Goal: Task Accomplishment & Management: Complete application form

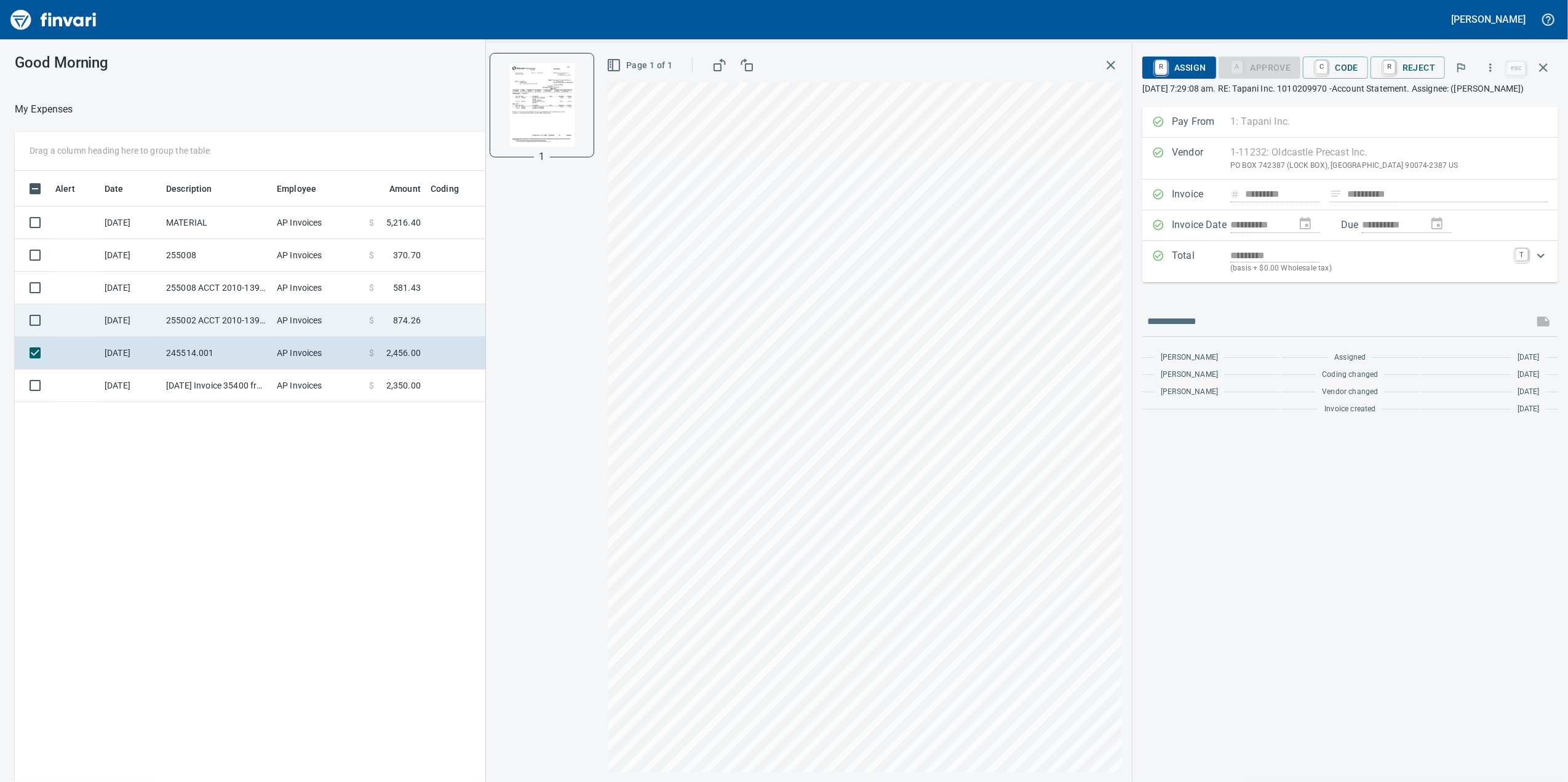
scroll to position [634, 1206]
click at [231, 313] on td "255002 ACCT 2010-1391591" at bounding box center [216, 320] width 110 height 33
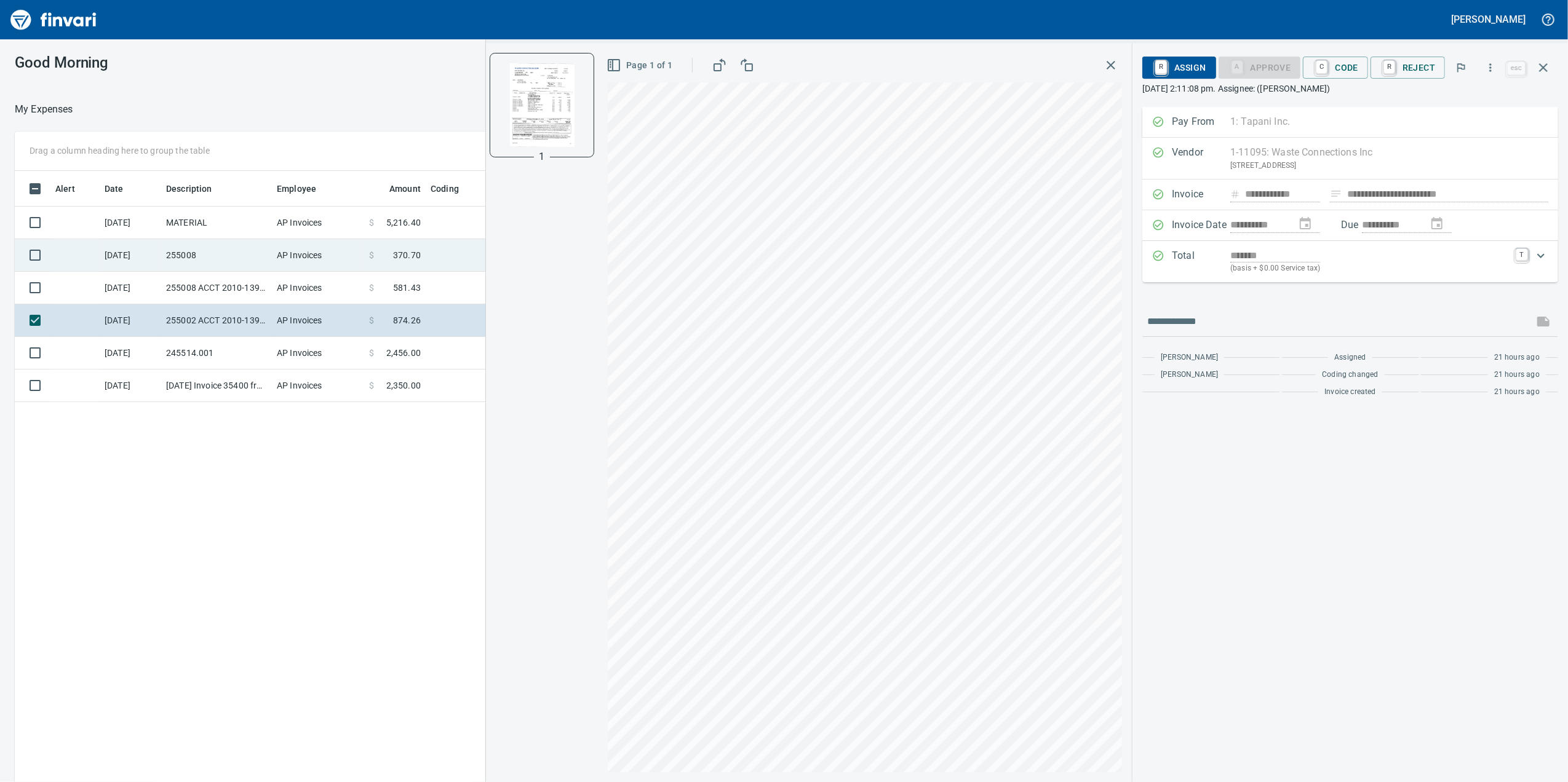
click at [264, 258] on td "255008" at bounding box center [216, 255] width 110 height 33
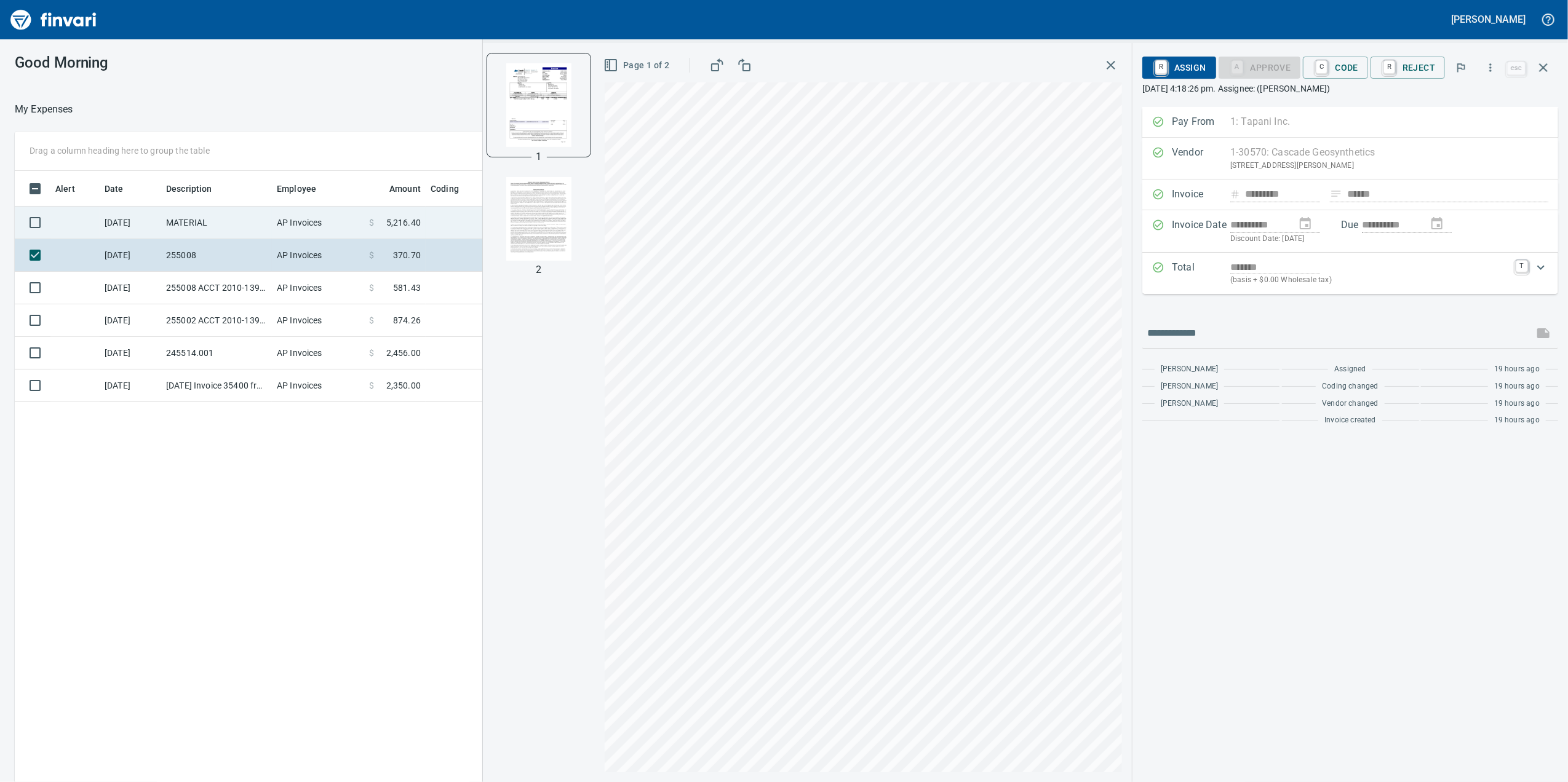
click at [273, 235] on td "AP Invoices" at bounding box center [318, 222] width 93 height 33
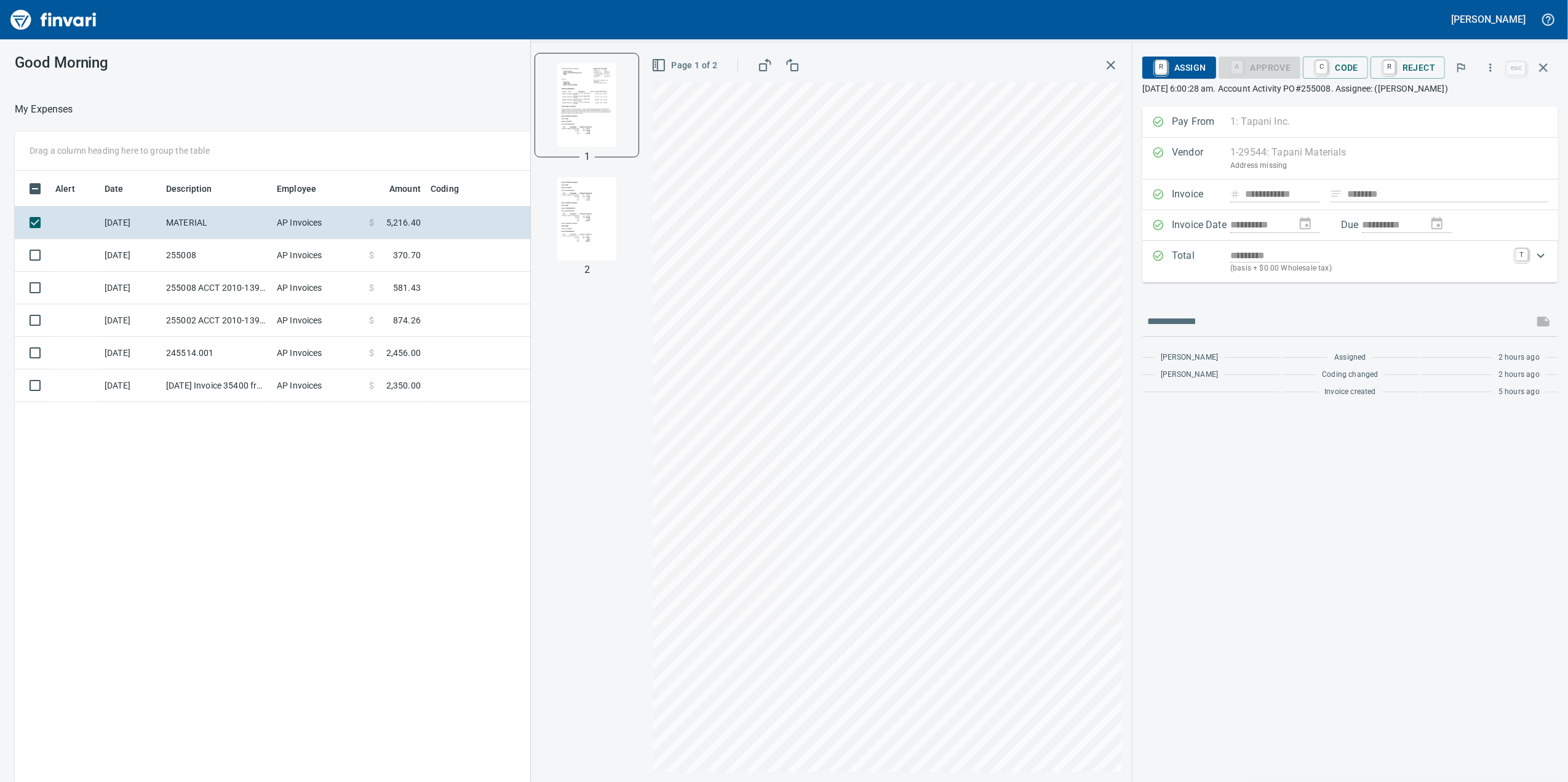
drag, startPoint x: 544, startPoint y: 230, endPoint x: 563, endPoint y: 228, distance: 19.1
click at [544, 230] on div at bounding box center [587, 219] width 104 height 104
click at [584, 222] on img "button" at bounding box center [587, 220] width 84 height 84
click at [596, 108] on img "button" at bounding box center [587, 105] width 84 height 84
click at [571, 215] on img "button" at bounding box center [587, 220] width 84 height 84
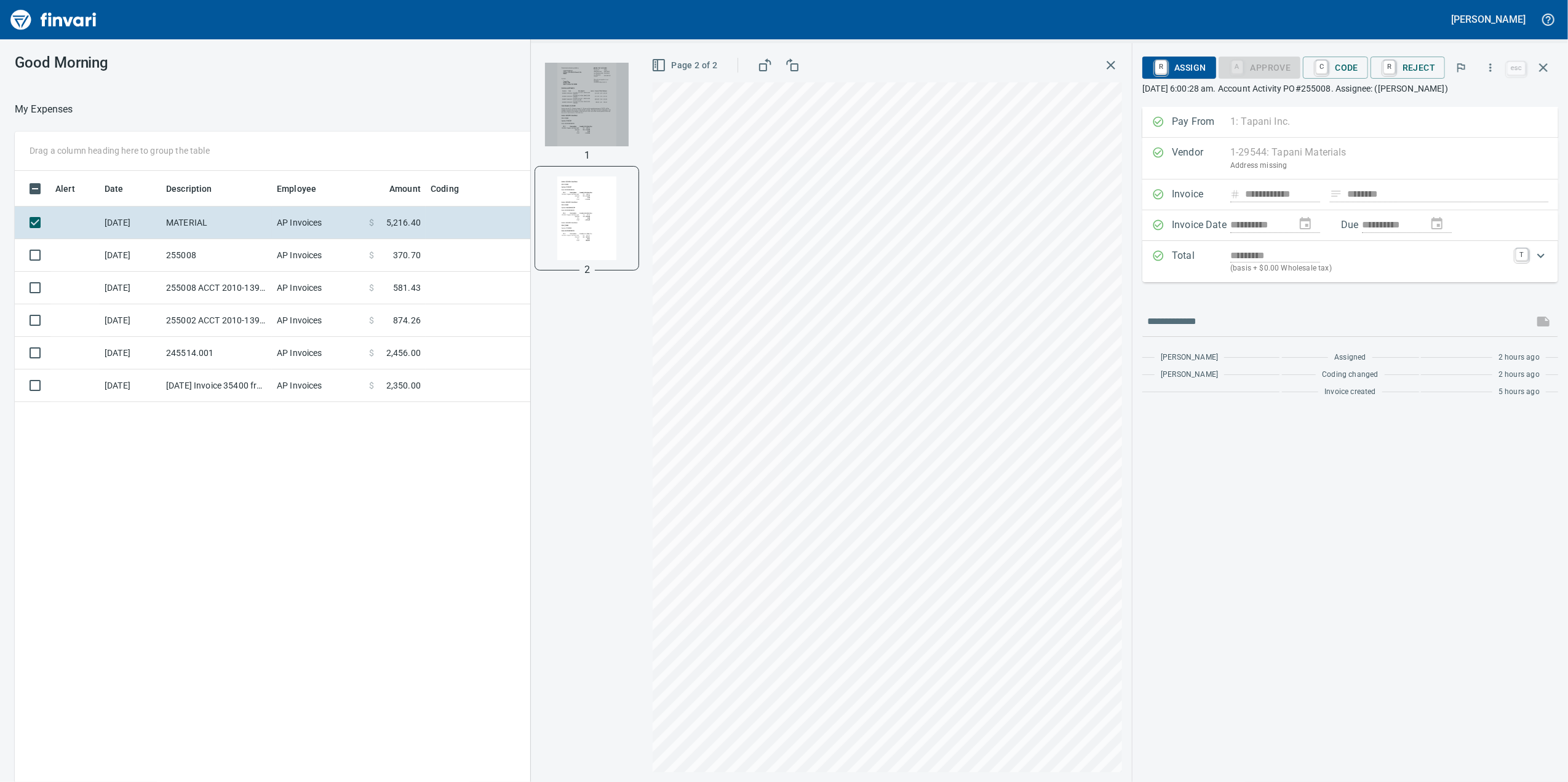
click at [592, 84] on img "button" at bounding box center [587, 105] width 84 height 84
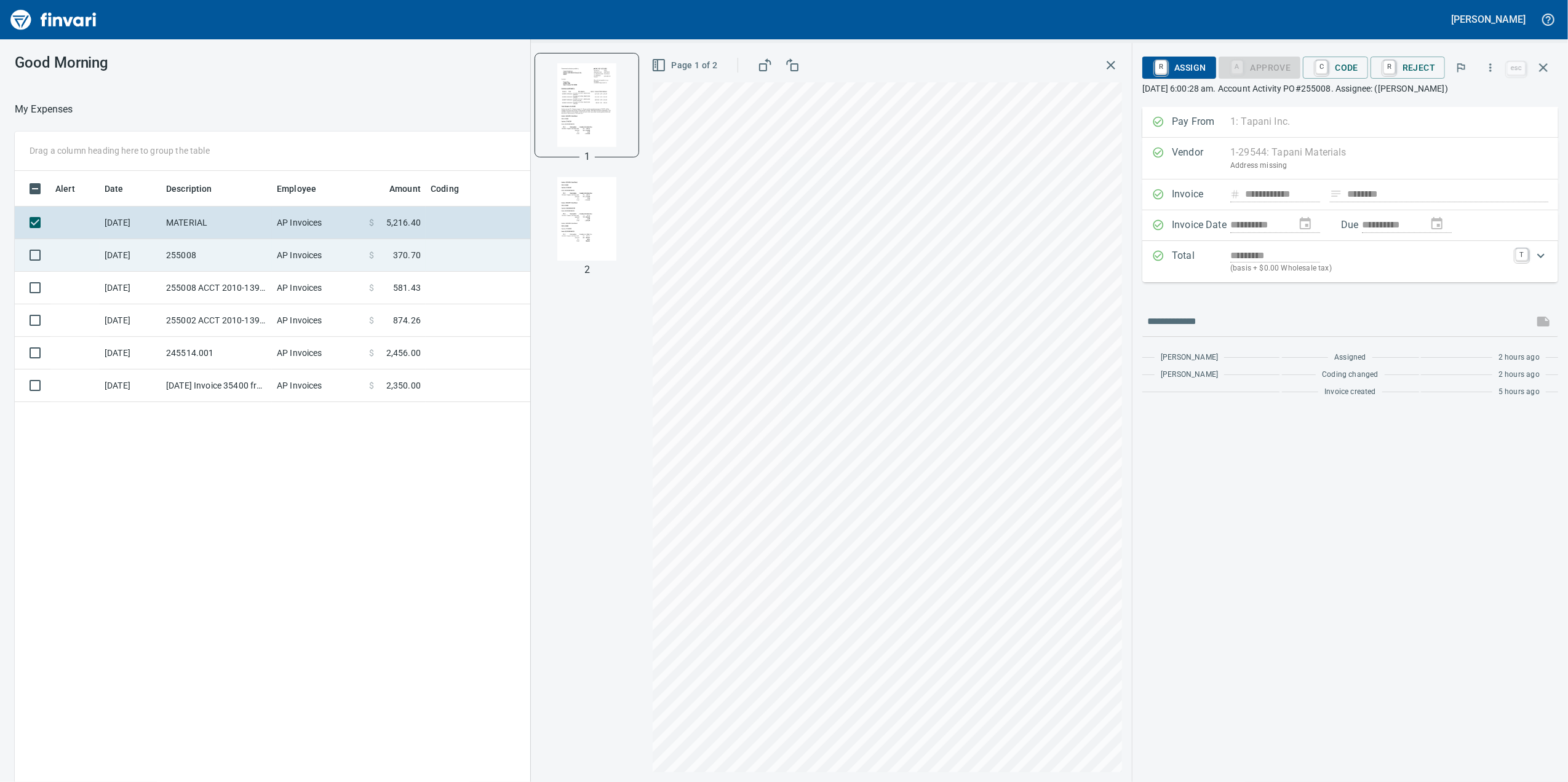
click at [212, 245] on td "255008" at bounding box center [216, 255] width 110 height 33
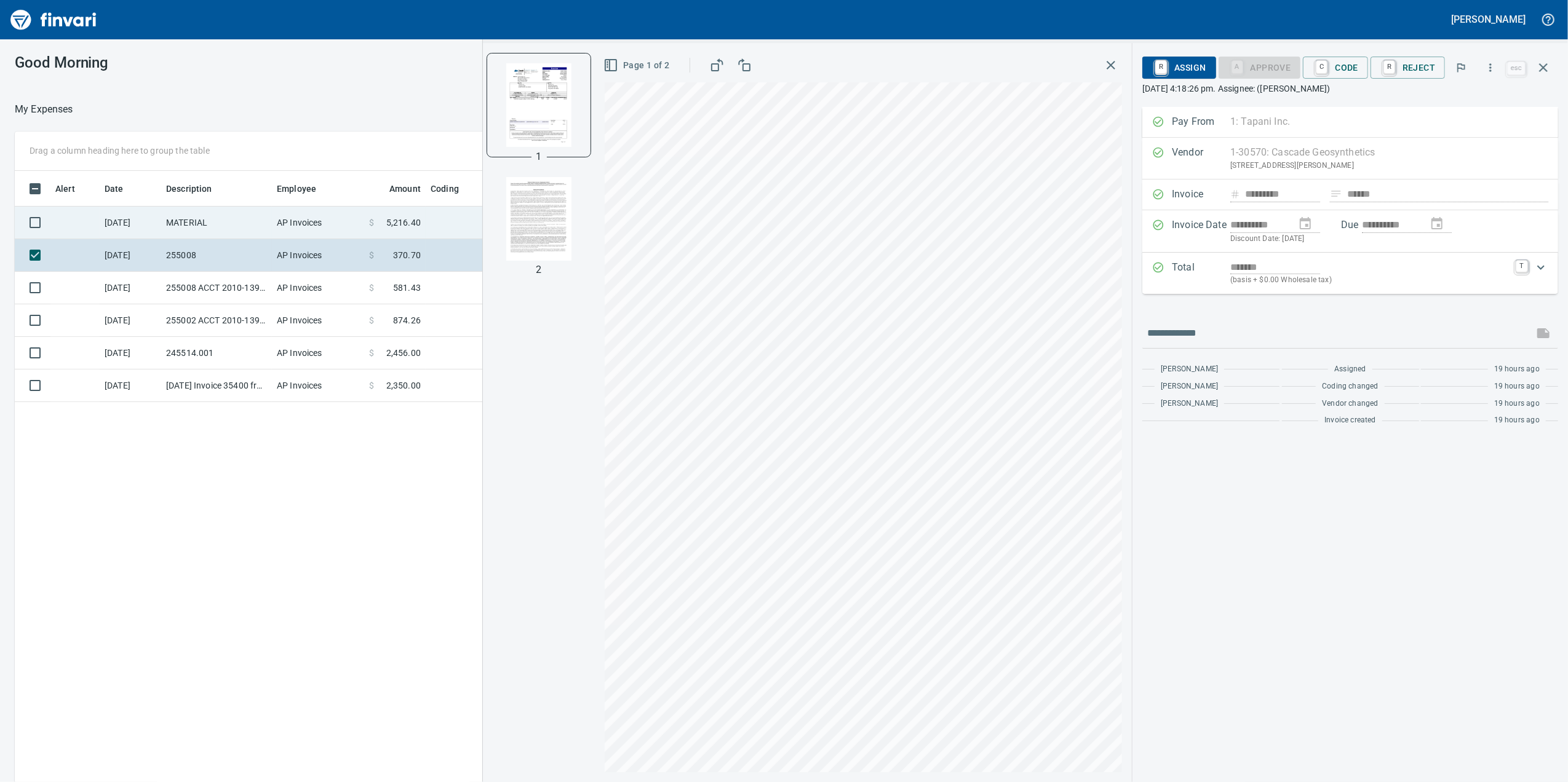
click at [210, 228] on td "MATERIAL" at bounding box center [216, 222] width 110 height 33
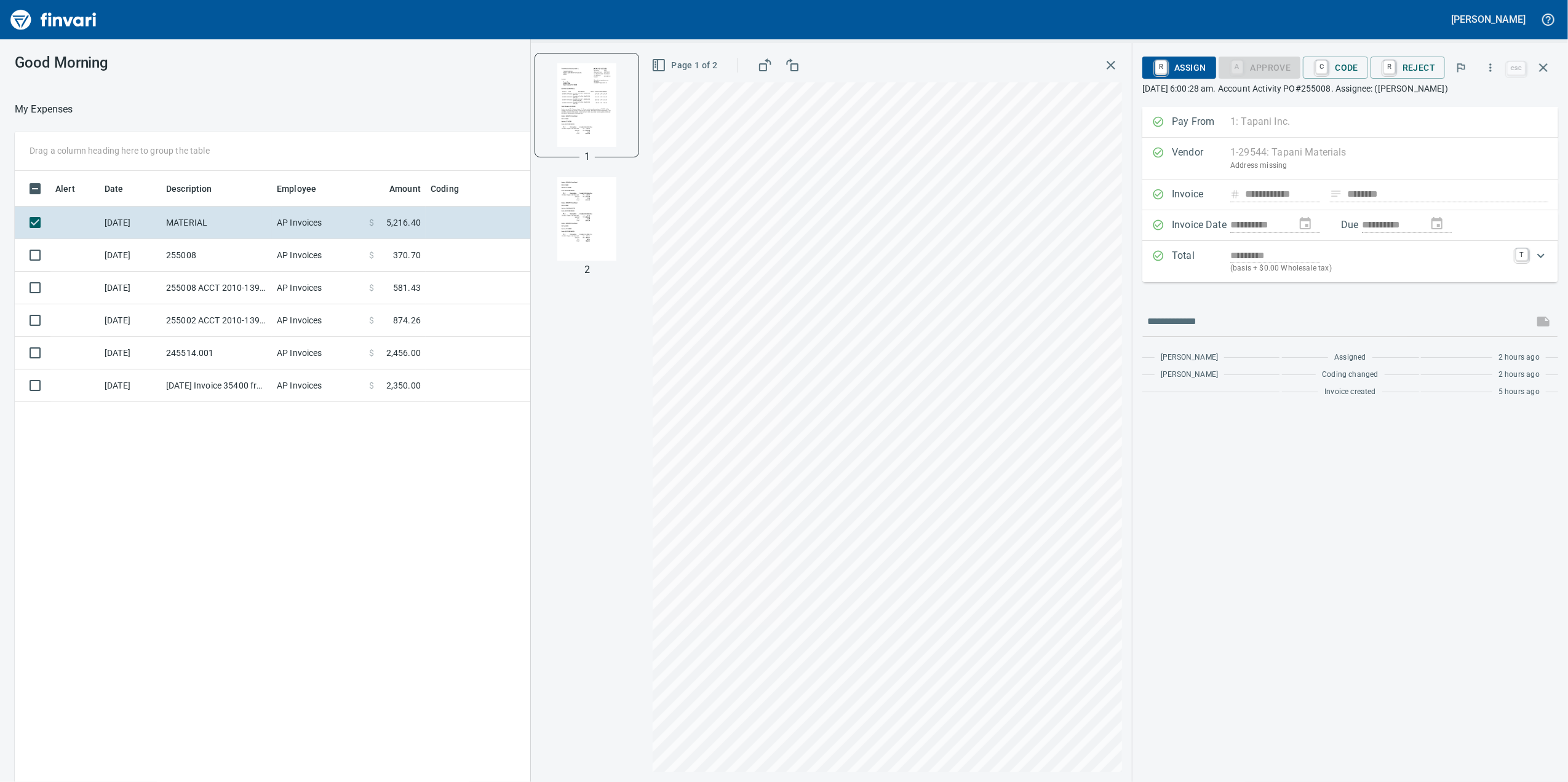
click at [1440, 264] on p "(basis + $0.00 Wholesale tax)" at bounding box center [1369, 268] width 278 height 12
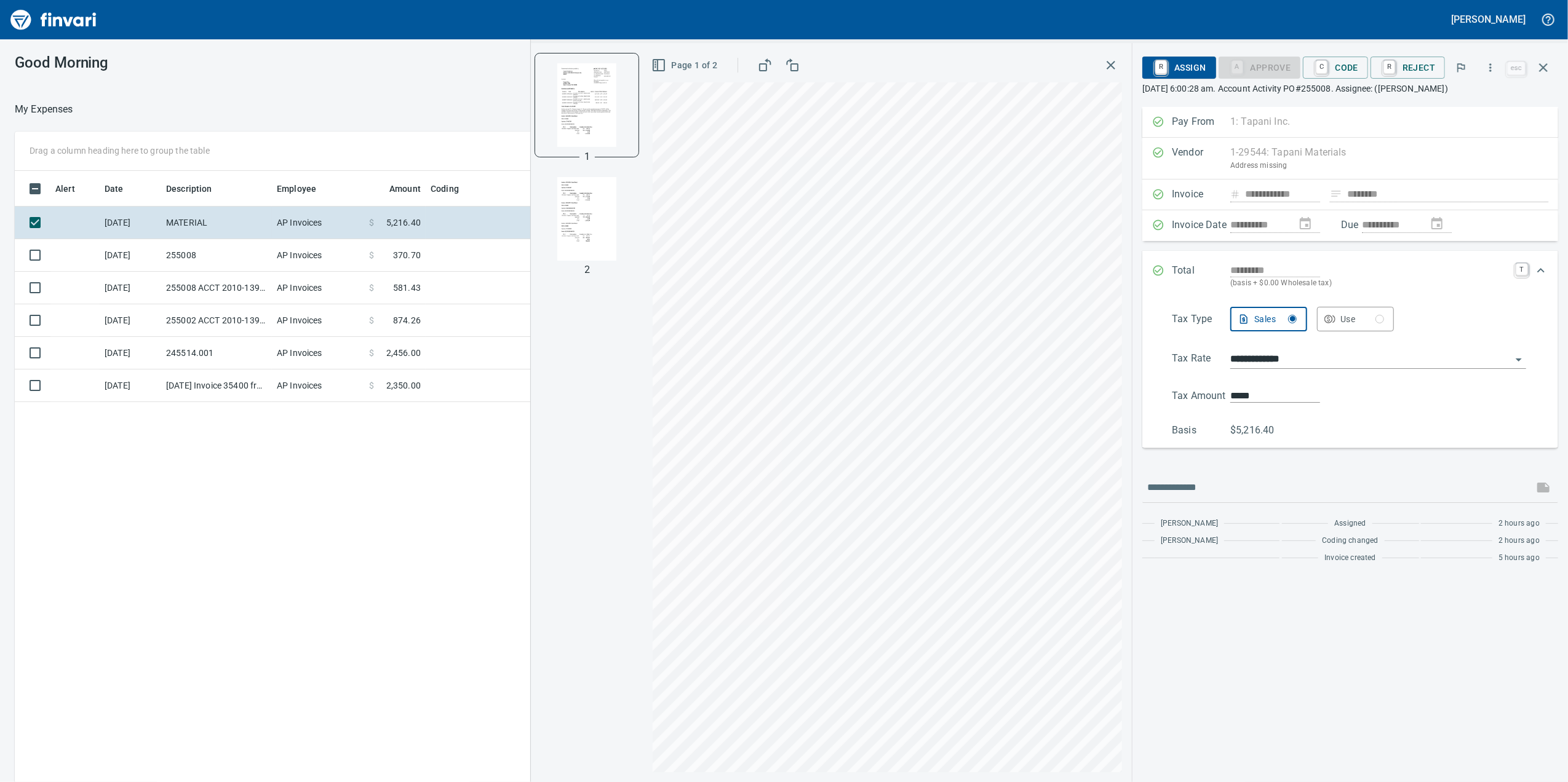
drag, startPoint x: 1403, startPoint y: 286, endPoint x: 1395, endPoint y: 179, distance: 107.3
click at [1403, 283] on p "(basis + $0.00 Wholesale tax)" at bounding box center [1369, 283] width 278 height 12
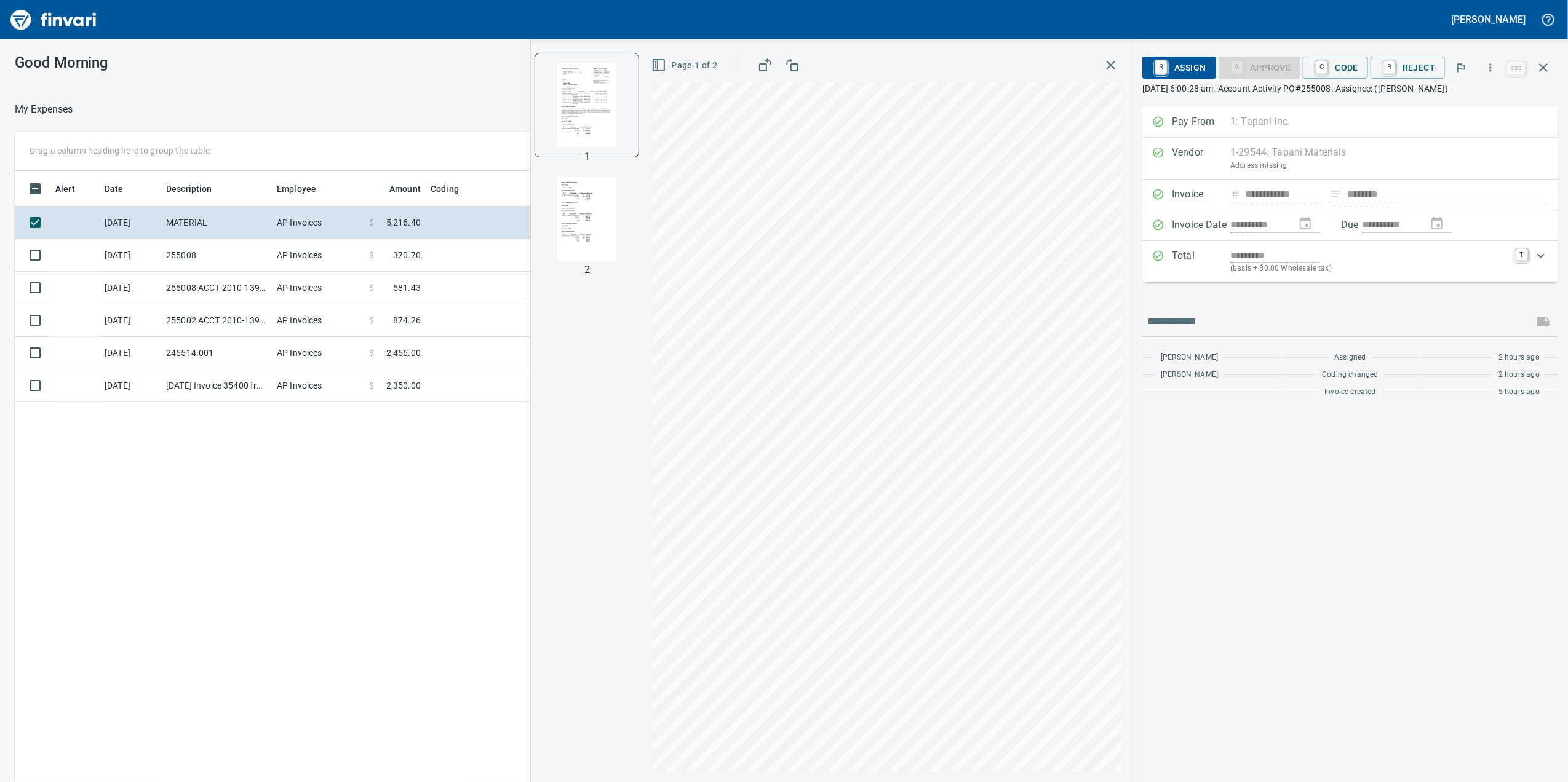
click at [1341, 79] on div "R Assign A Approve C Code R Reject" at bounding box center [1322, 67] width 362 height 27
click at [1321, 70] on link "C" at bounding box center [1321, 67] width 12 height 13
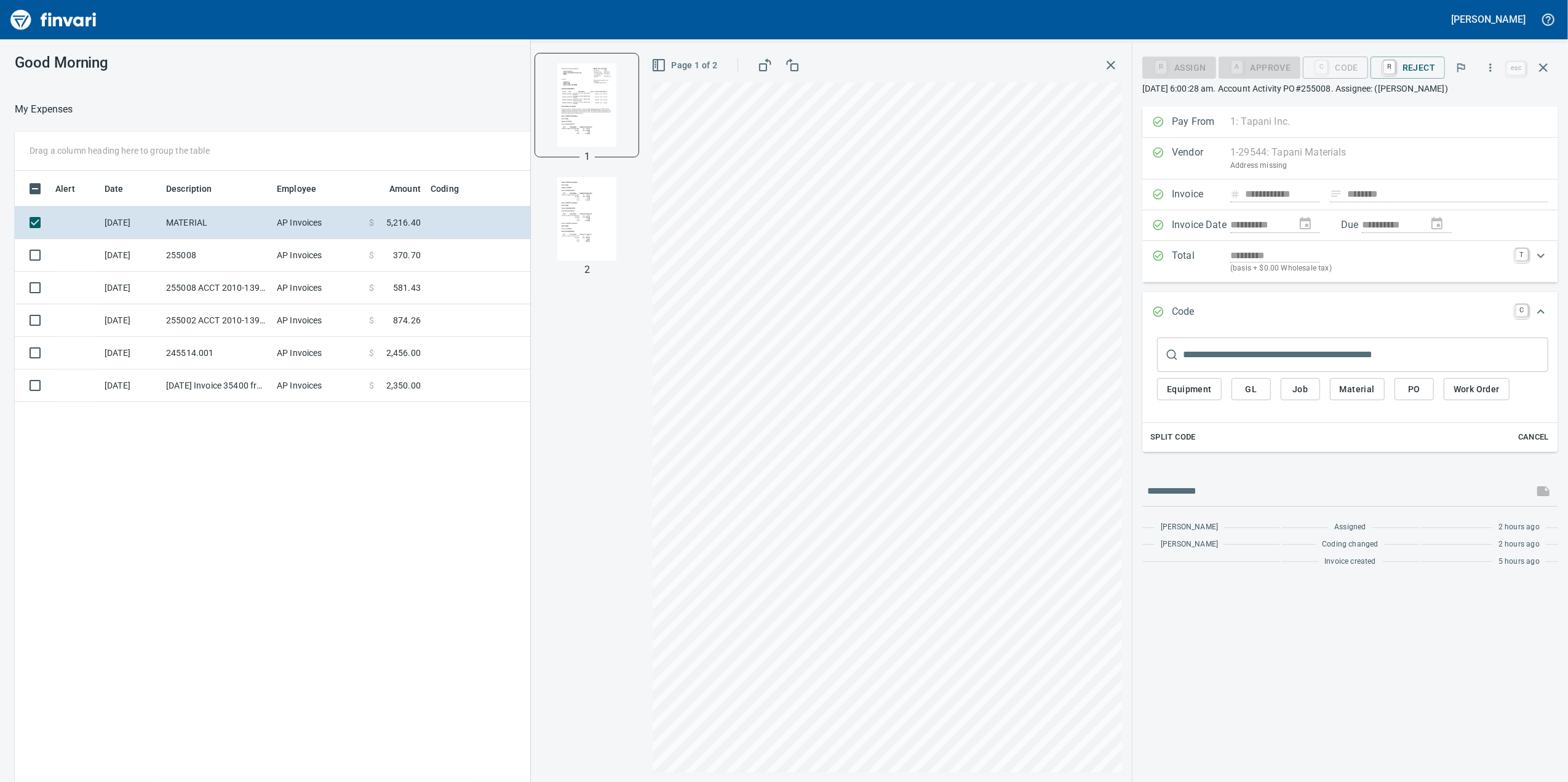
click at [1244, 355] on input "text" at bounding box center [1365, 354] width 365 height 35
type input "*"
click at [1296, 390] on span "Job" at bounding box center [1300, 390] width 20 height 15
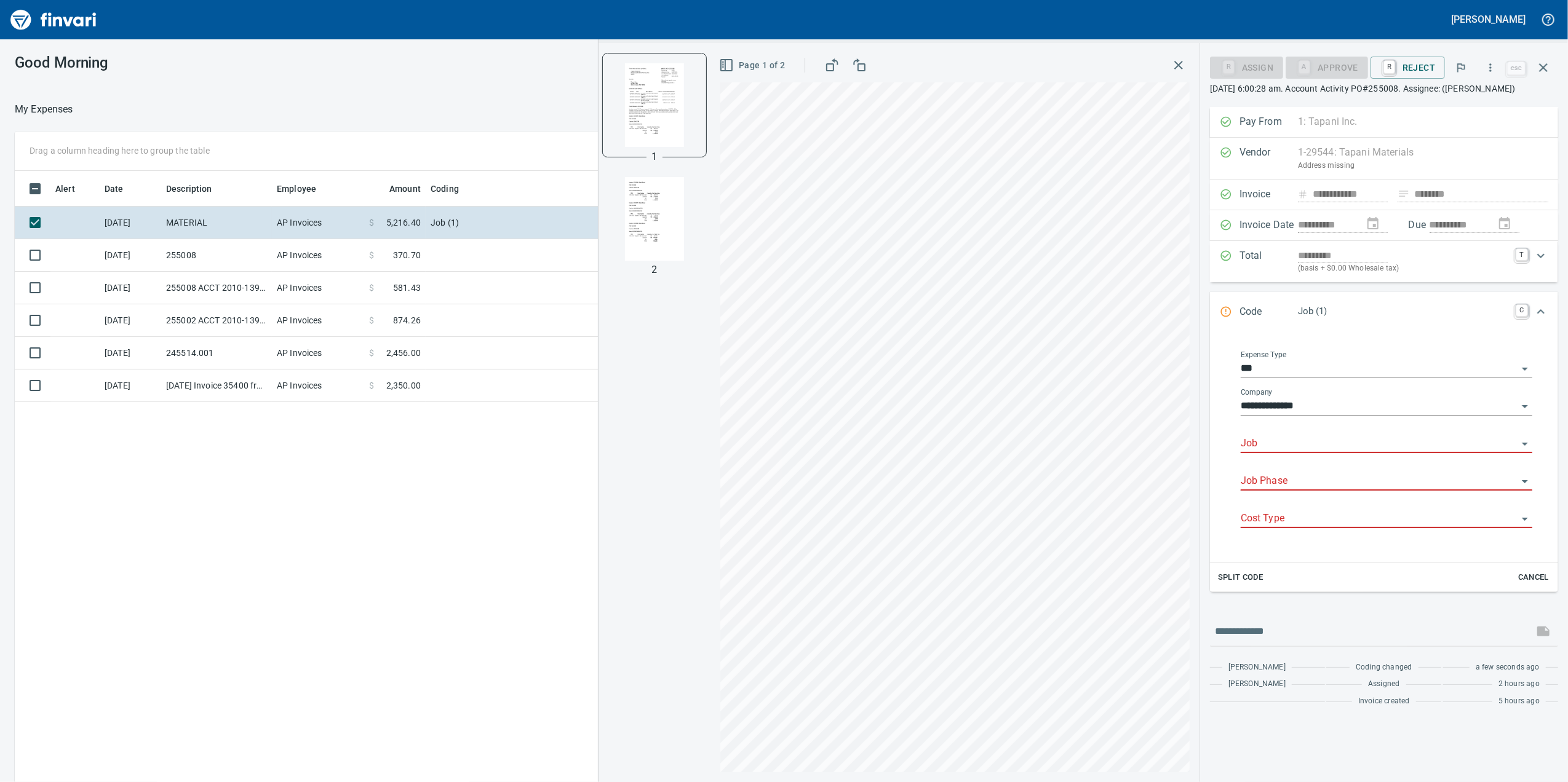
click at [1298, 446] on div "Job" at bounding box center [1387, 439] width 292 height 28
click at [1294, 452] on input "Job" at bounding box center [1379, 444] width 277 height 17
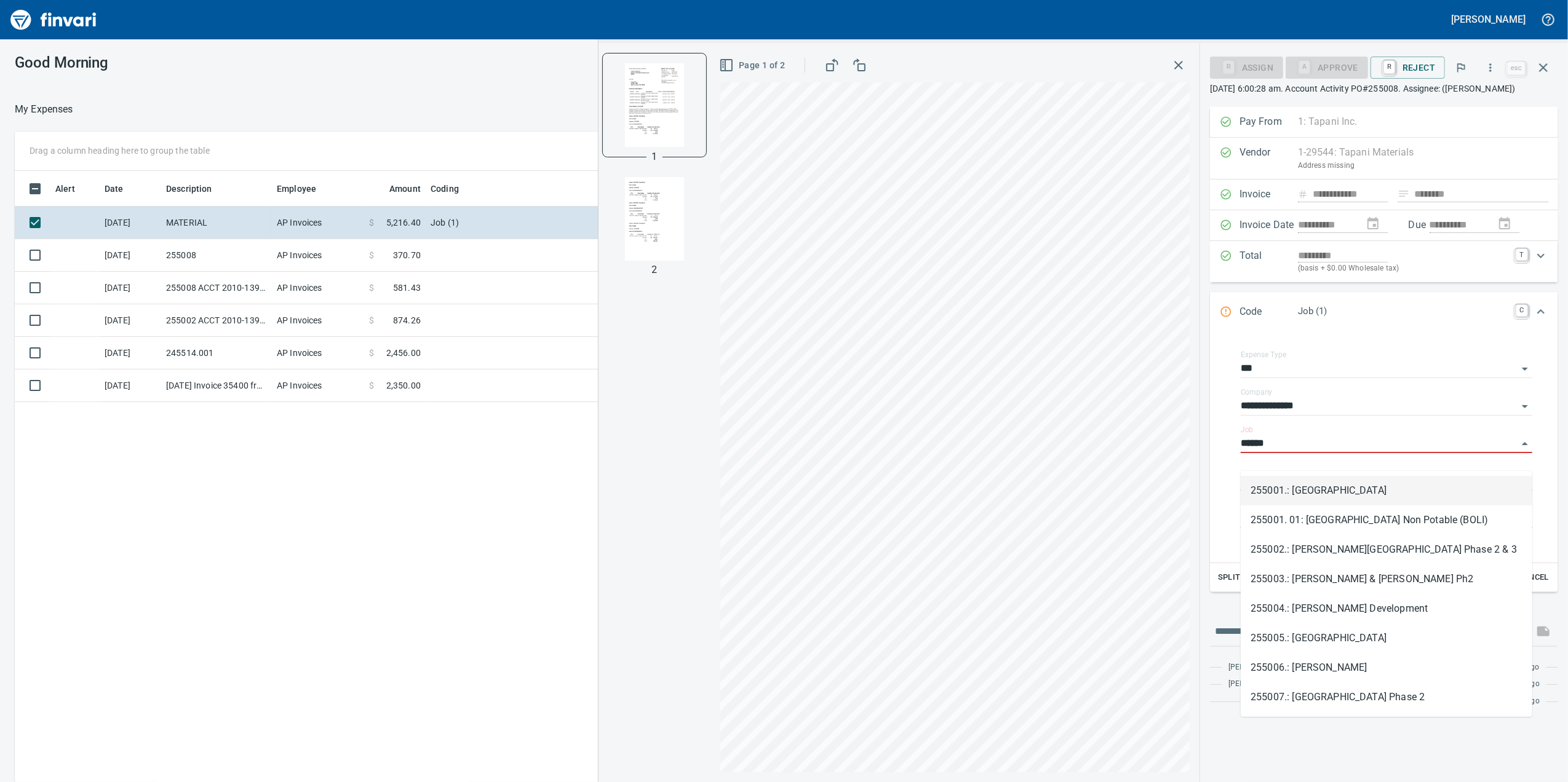
scroll to position [634, 1206]
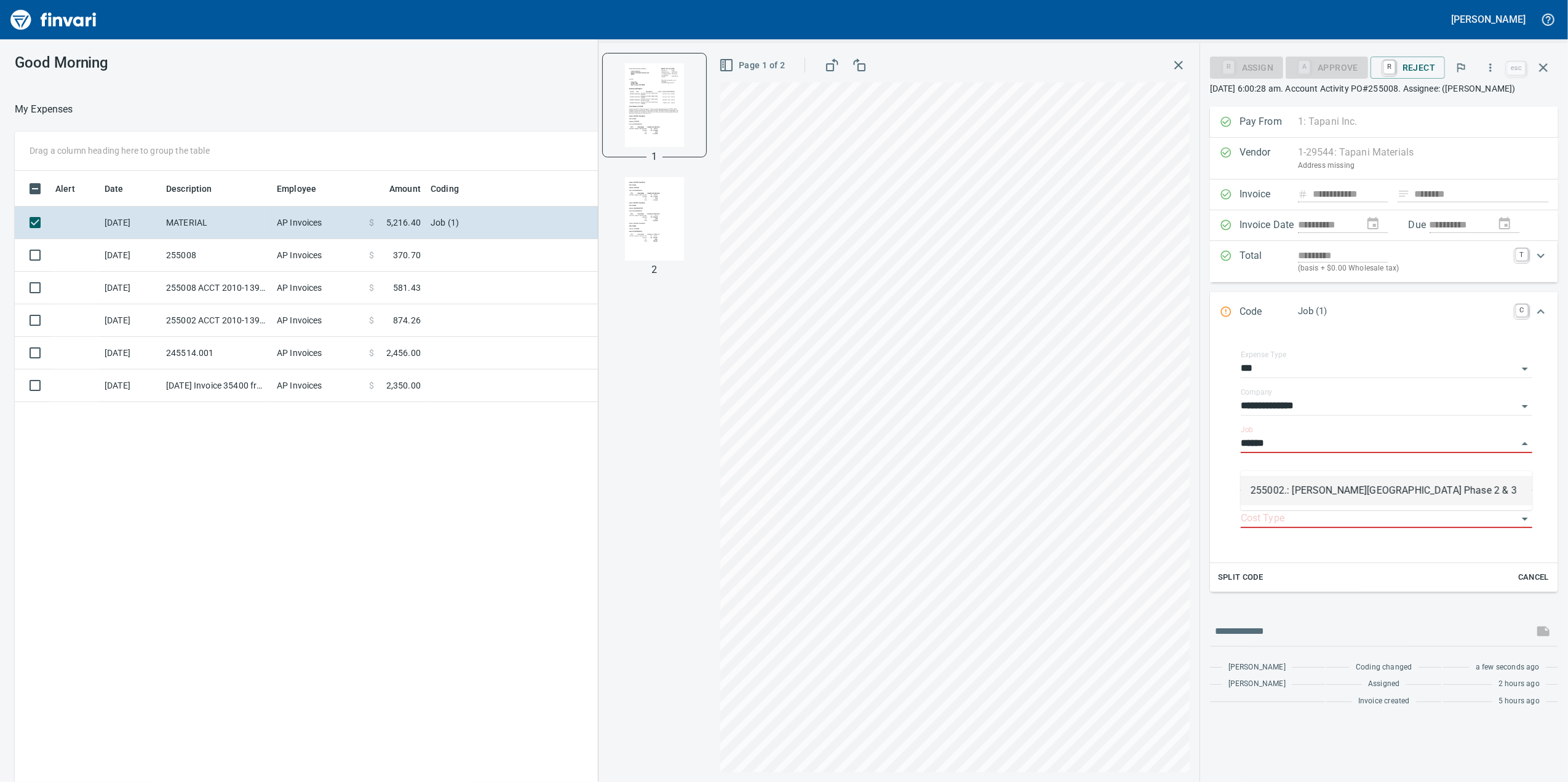
click at [1336, 483] on li "255002.: [PERSON_NAME][GEOGRAPHIC_DATA] Phase 2 & 3" at bounding box center [1387, 491] width 292 height 30
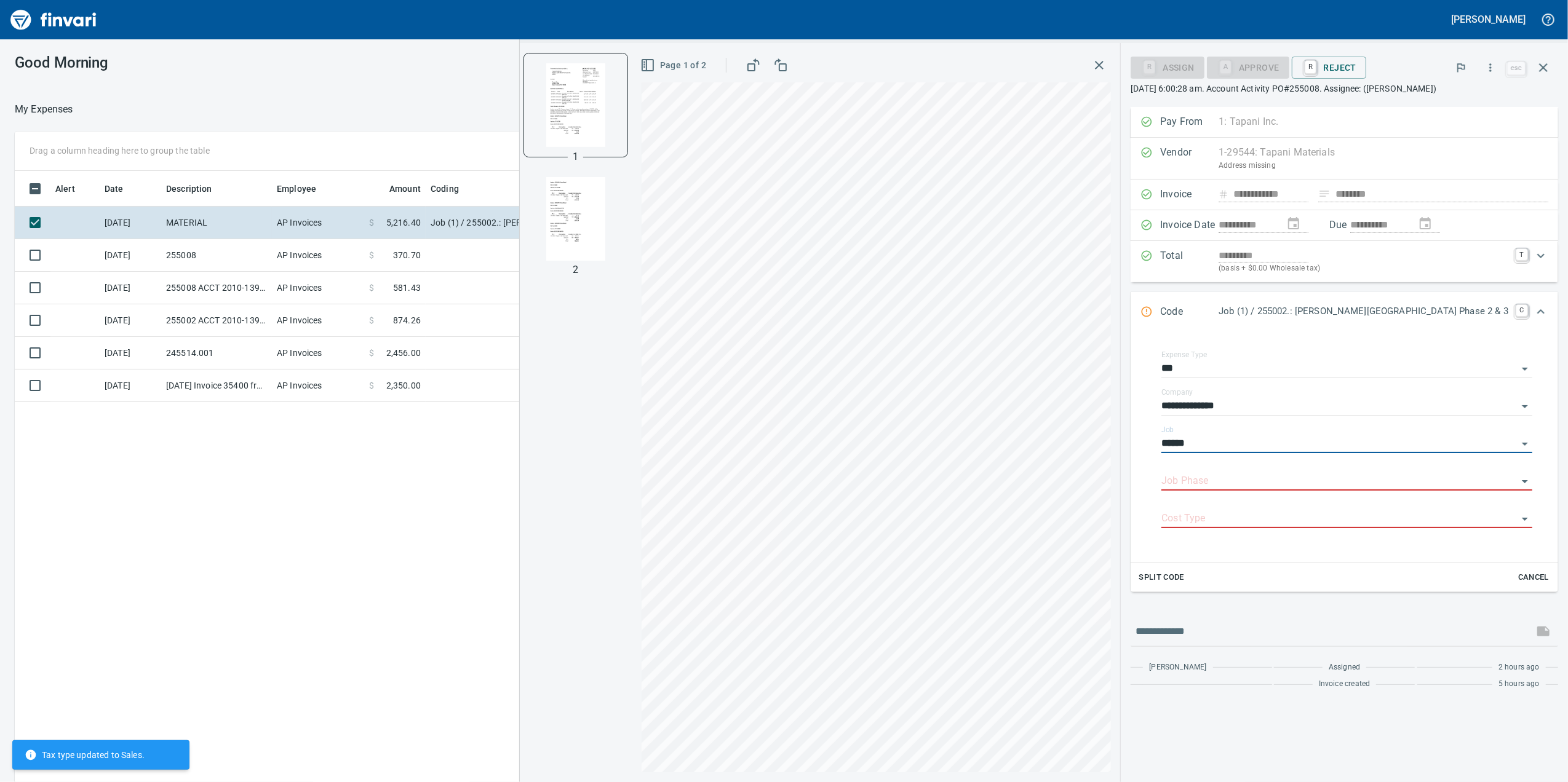
type input "**********"
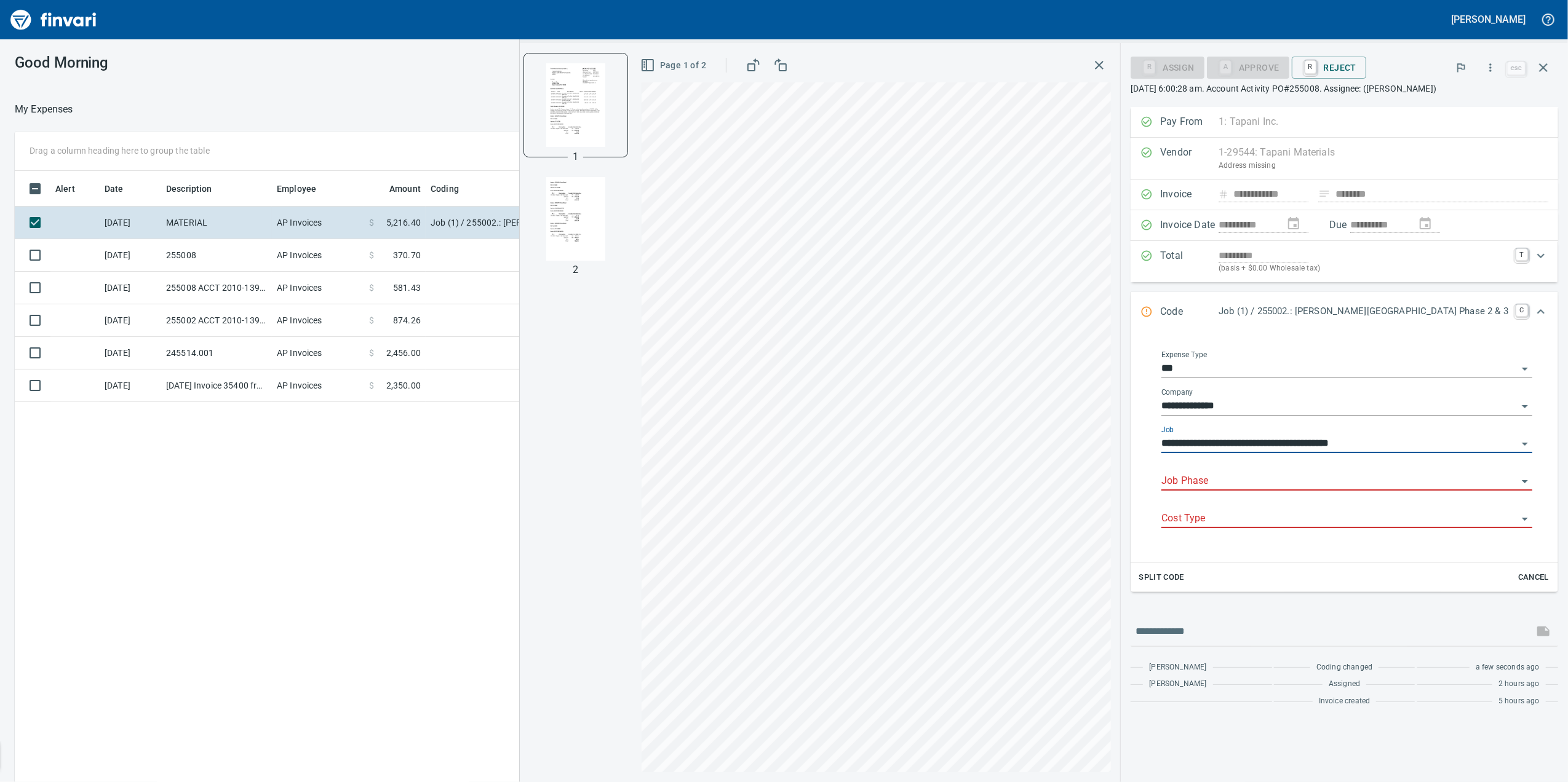
click at [1505, 452] on input "**********" at bounding box center [1339, 444] width 356 height 17
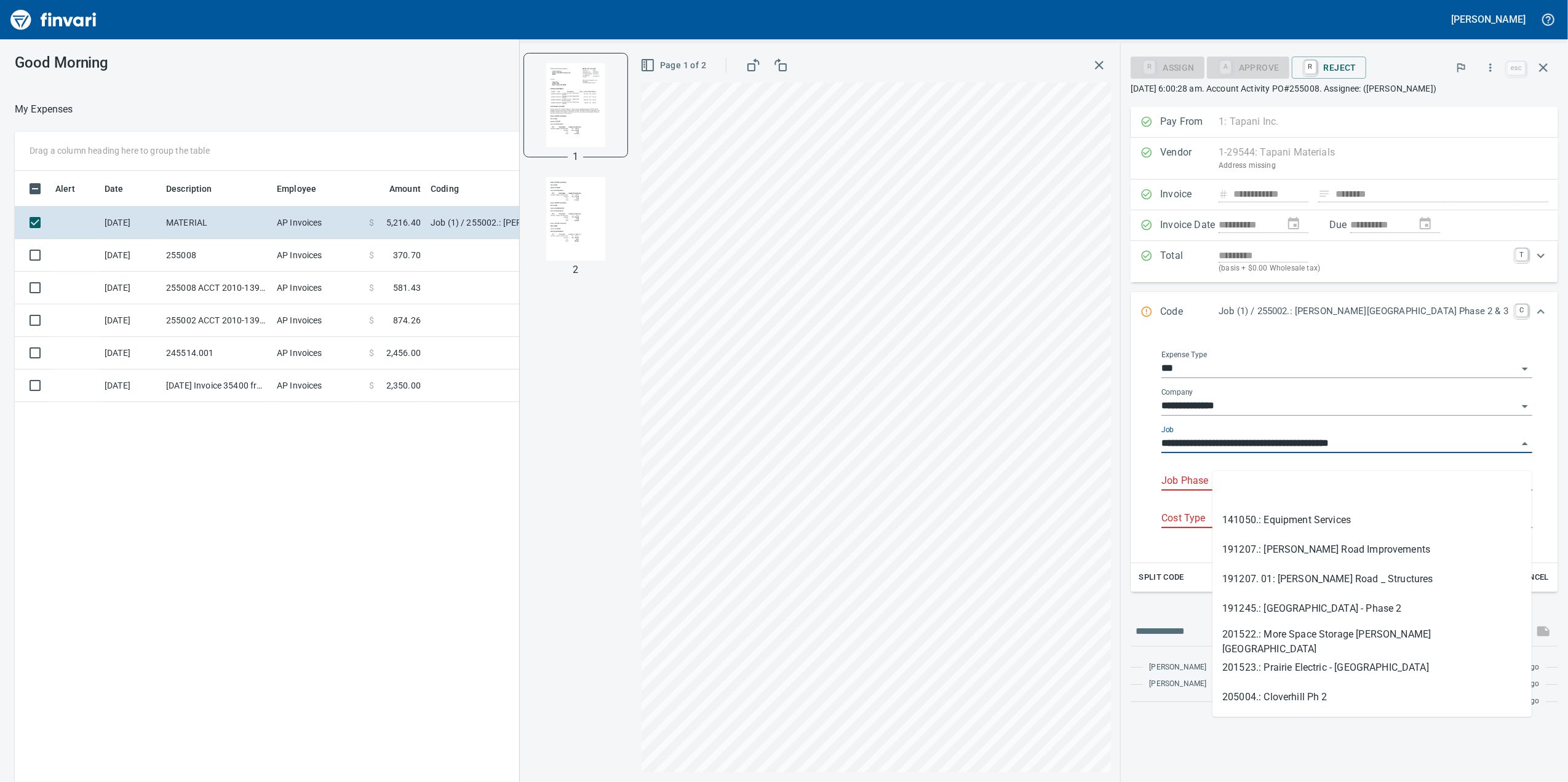
click at [1514, 452] on input "**********" at bounding box center [1339, 444] width 356 height 17
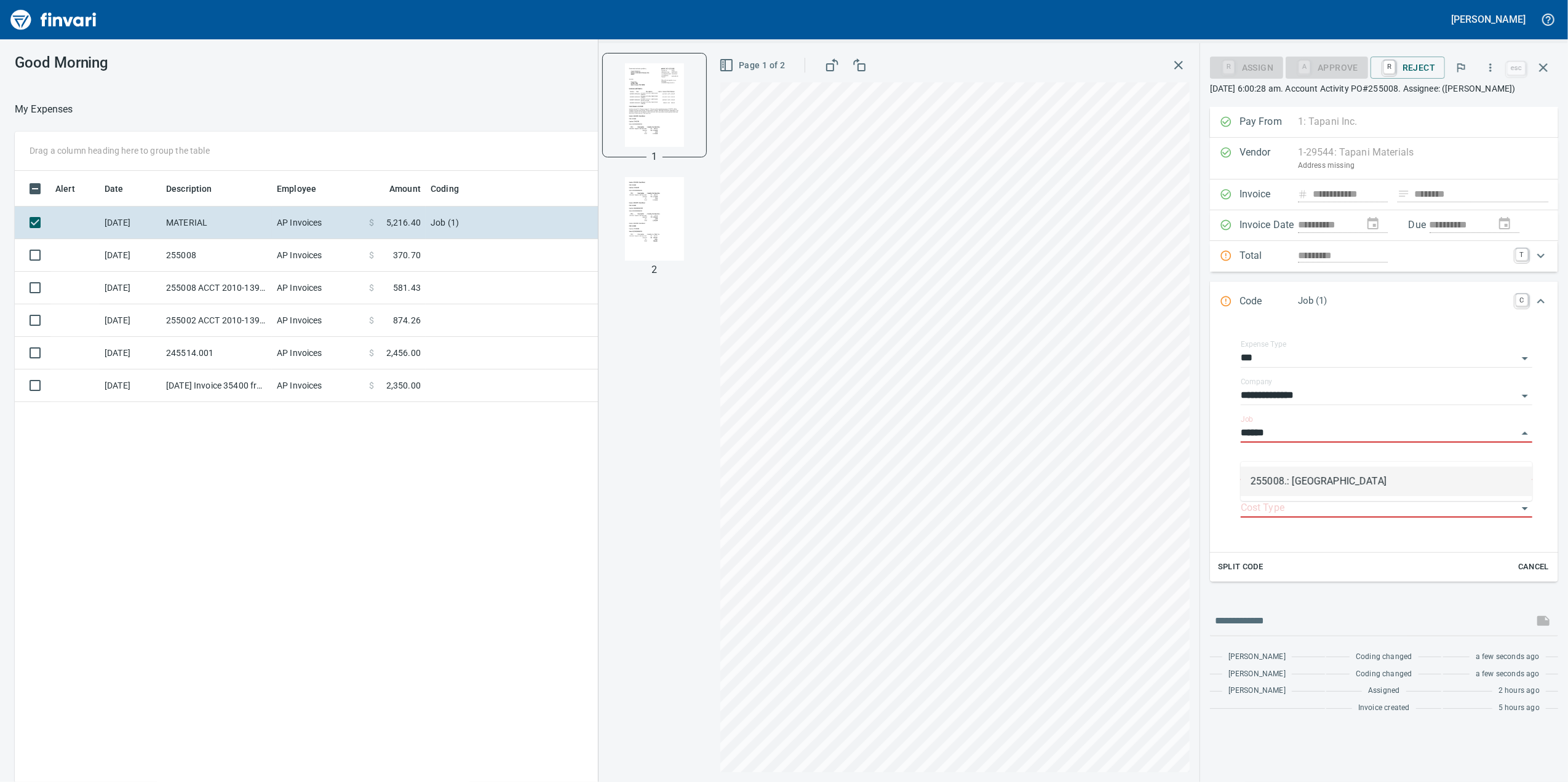
click at [1388, 485] on li "255008.: [GEOGRAPHIC_DATA]" at bounding box center [1387, 482] width 292 height 30
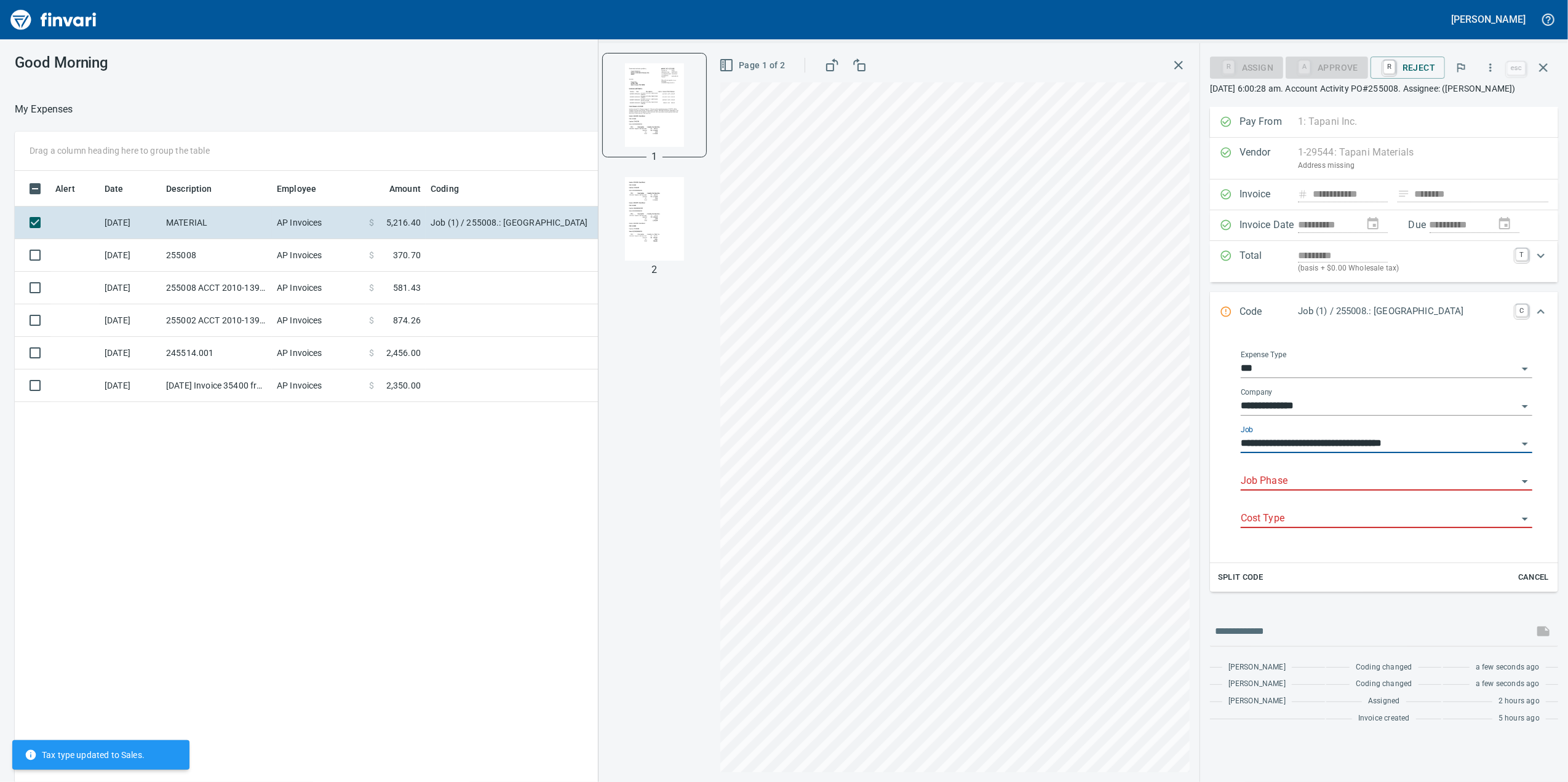
type input "**********"
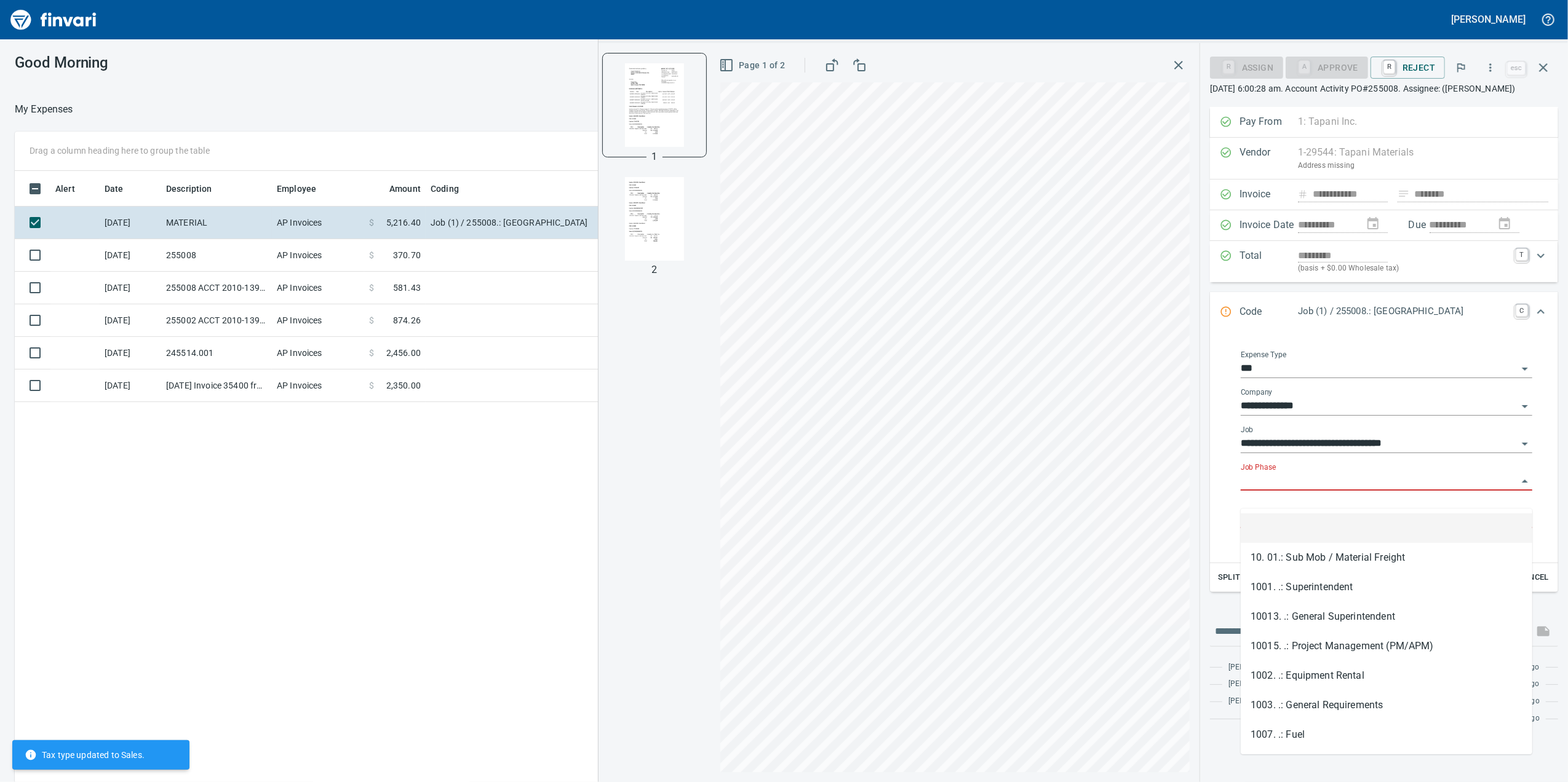
click at [1294, 491] on input "Job Phase" at bounding box center [1379, 481] width 277 height 17
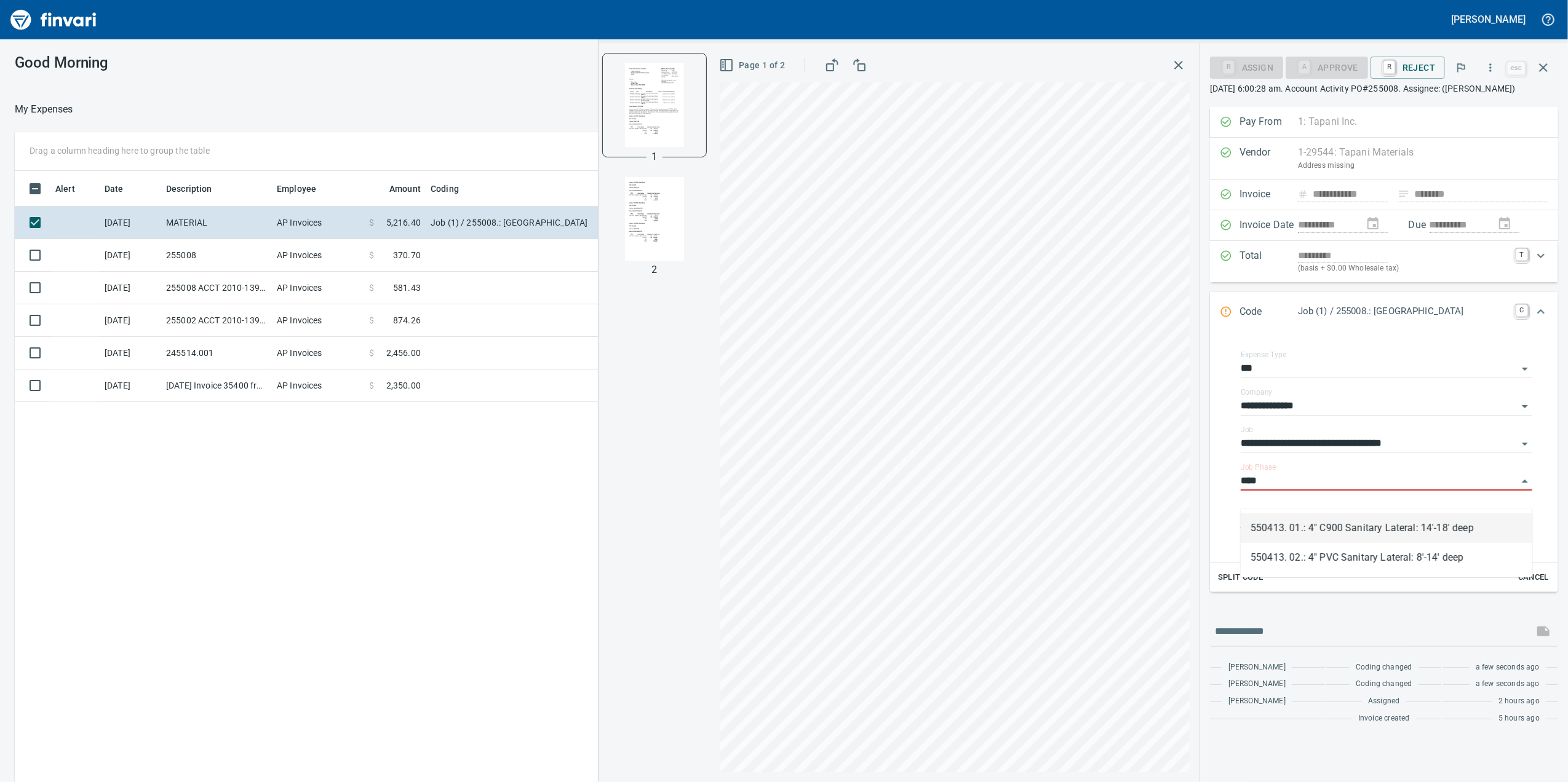
click at [1321, 530] on li "550413. 01.: 4" C900 Sanitary Lateral: 14'-18' deep" at bounding box center [1387, 529] width 292 height 30
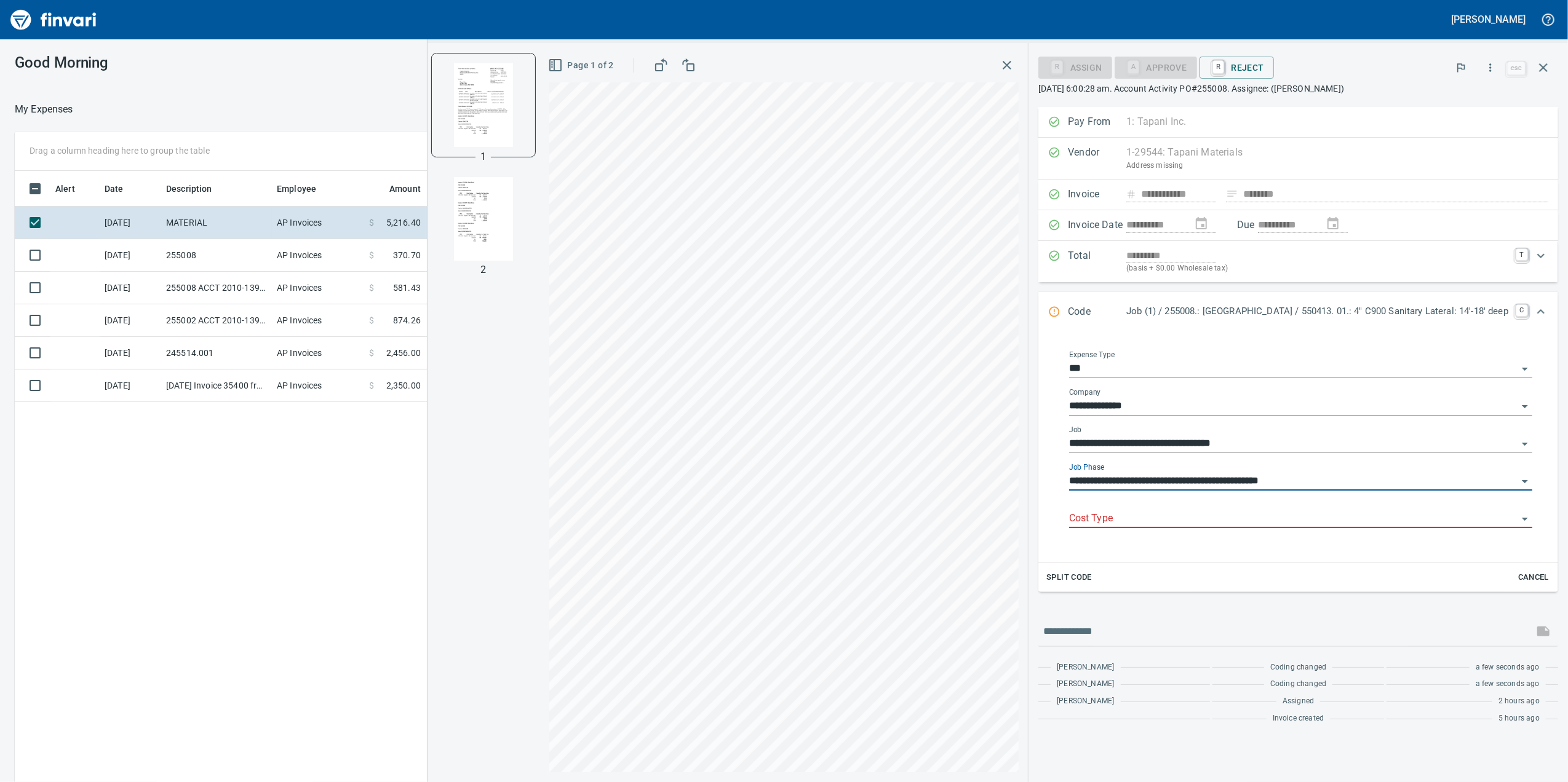
type input "**********"
click at [1325, 528] on input "Cost Type" at bounding box center [1293, 519] width 449 height 17
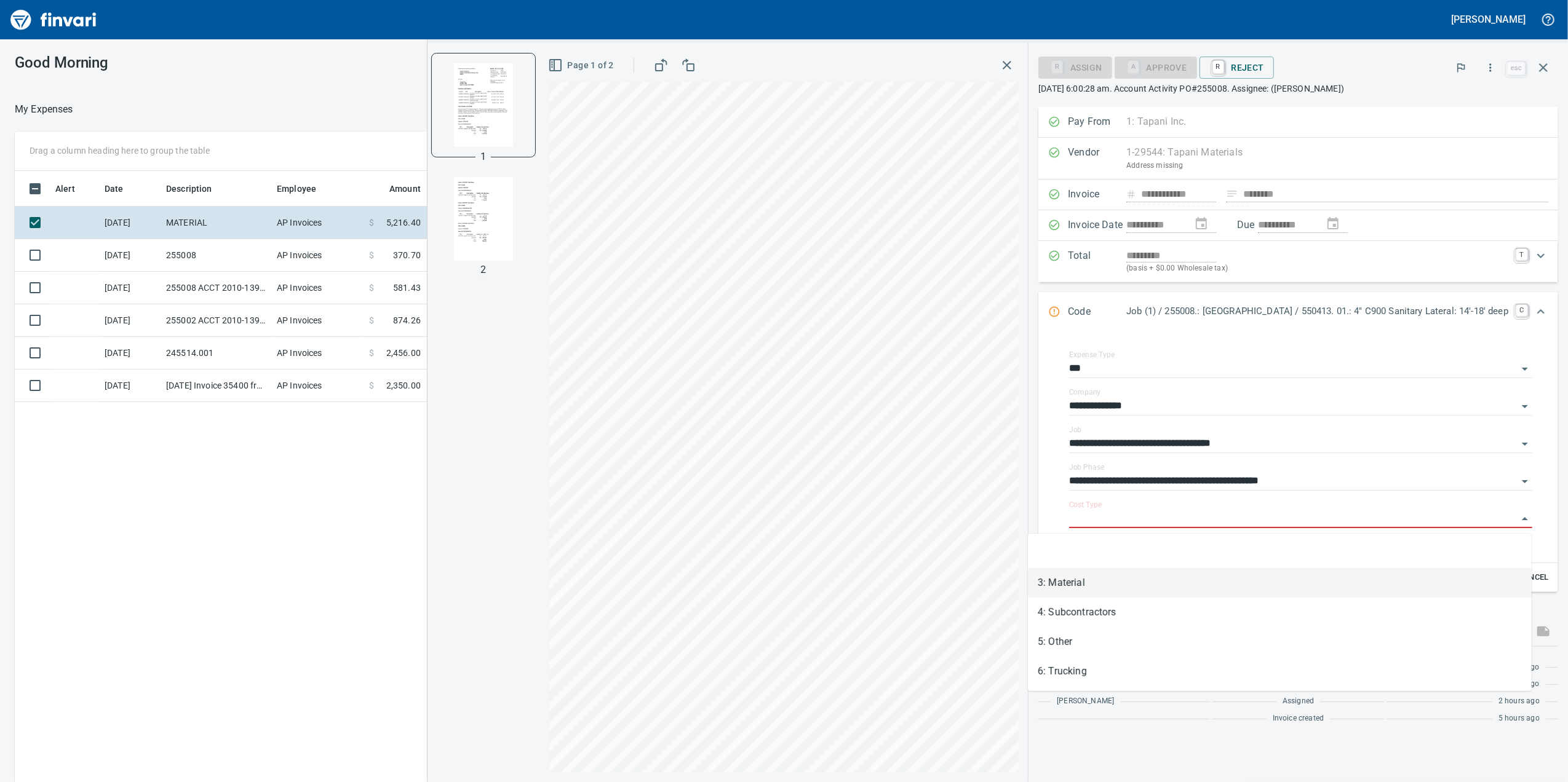
drag, startPoint x: 1262, startPoint y: 572, endPoint x: 1262, endPoint y: 598, distance: 26.0
click at [1261, 596] on li "3: Material" at bounding box center [1279, 583] width 504 height 30
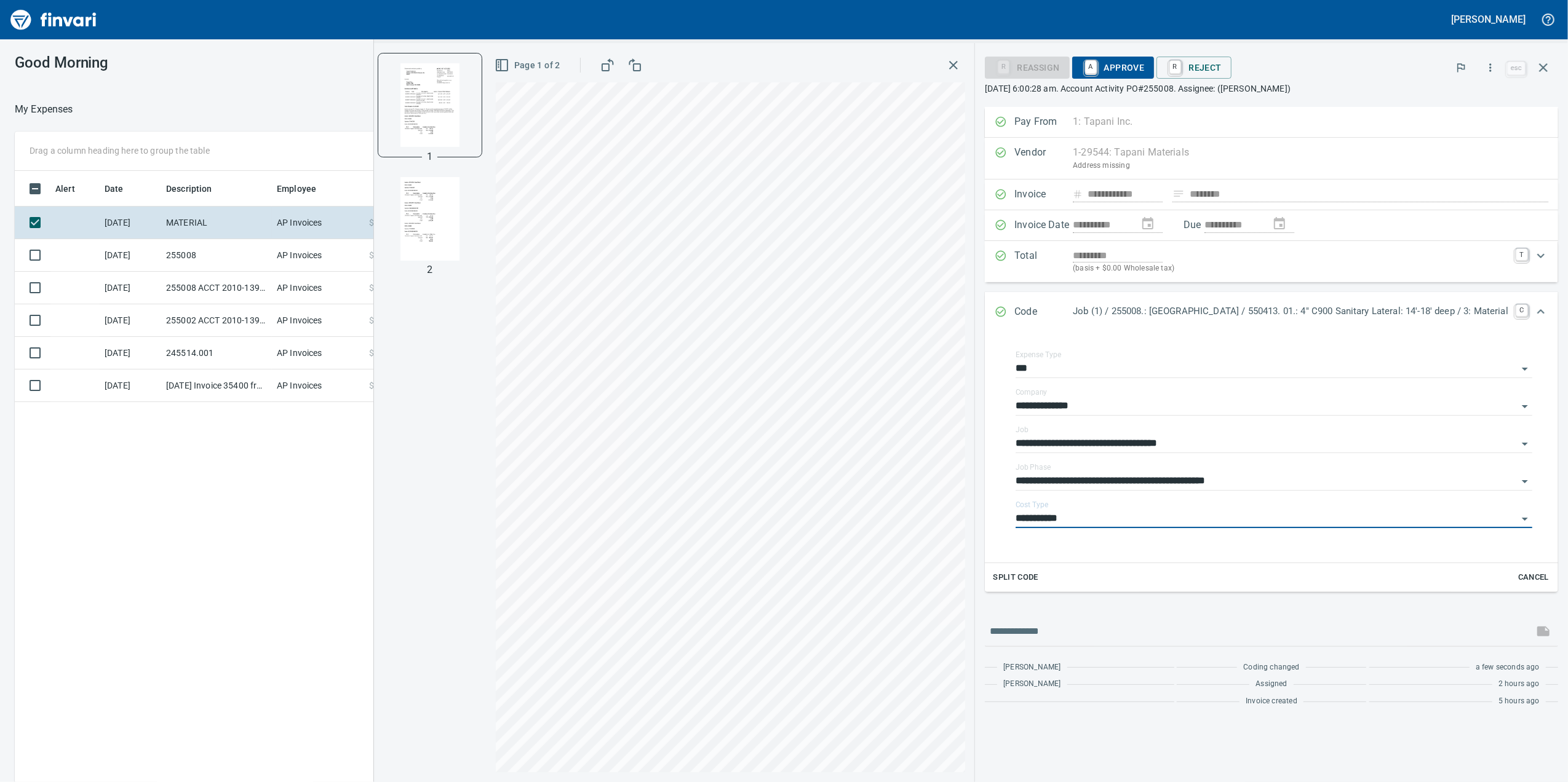
type input "**********"
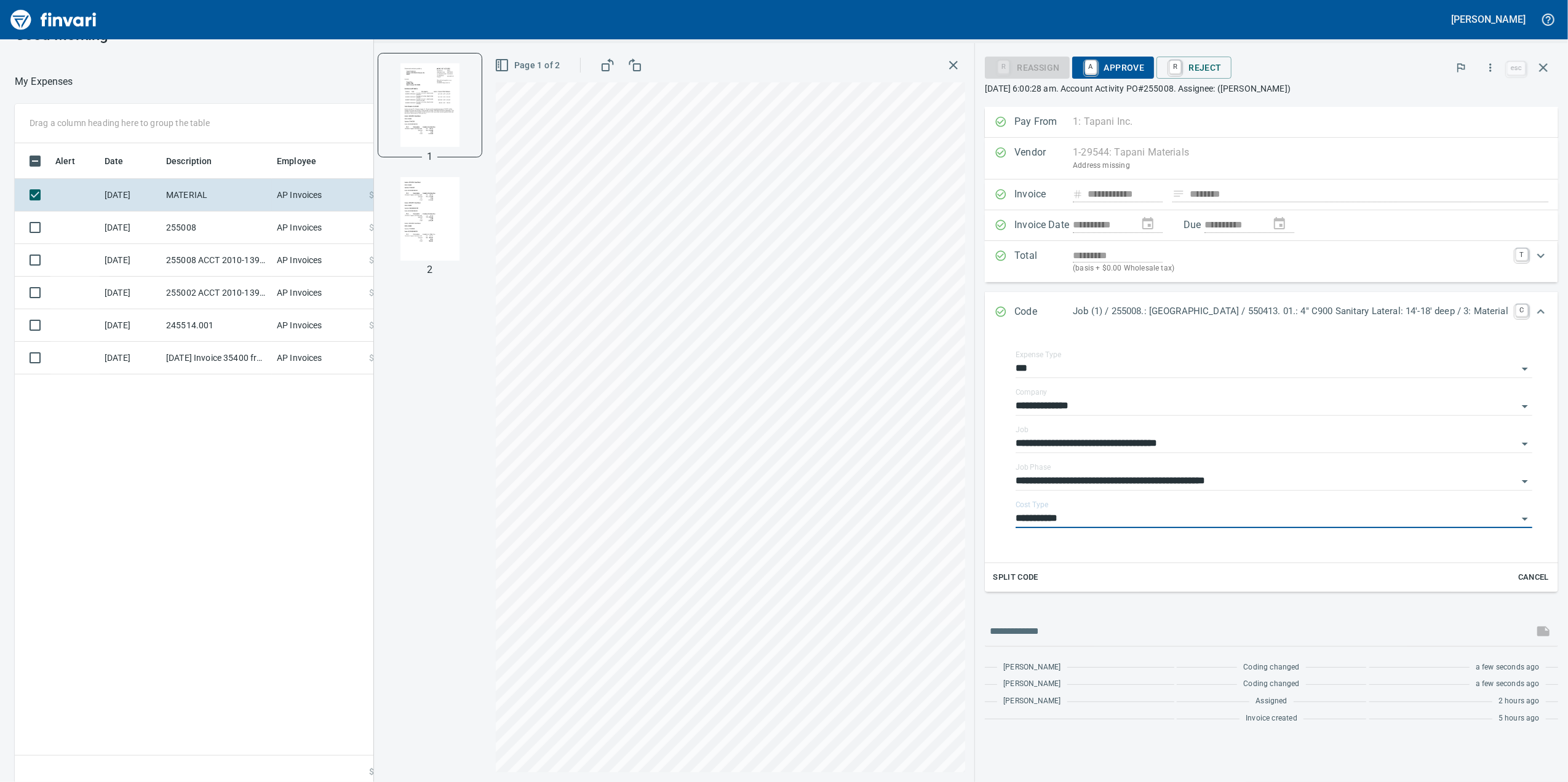
scroll to position [36, 0]
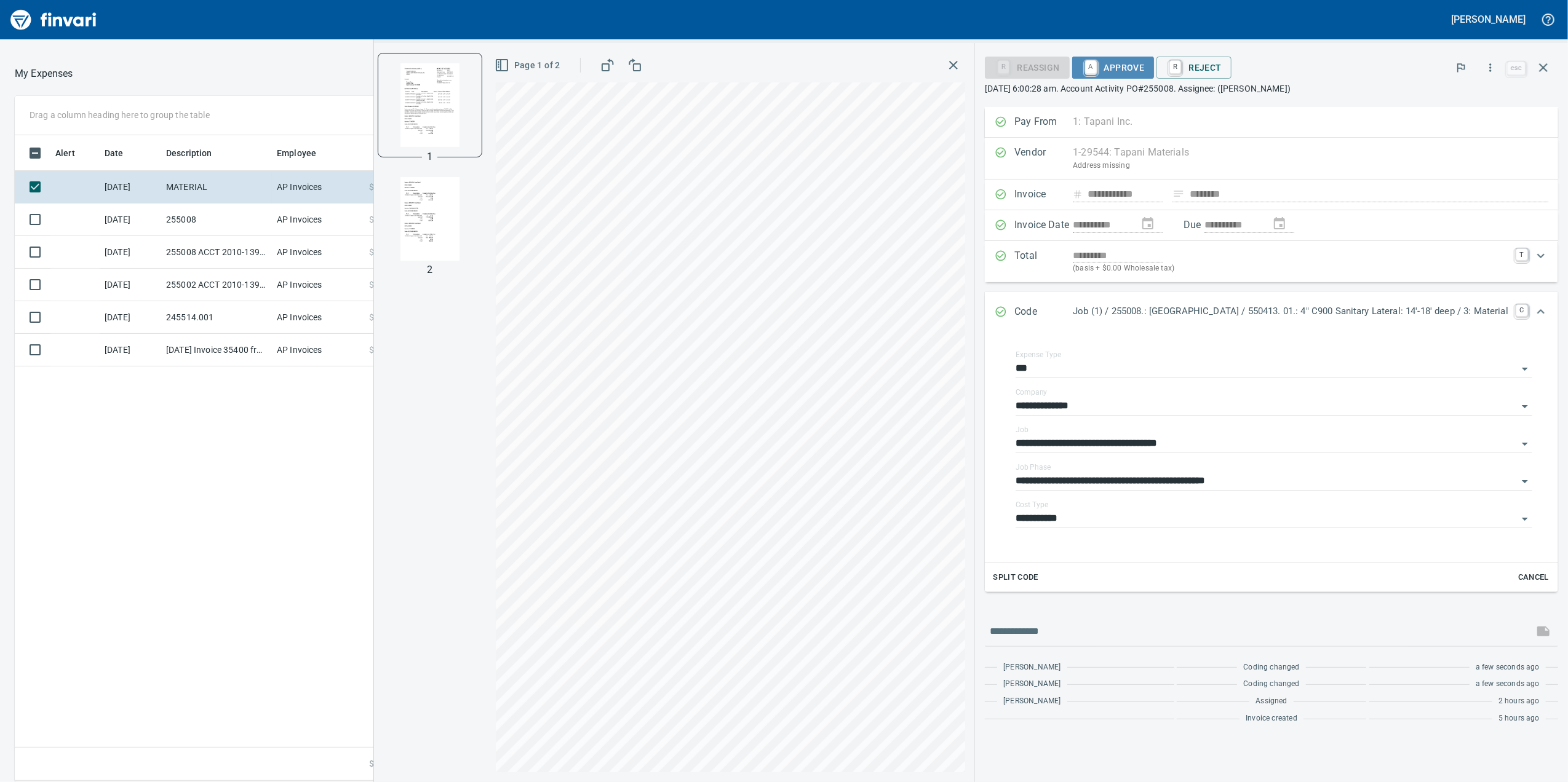
click at [1082, 63] on span "A Approve" at bounding box center [1113, 67] width 63 height 21
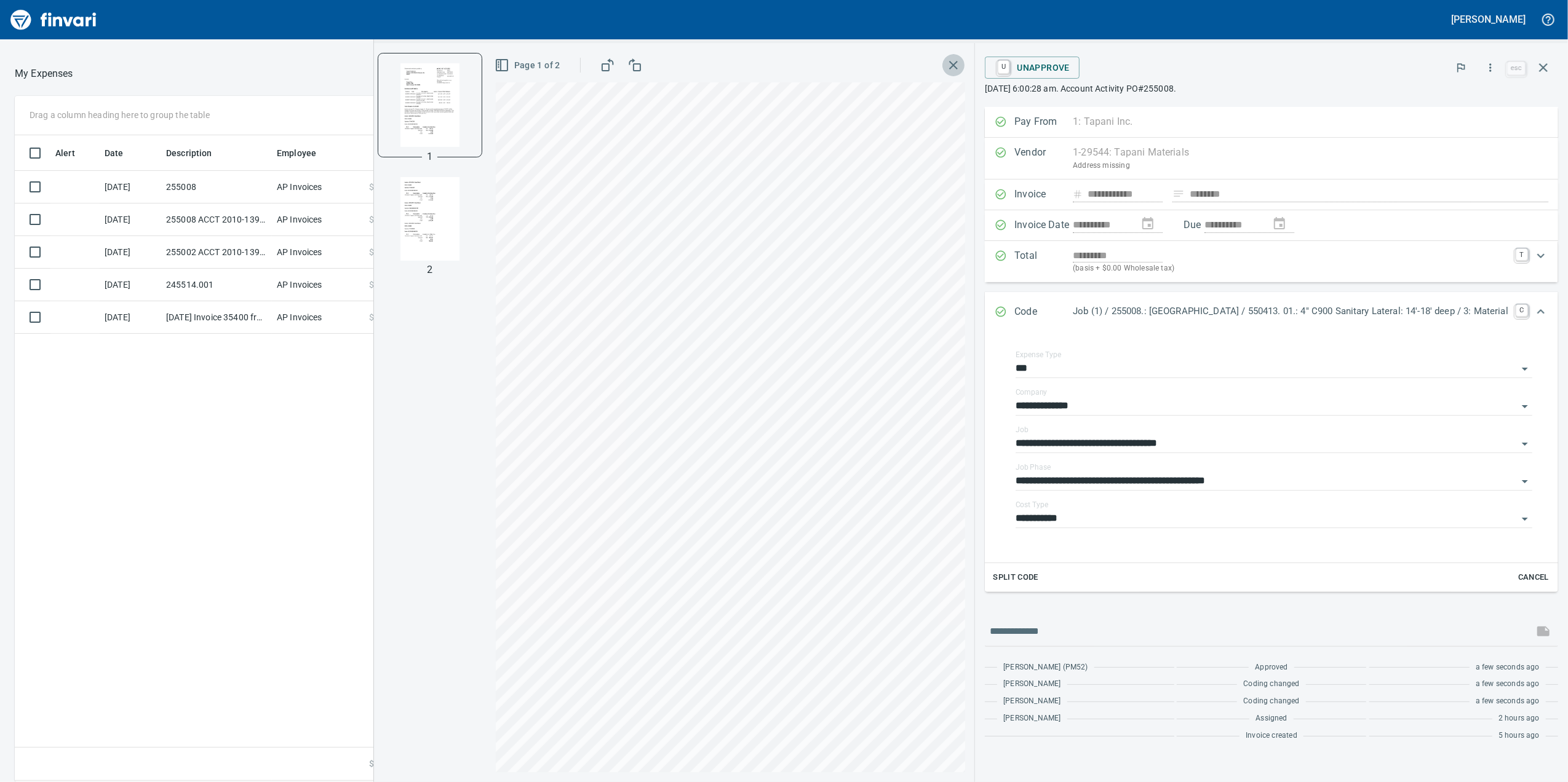
click at [946, 64] on icon "button" at bounding box center [953, 65] width 15 height 15
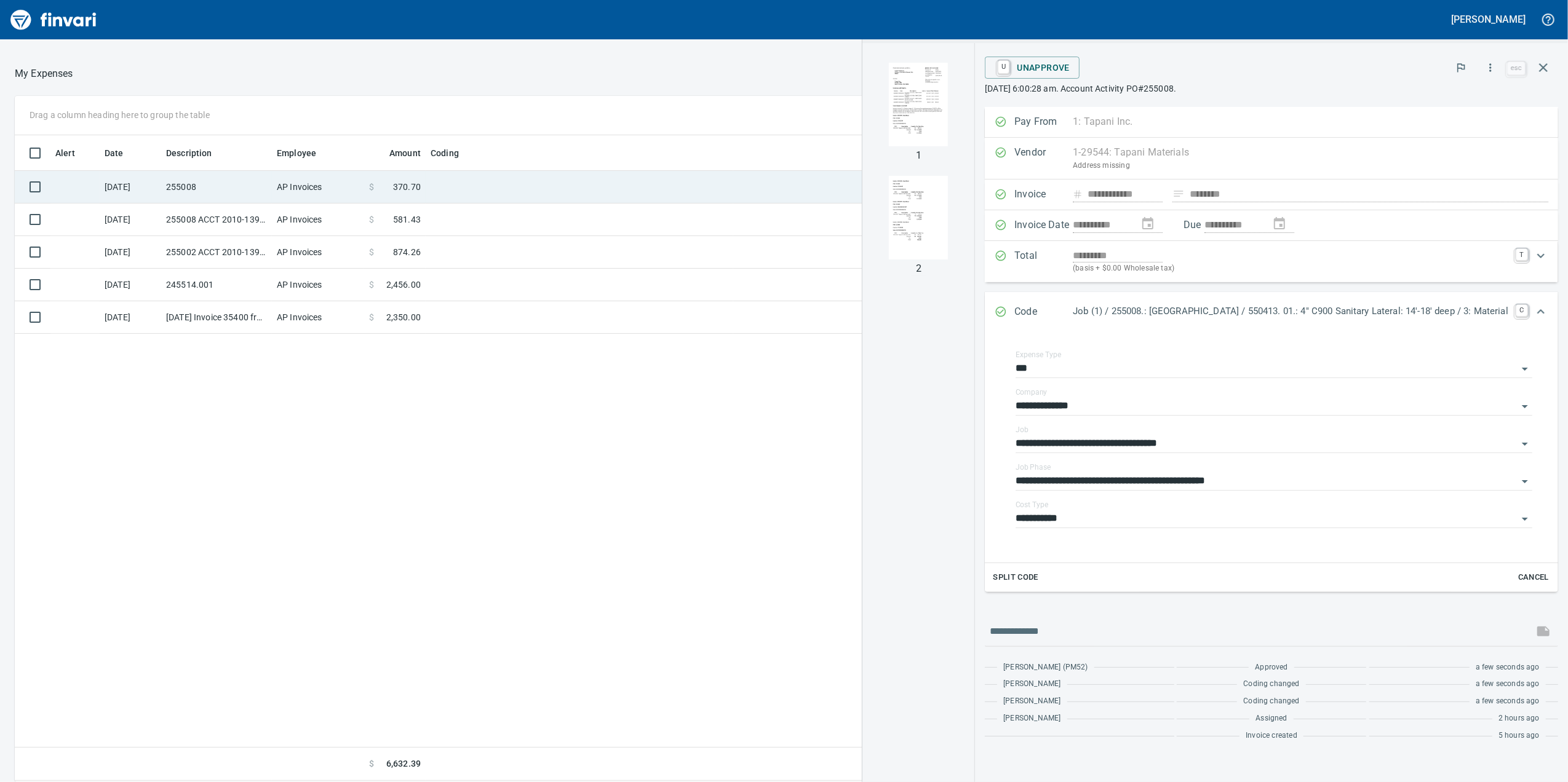
click at [281, 194] on td "AP Invoices" at bounding box center [318, 187] width 93 height 33
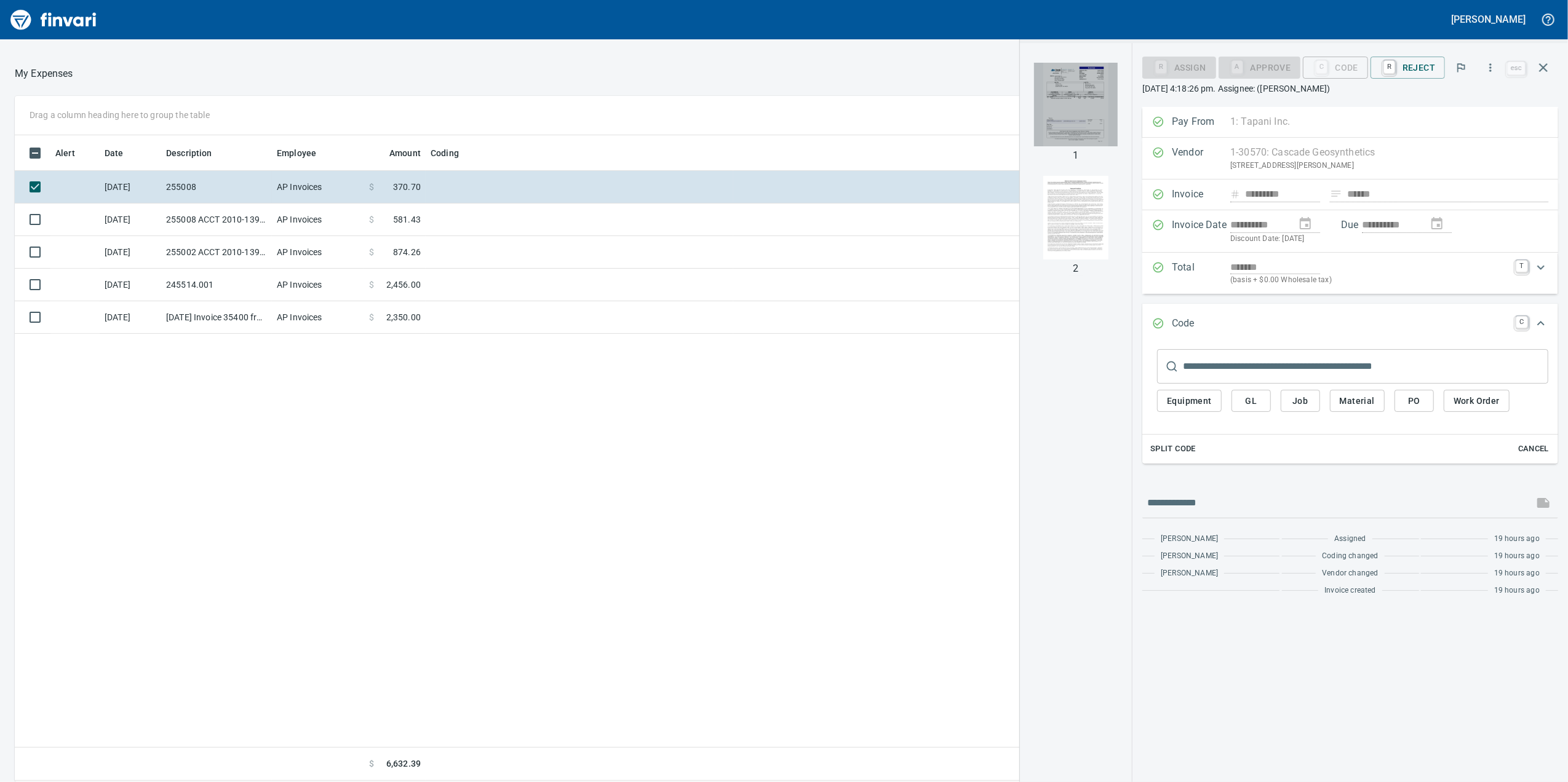
click at [1084, 123] on img "button" at bounding box center [1076, 105] width 84 height 84
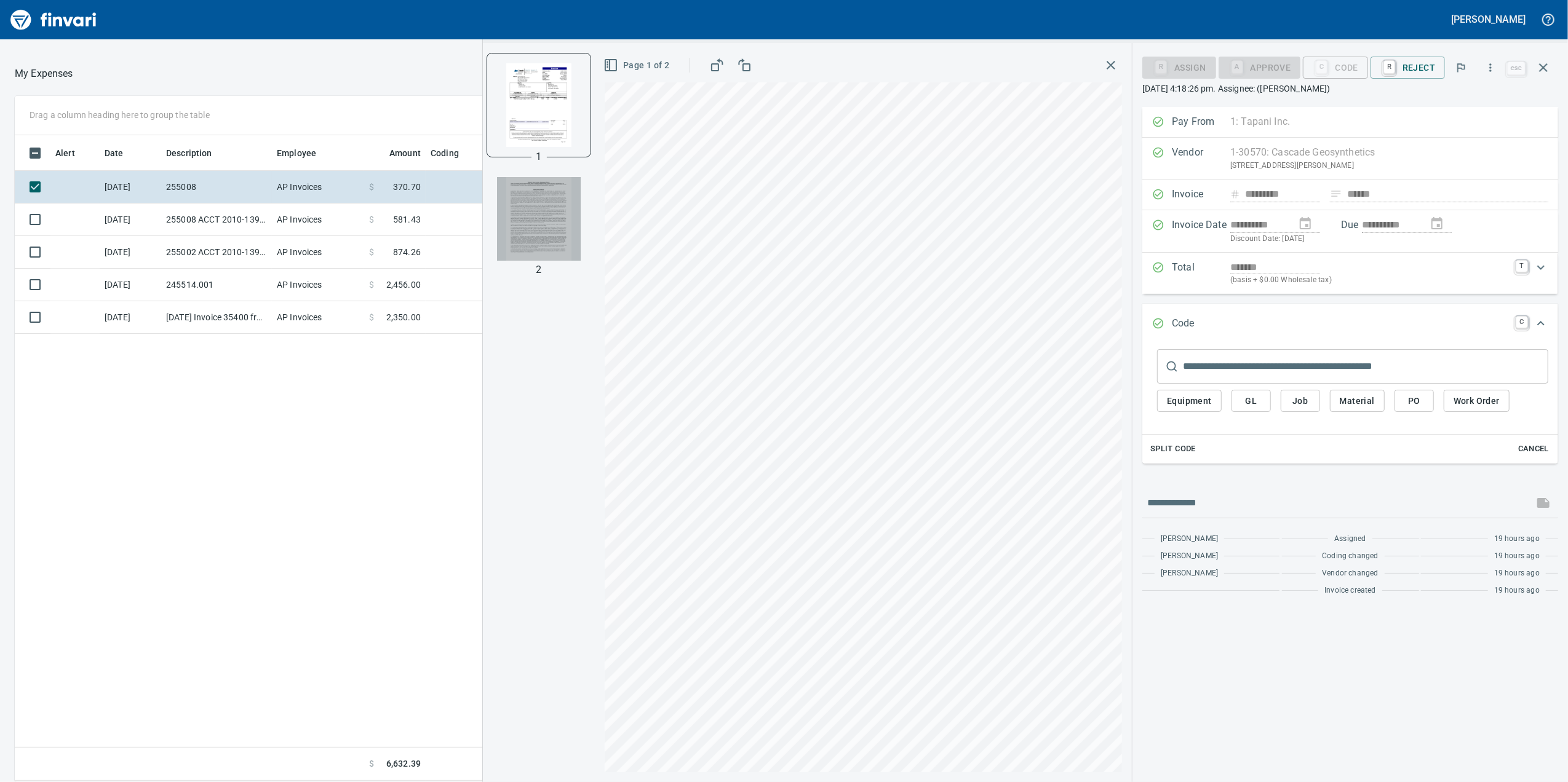
click at [539, 178] on img "button" at bounding box center [539, 220] width 84 height 84
click at [532, 125] on img "button" at bounding box center [539, 105] width 84 height 84
click at [1282, 417] on div "Equipment GL Job Material PO Work Order" at bounding box center [1352, 405] width 392 height 41
click at [1243, 409] on span "GL" at bounding box center [1250, 401] width 20 height 15
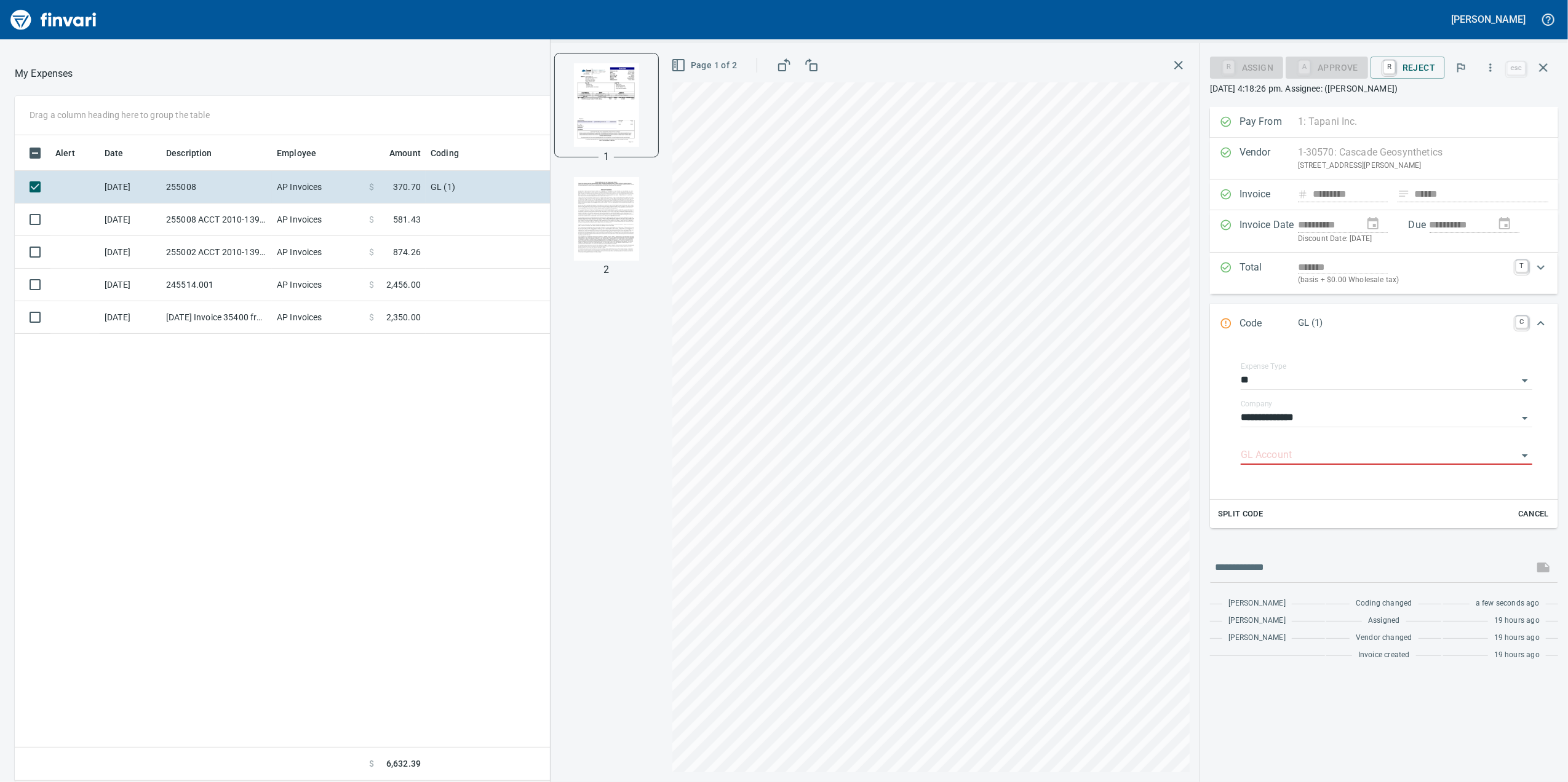
drag, startPoint x: 1219, startPoint y: 57, endPoint x: 1201, endPoint y: 67, distance: 20.6
click at [1218, 57] on div "R Assign" at bounding box center [1247, 68] width 73 height 22
click at [1184, 69] on icon "button" at bounding box center [1178, 65] width 15 height 15
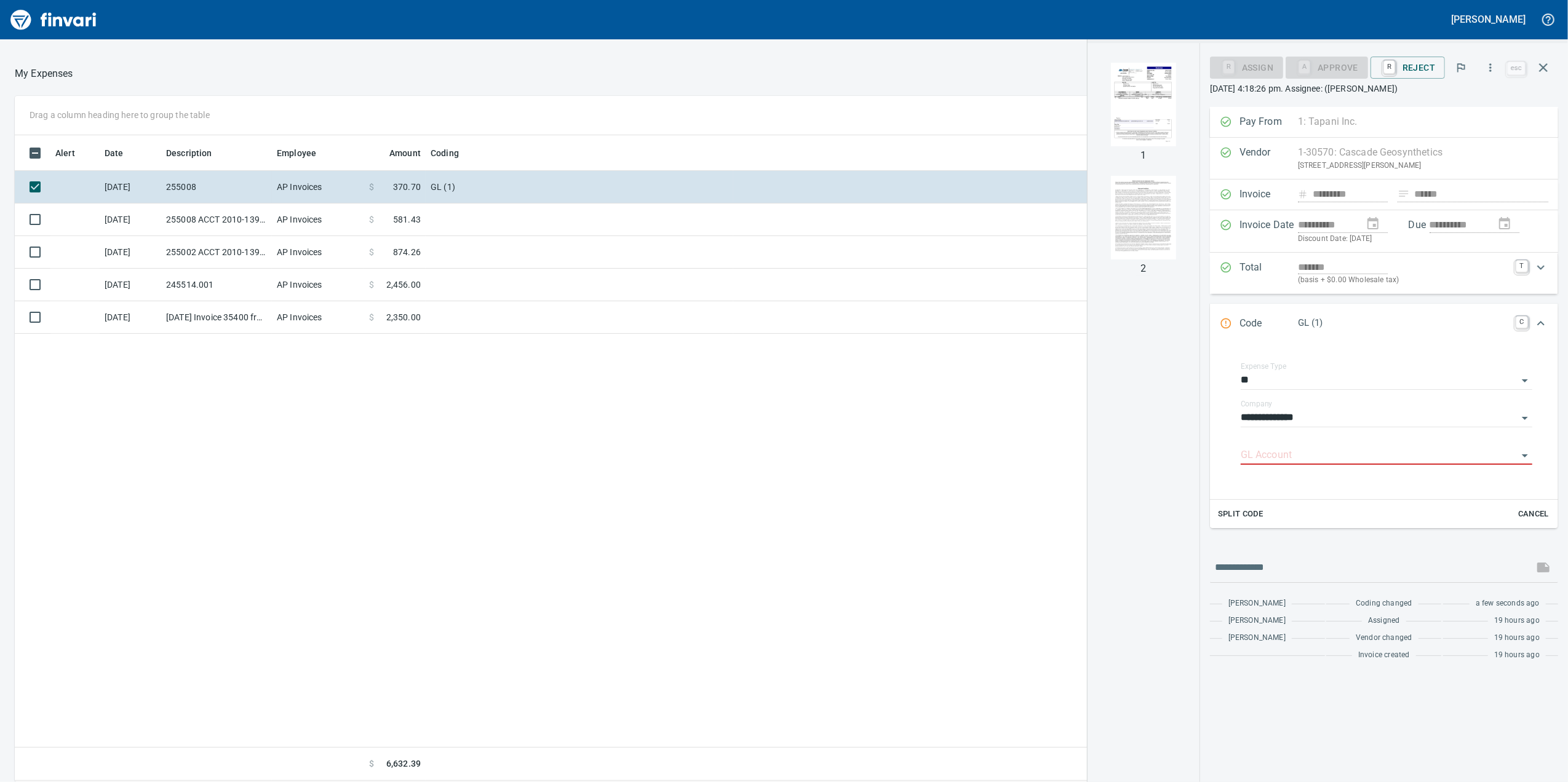
drag, startPoint x: 1097, startPoint y: 121, endPoint x: 1395, endPoint y: 87, distance: 299.9
click at [1123, 114] on div at bounding box center [1143, 105] width 104 height 104
click at [1526, 337] on div "Code GL (1) C" at bounding box center [1384, 323] width 349 height 40
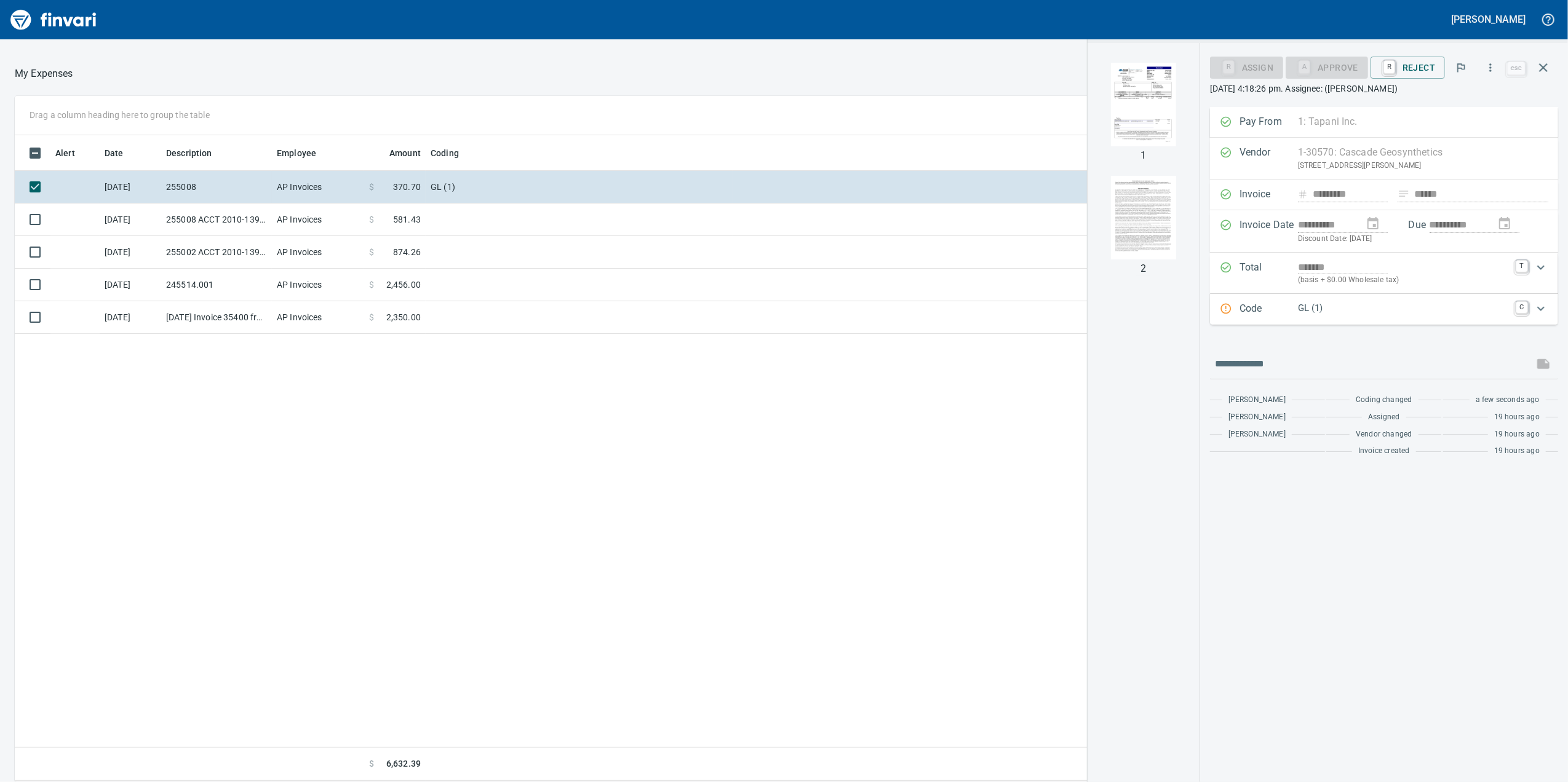
click at [1533, 298] on div "Expand" at bounding box center [1541, 309] width 30 height 30
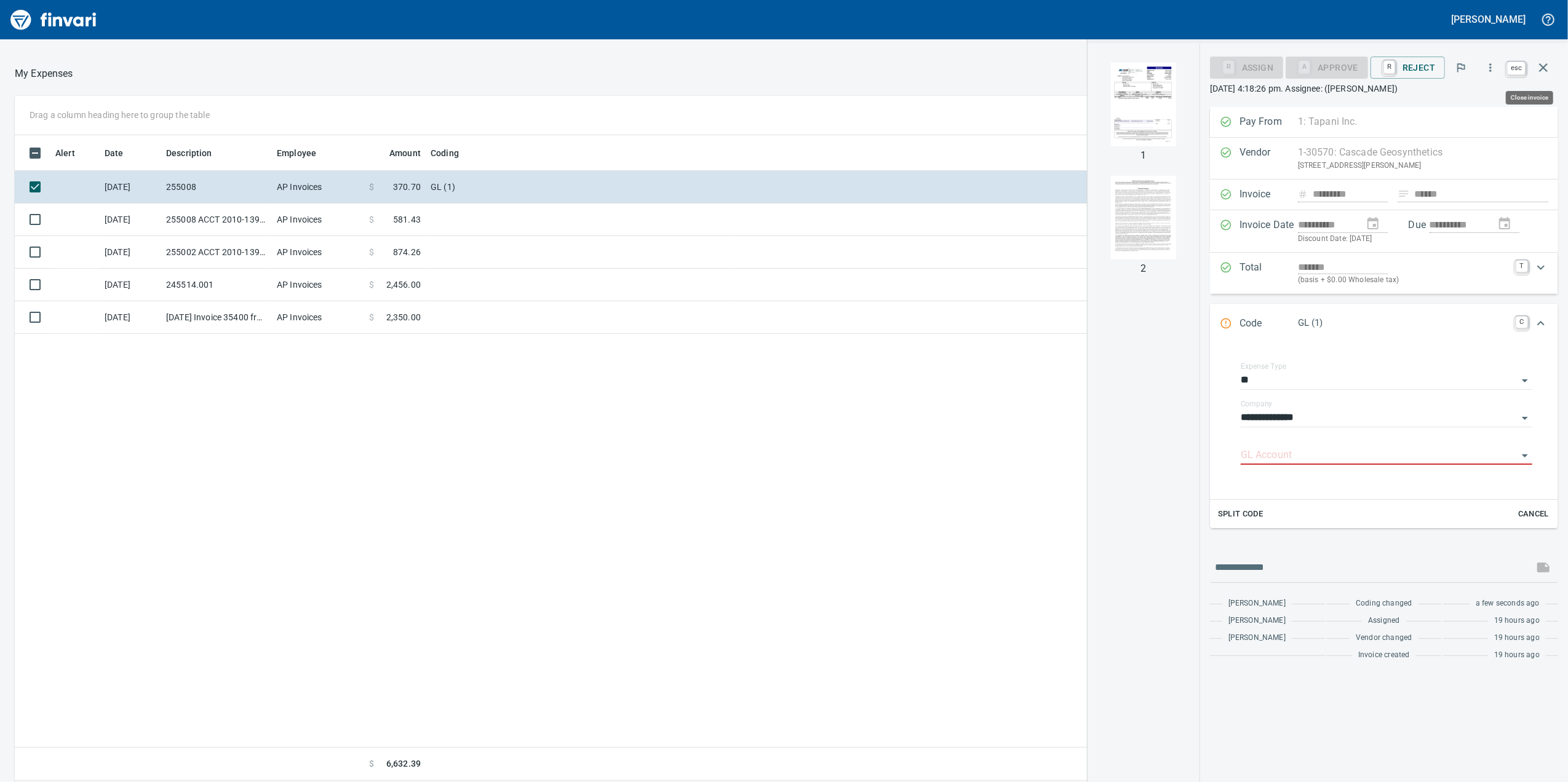
click at [1541, 71] on icon "button" at bounding box center [1543, 68] width 15 height 15
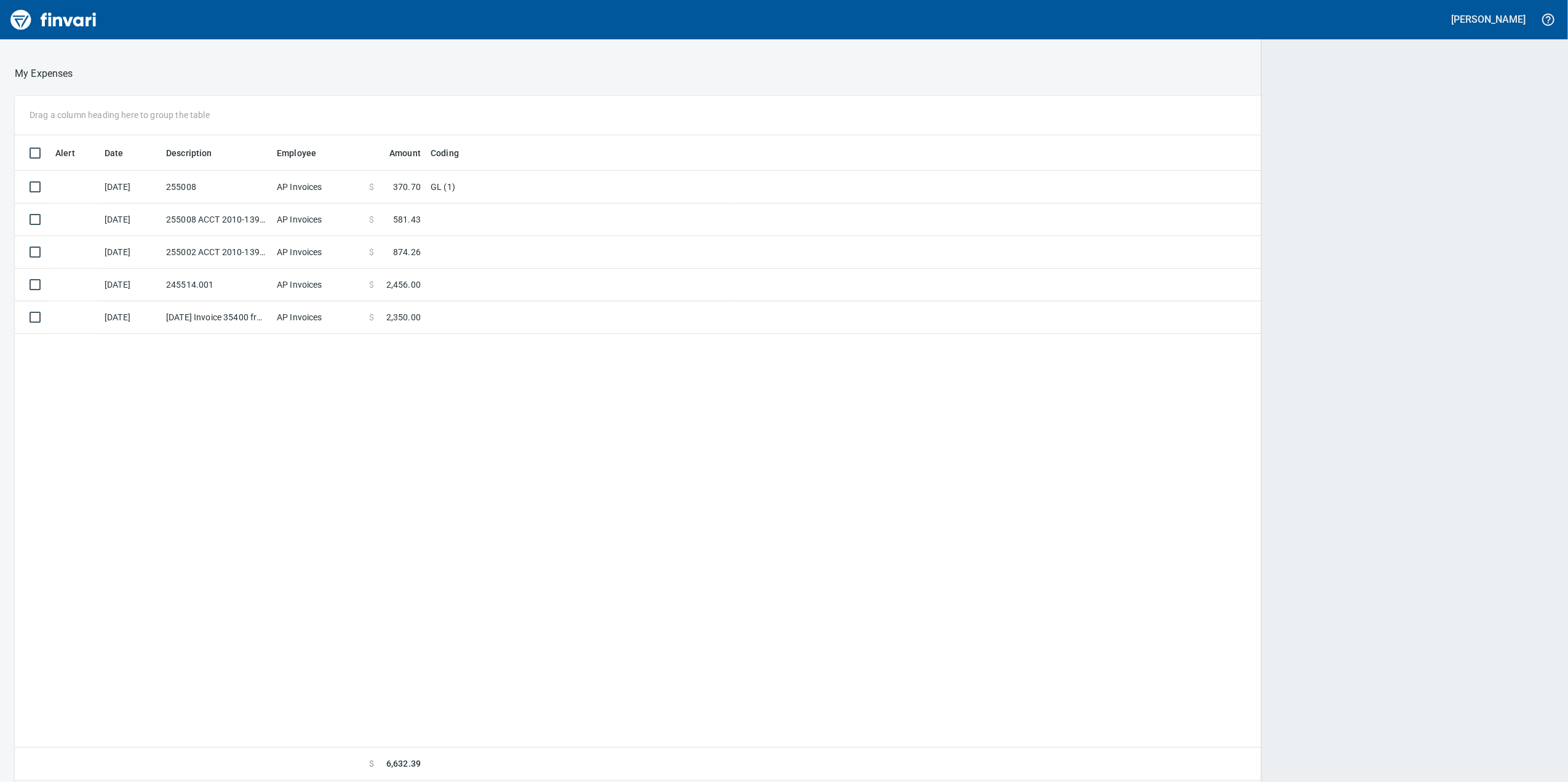
scroll to position [634, 1514]
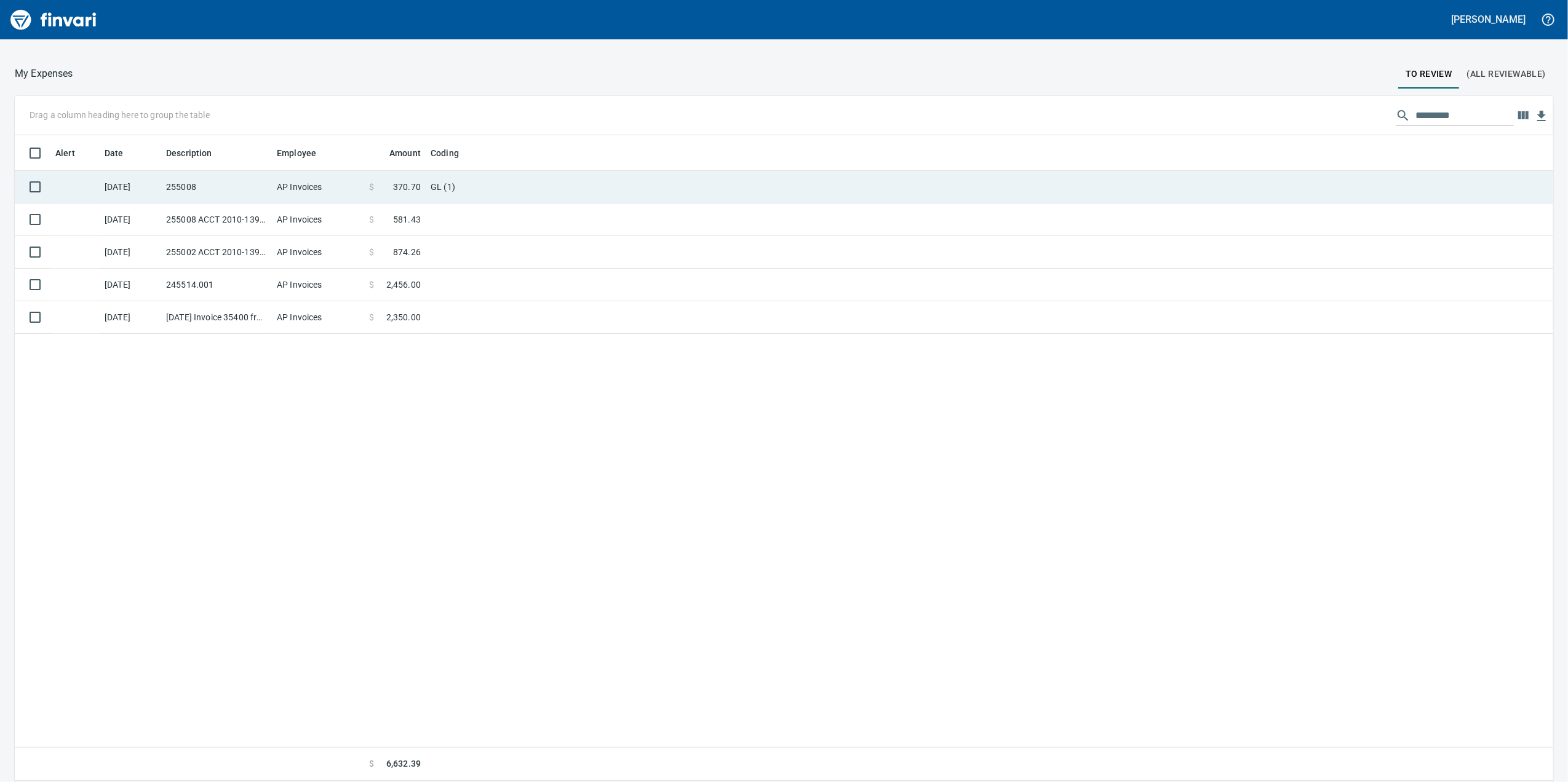
click at [636, 178] on td "GL (1)" at bounding box center [578, 187] width 307 height 33
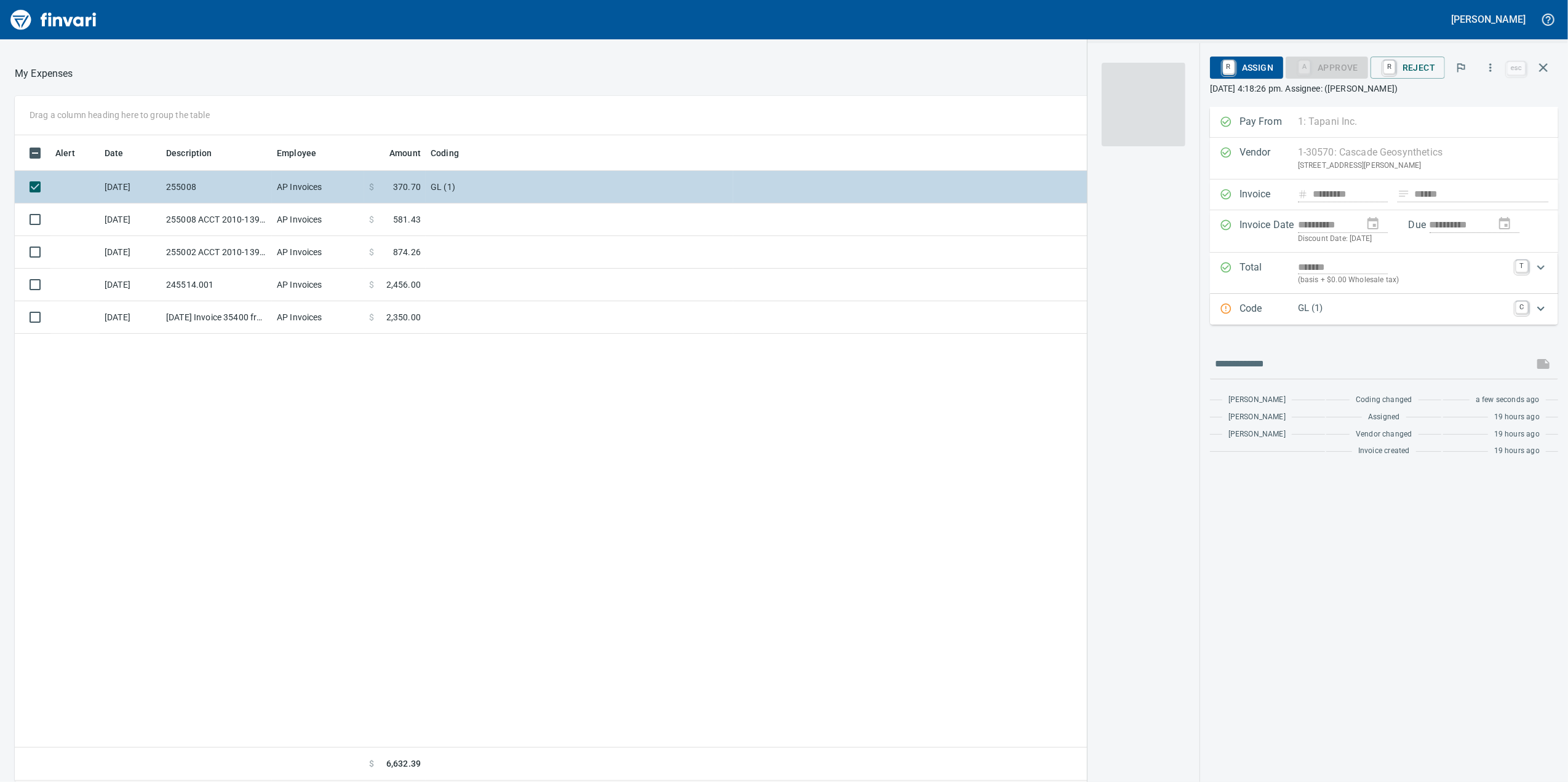
scroll to position [634, 1206]
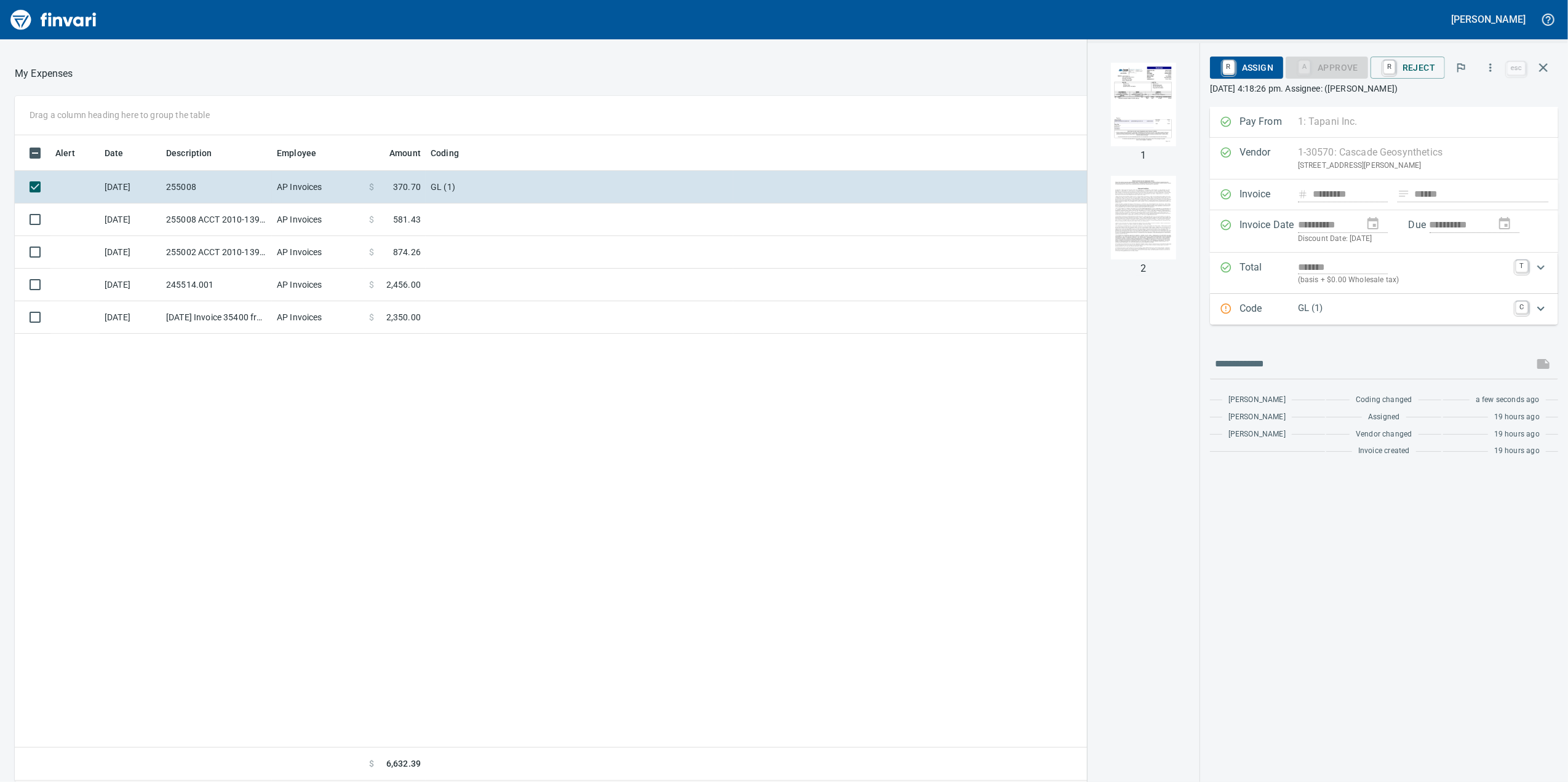
click at [1303, 318] on div "GL (1)" at bounding box center [1403, 309] width 210 height 16
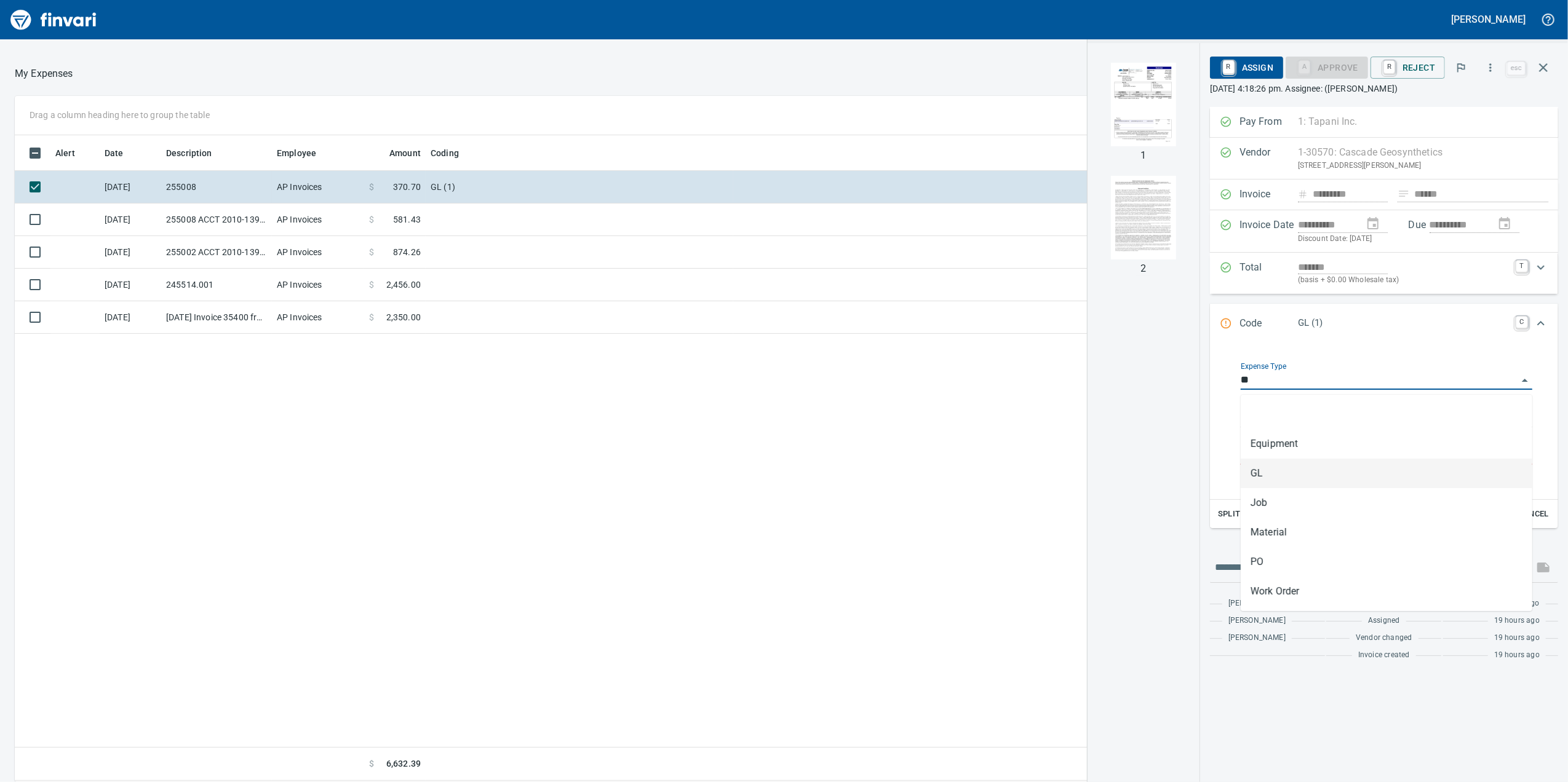
click at [1284, 387] on input "**" at bounding box center [1379, 380] width 277 height 17
click at [1303, 495] on li "Job" at bounding box center [1387, 504] width 292 height 30
type input "***"
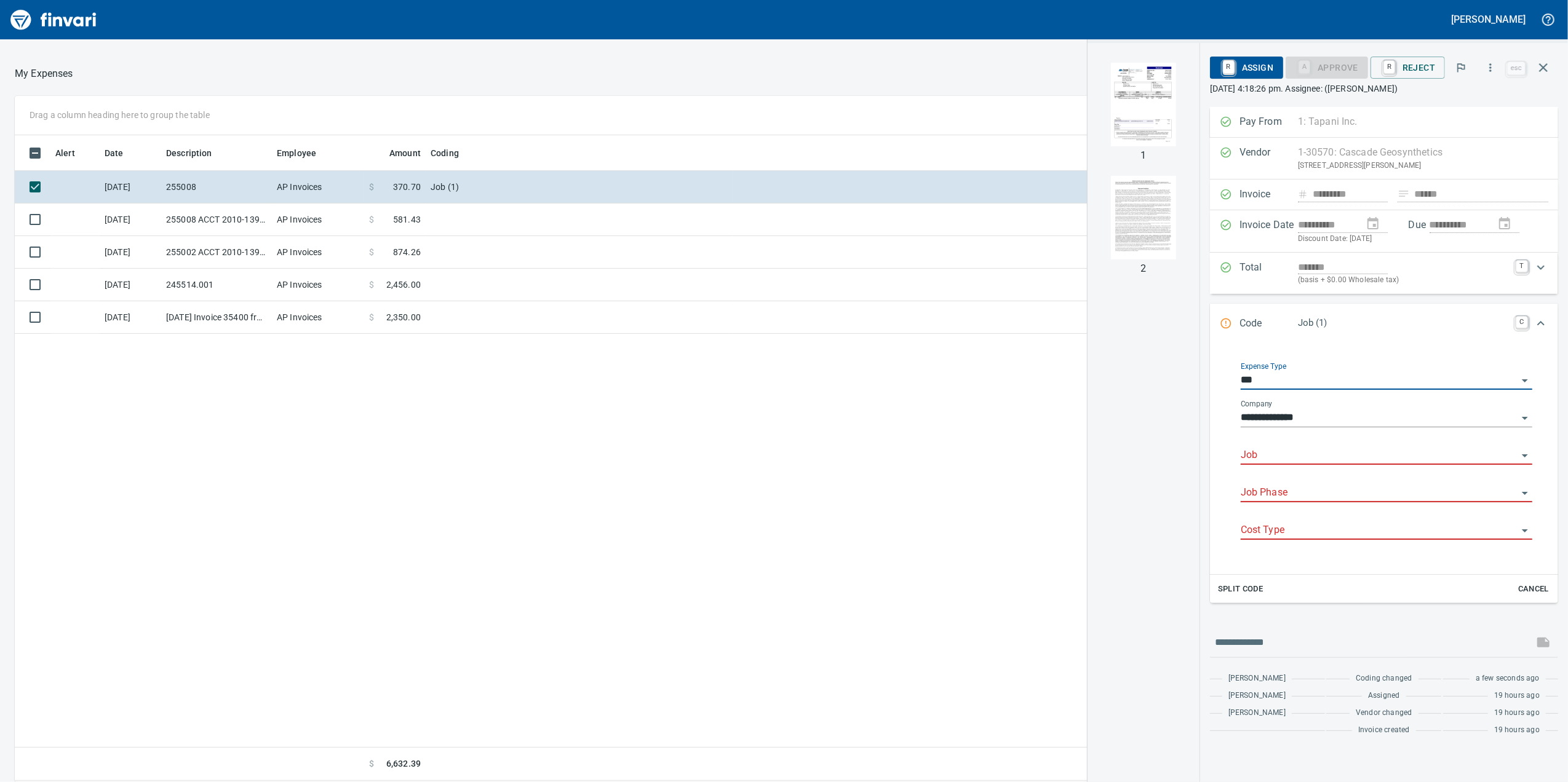
click at [1288, 475] on div "**********" at bounding box center [1387, 456] width 292 height 188
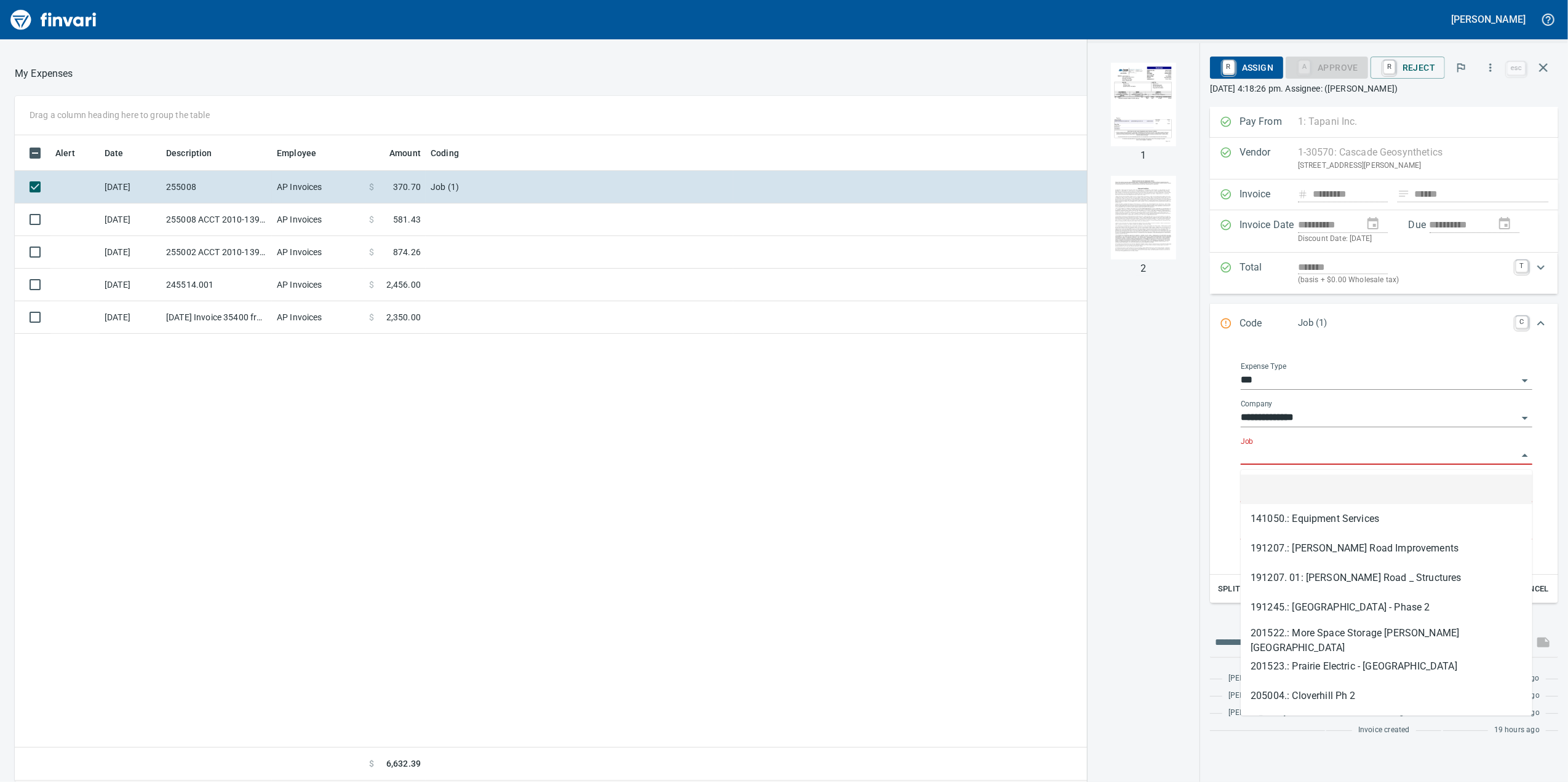
click at [1290, 456] on input "Job" at bounding box center [1379, 456] width 277 height 17
click at [1131, 119] on img "button" at bounding box center [1144, 105] width 84 height 84
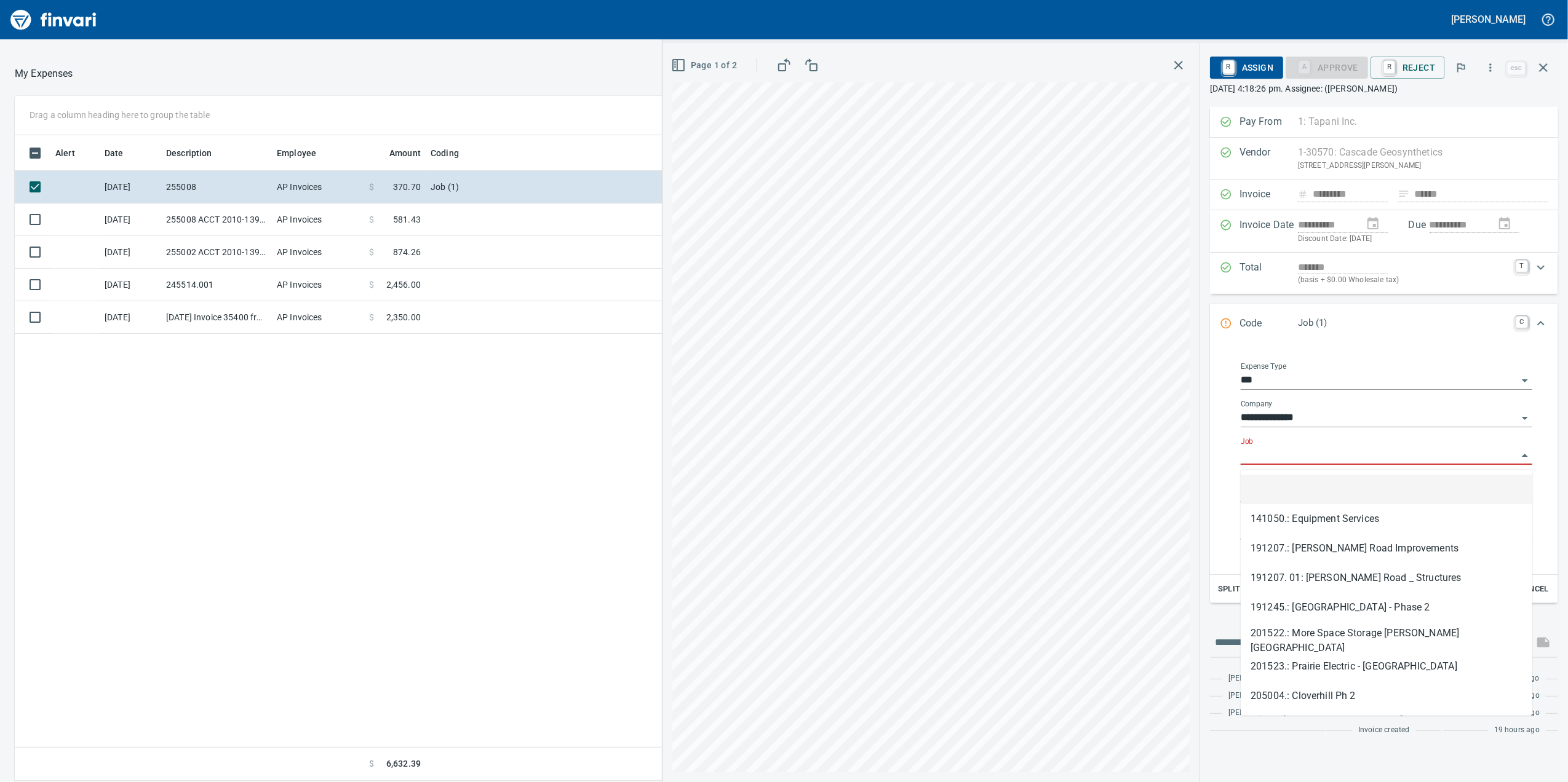
click at [1290, 458] on input "Job" at bounding box center [1379, 456] width 277 height 17
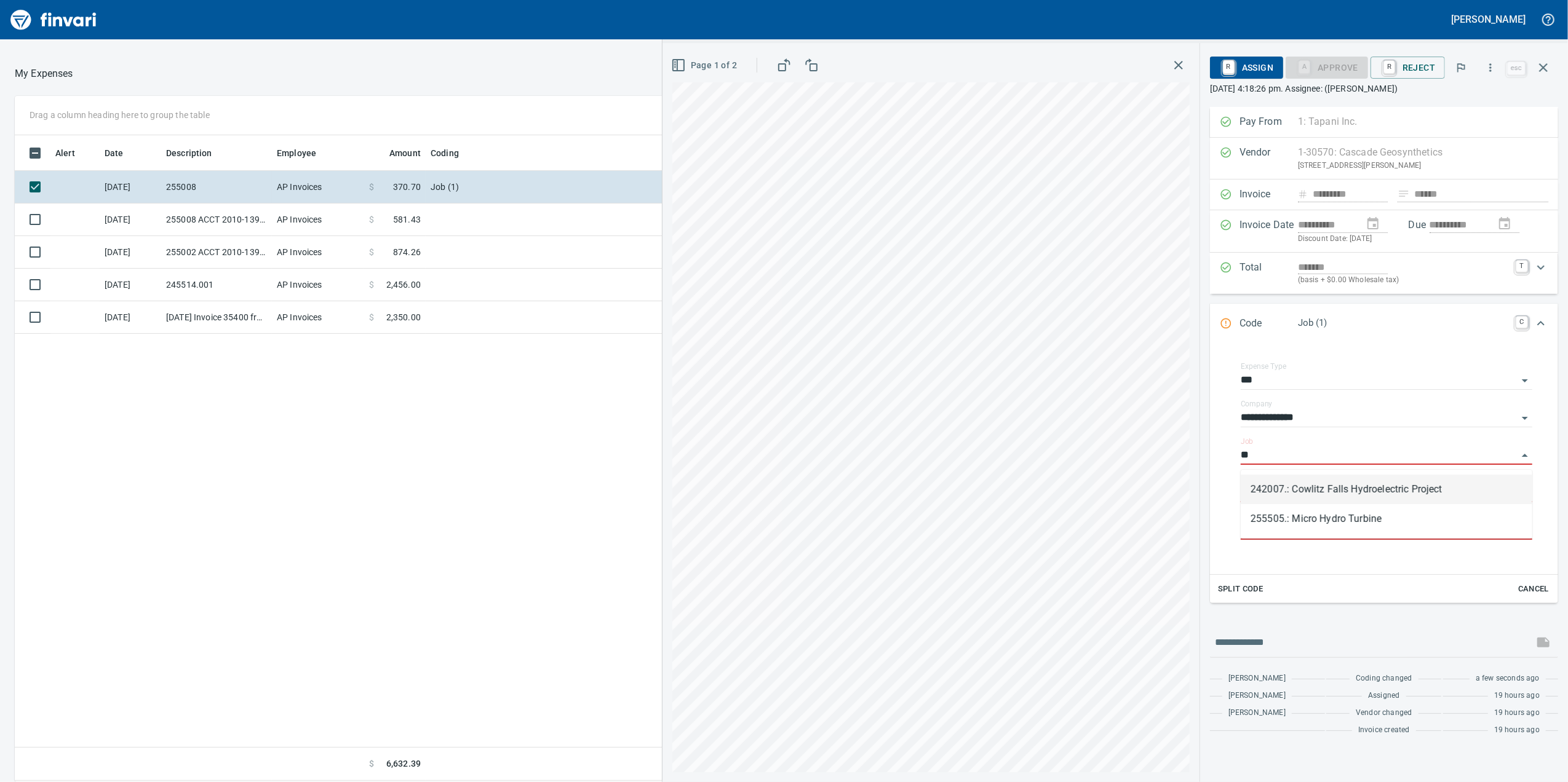
type input "*"
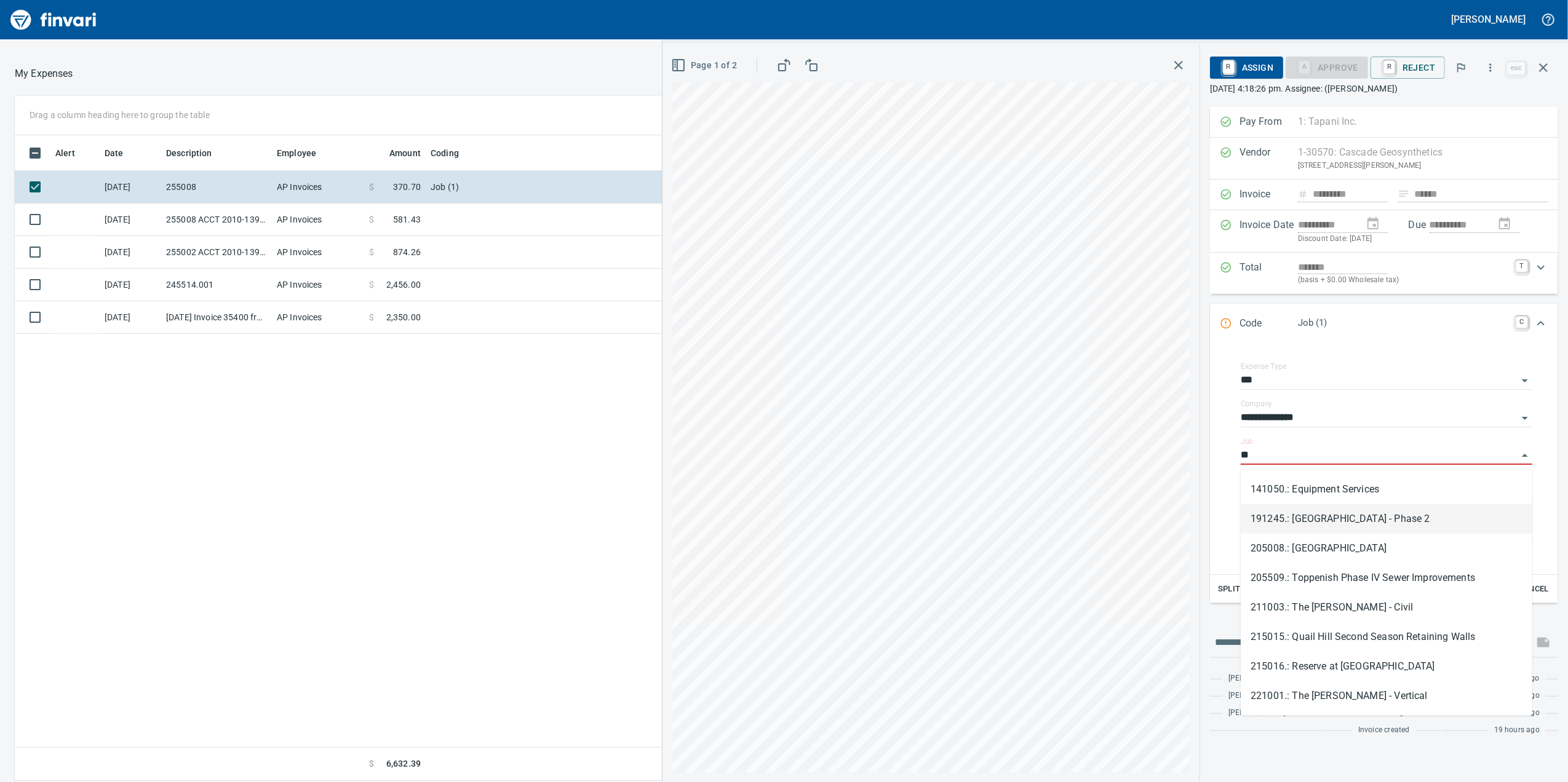
type input "*"
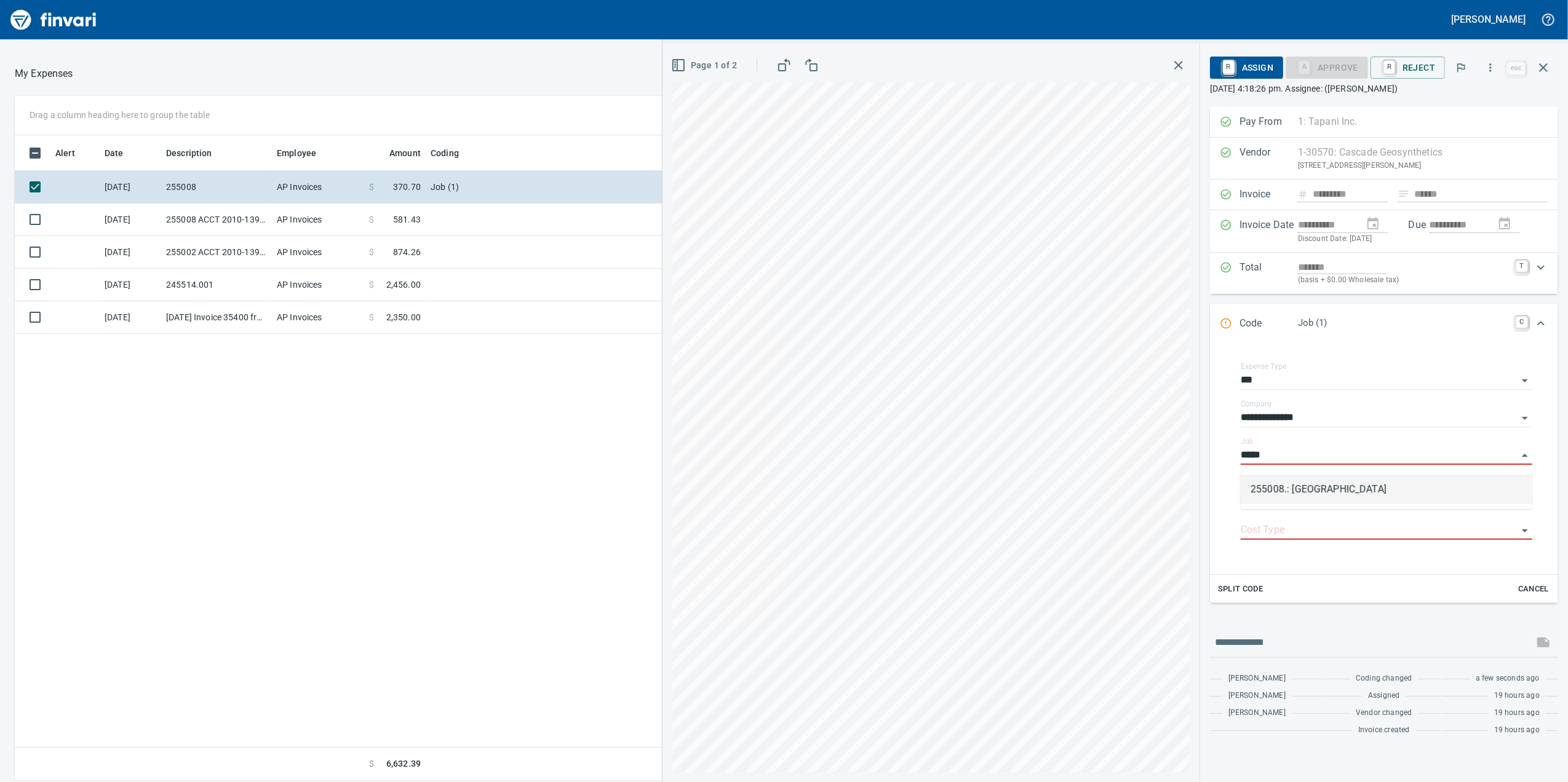
click at [1434, 492] on li "255008.: [GEOGRAPHIC_DATA]" at bounding box center [1387, 490] width 292 height 30
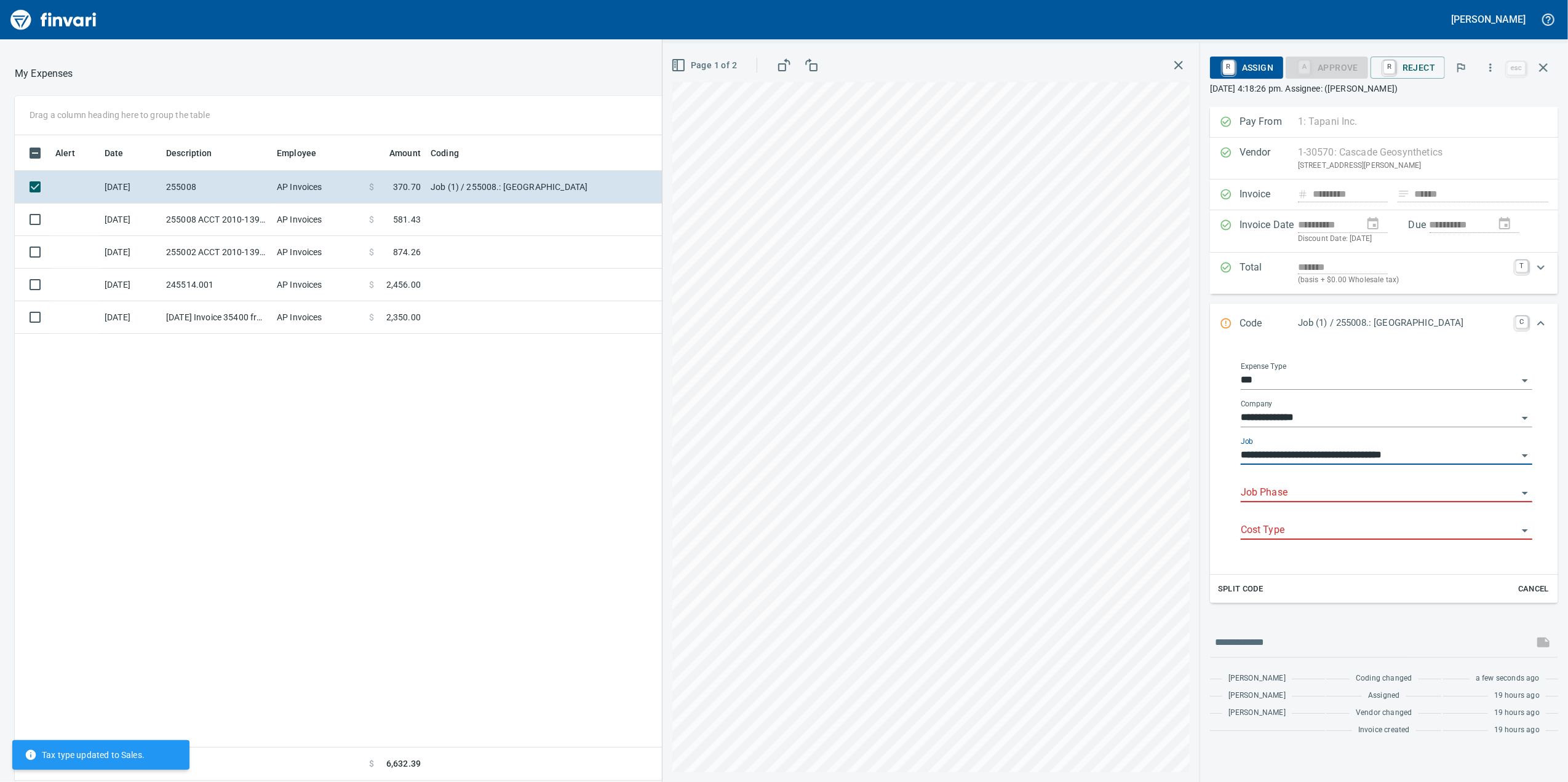
type input "**********"
click at [1368, 493] on input "Job Phase" at bounding box center [1379, 493] width 277 height 17
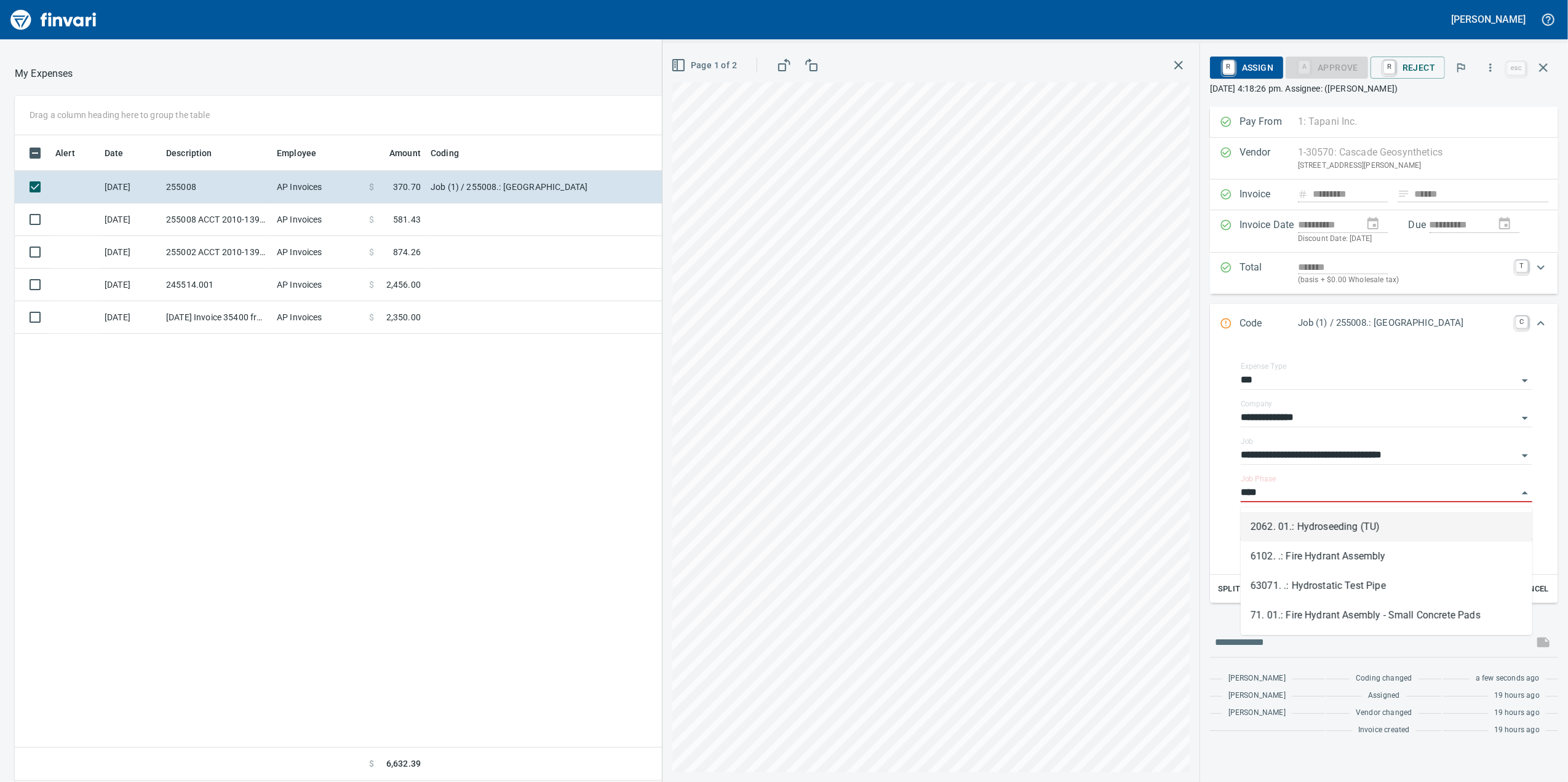
click at [1406, 522] on li "2062. 01.: Hydroseeding (TU)" at bounding box center [1387, 527] width 292 height 30
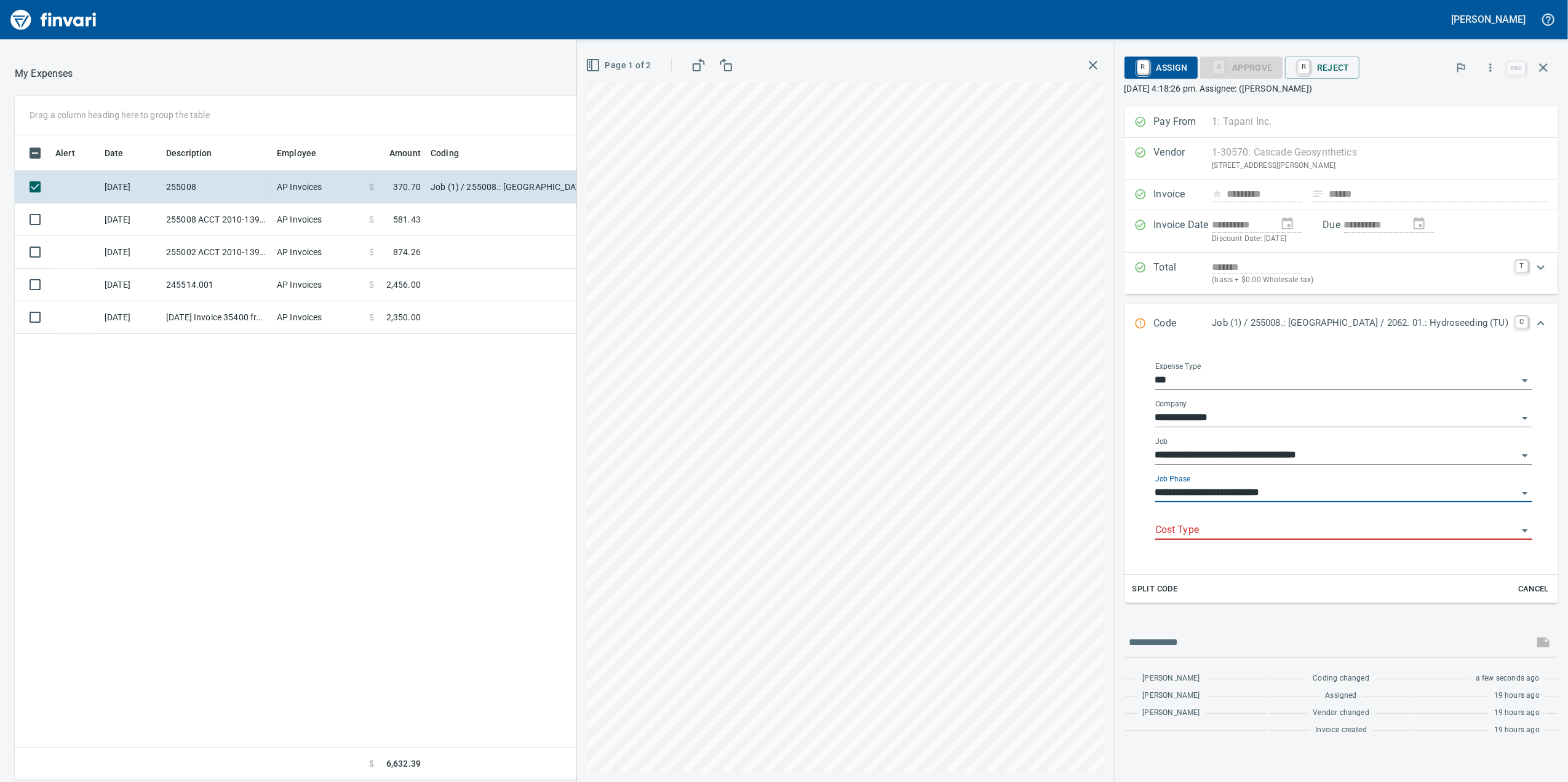
type input "**********"
click at [1347, 530] on input "Cost Type" at bounding box center [1336, 531] width 363 height 17
click at [1349, 530] on input "Cost Type" at bounding box center [1336, 531] width 363 height 17
click at [1349, 529] on input "Cost Type" at bounding box center [1336, 531] width 363 height 17
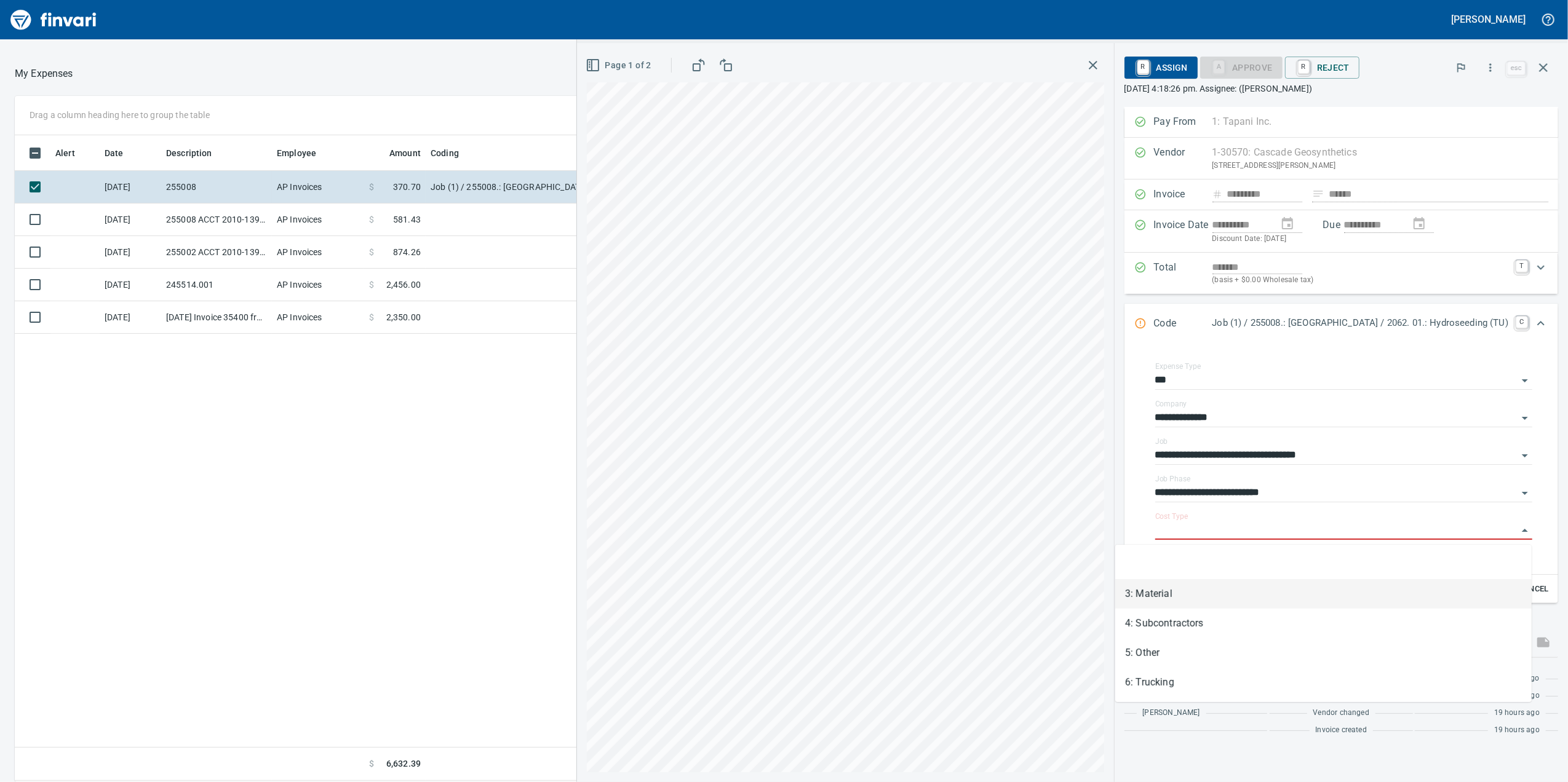
drag, startPoint x: 1187, startPoint y: 584, endPoint x: 1173, endPoint y: 573, distance: 17.8
click at [1179, 580] on li "3: Material" at bounding box center [1323, 594] width 417 height 30
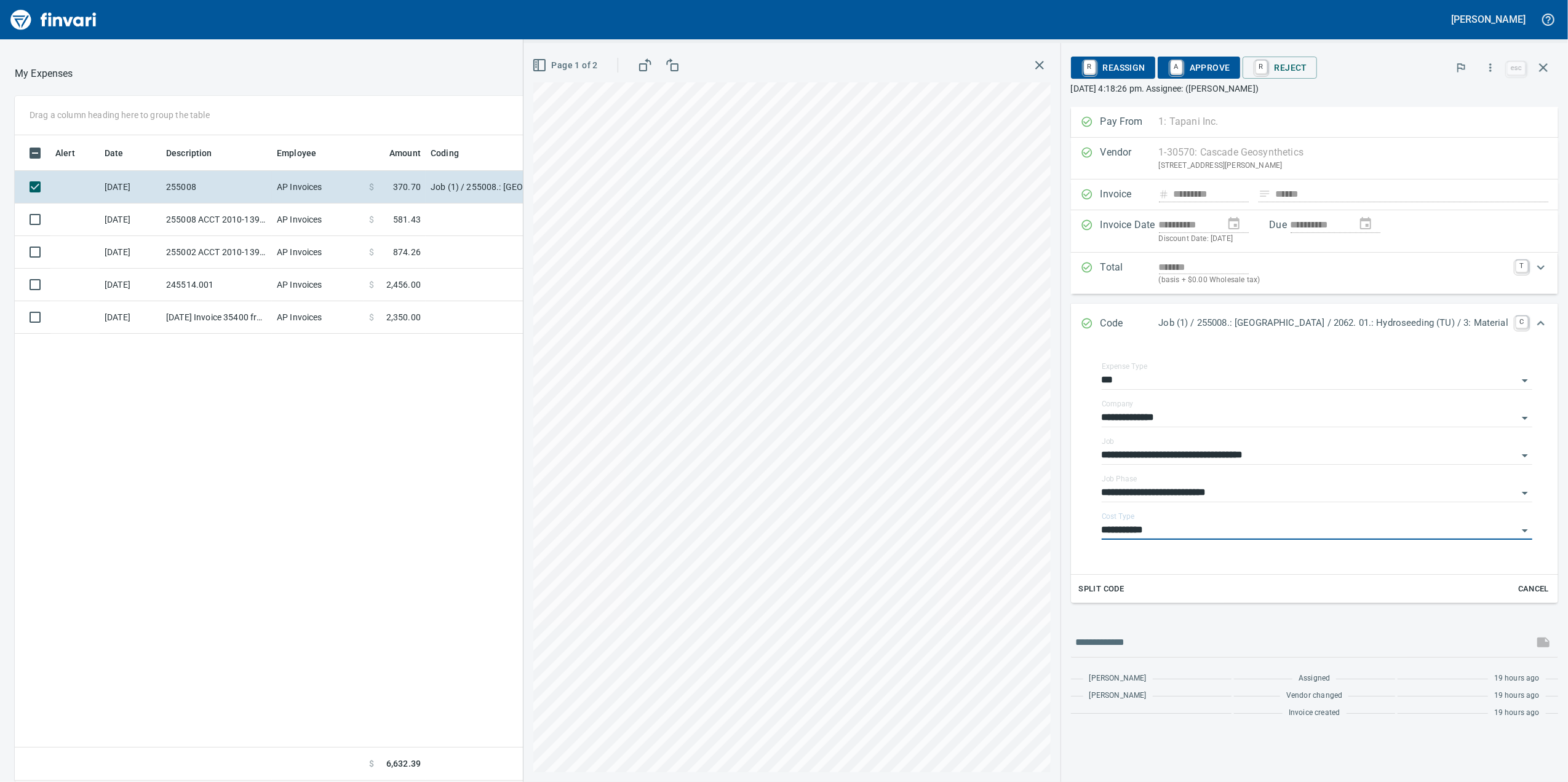
type input "**********"
click at [1167, 67] on span "A Approve" at bounding box center [1198, 67] width 63 height 21
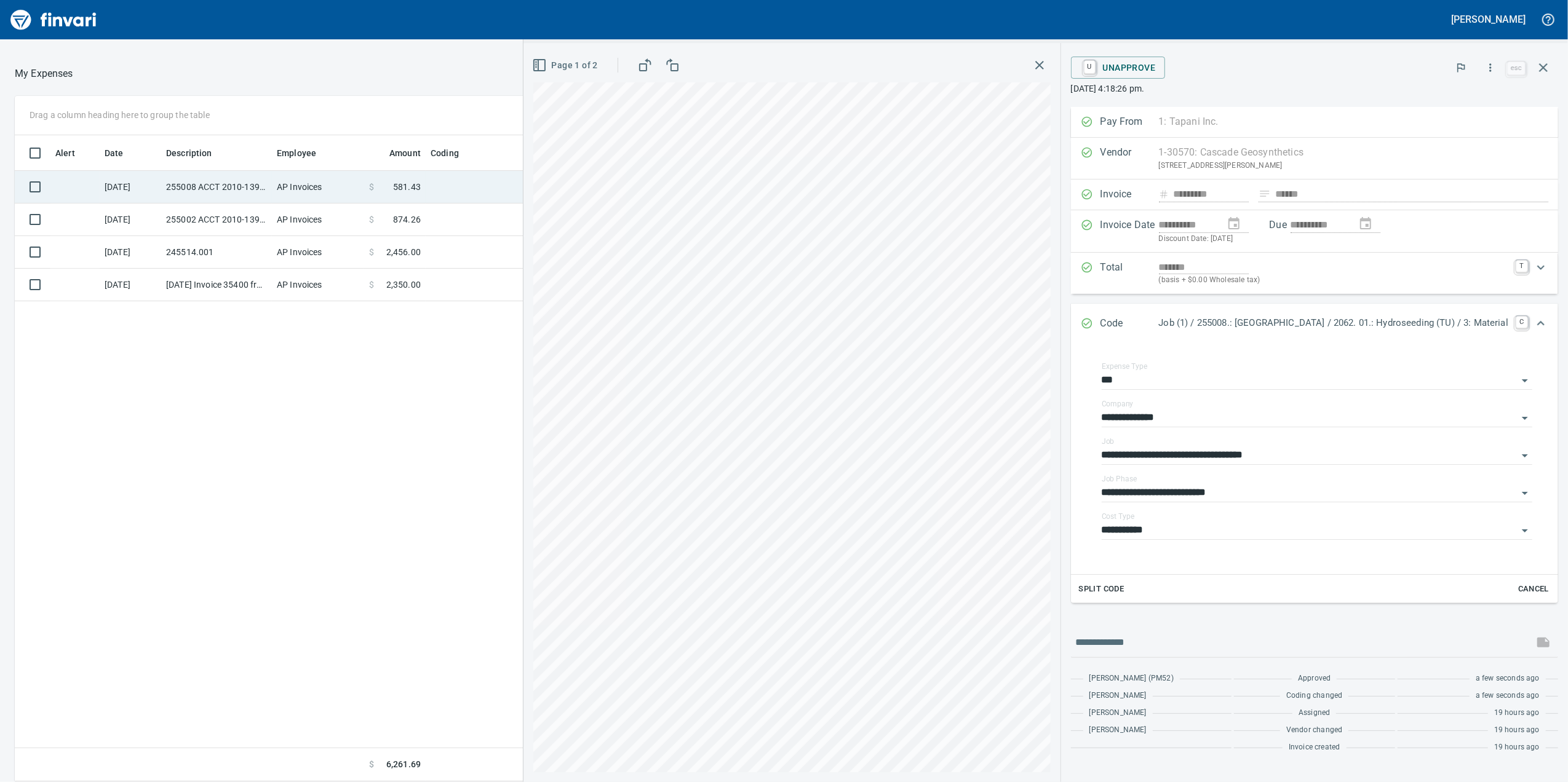
click at [269, 184] on td "255008 ACCT 2010-1396500" at bounding box center [216, 187] width 110 height 33
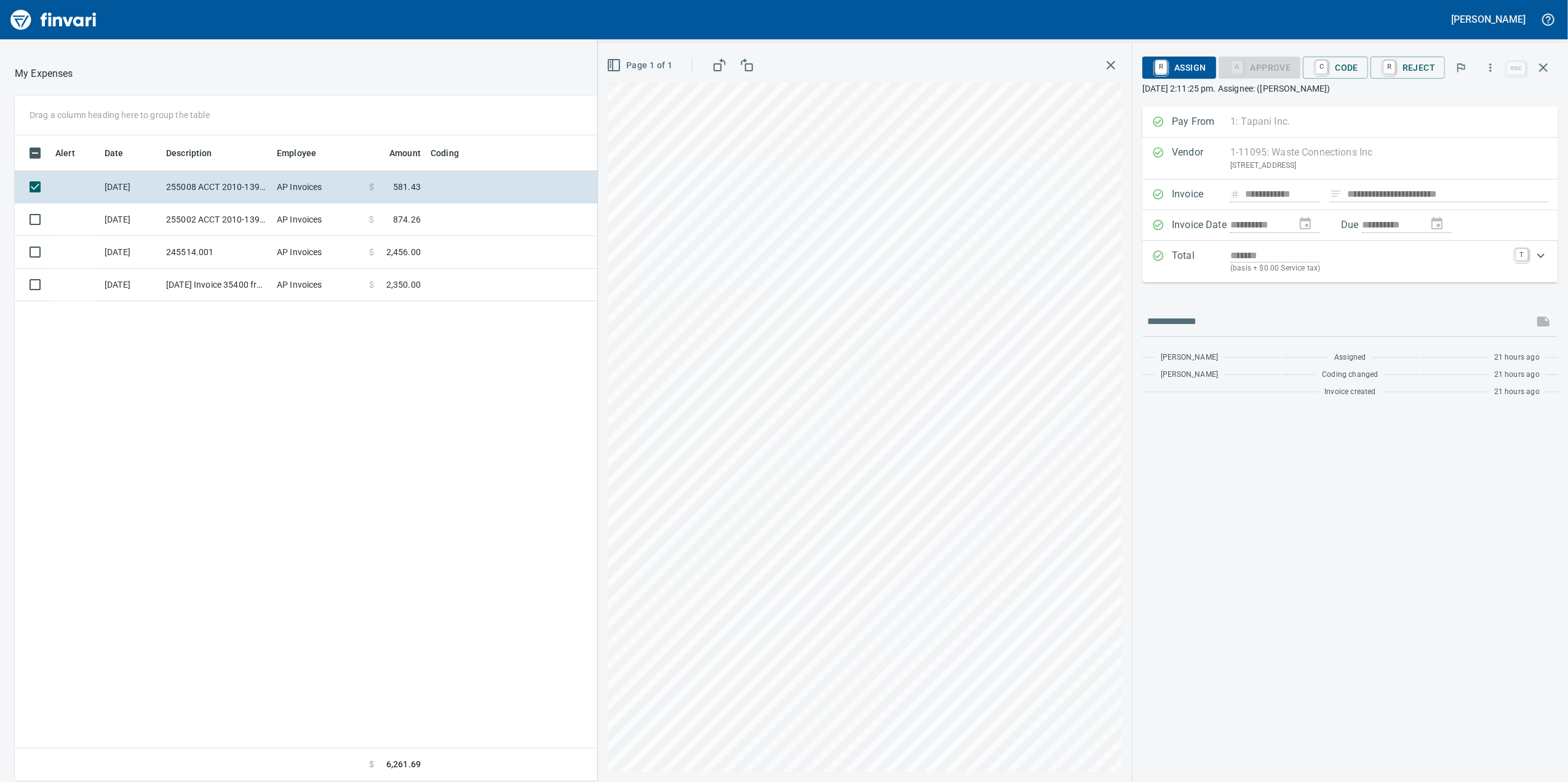
click at [1397, 256] on div "*******" at bounding box center [1369, 255] width 278 height 14
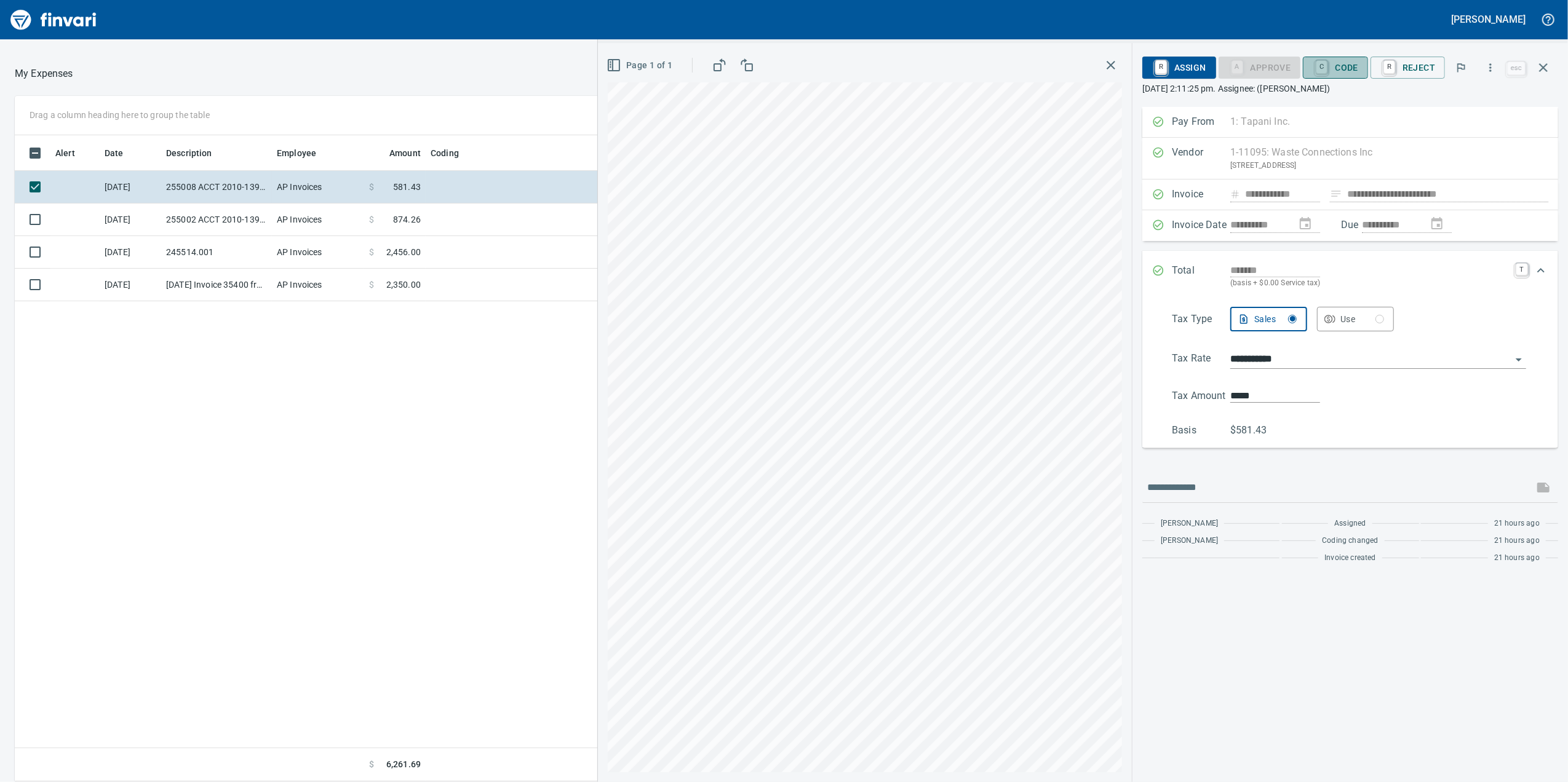
click at [1348, 65] on span "C Code" at bounding box center [1335, 67] width 46 height 21
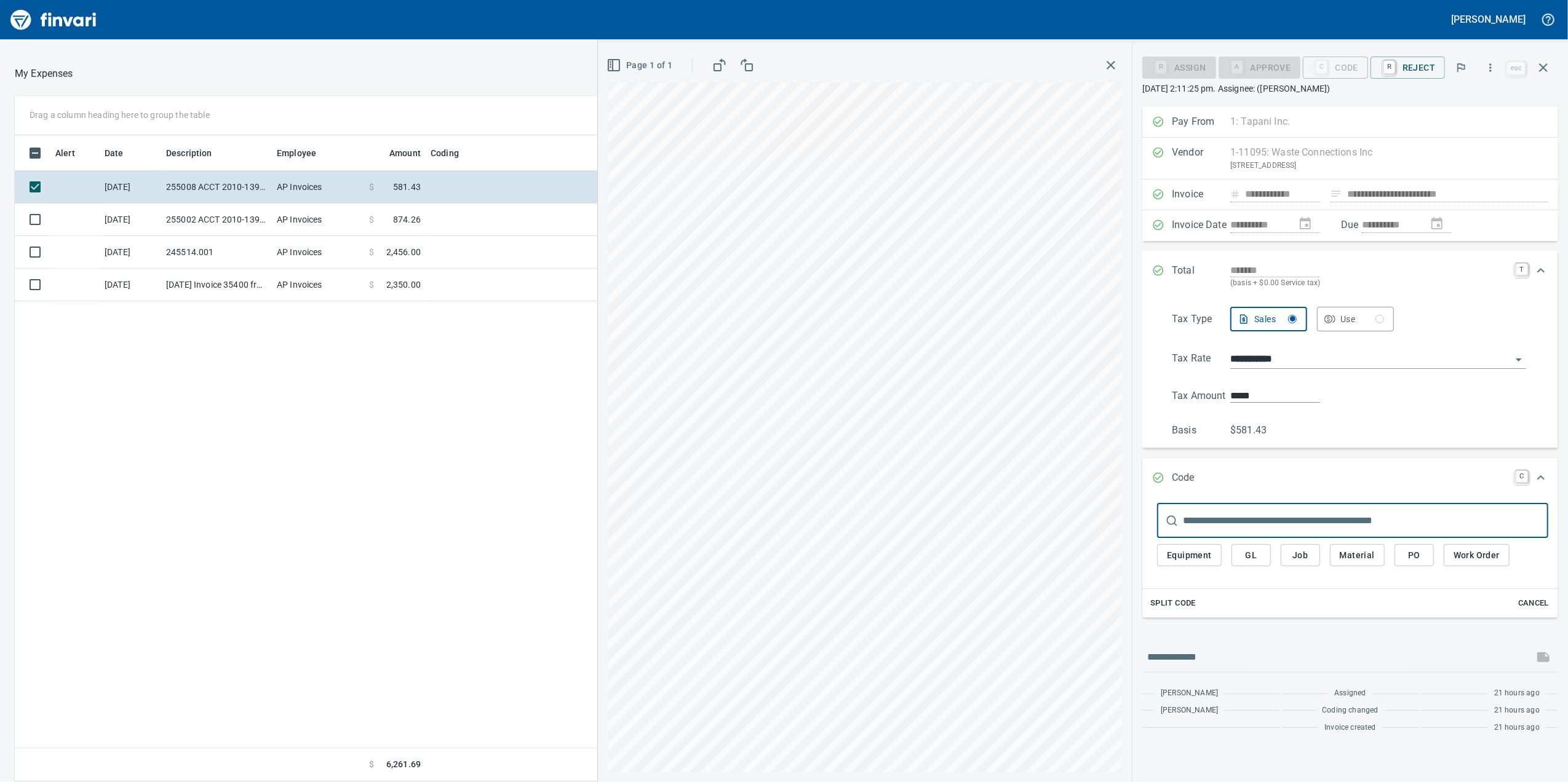
scroll to position [634, 1206]
click at [1302, 556] on span "Job" at bounding box center [1300, 555] width 20 height 15
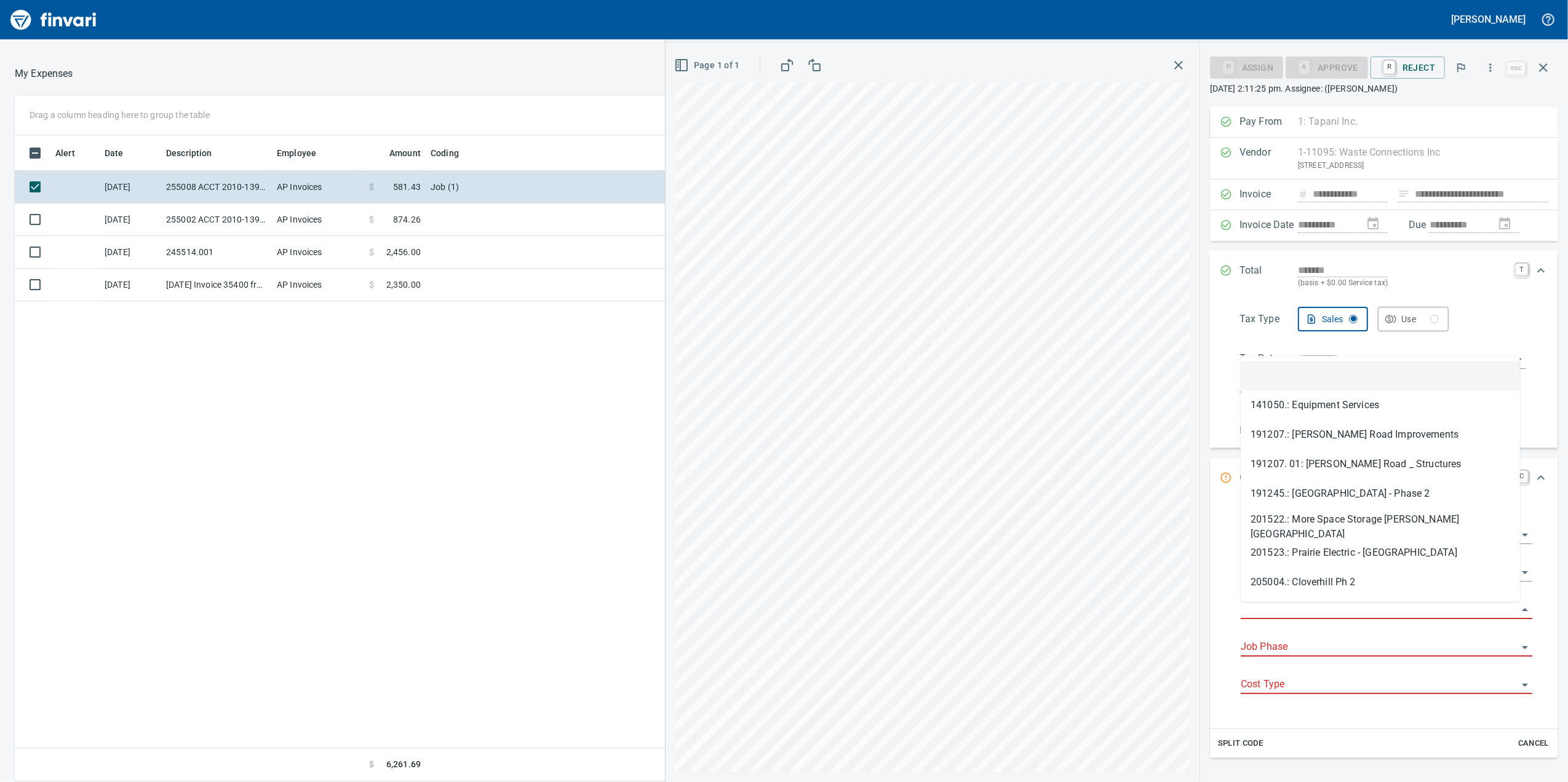
click at [1272, 609] on input "Job" at bounding box center [1379, 610] width 277 height 17
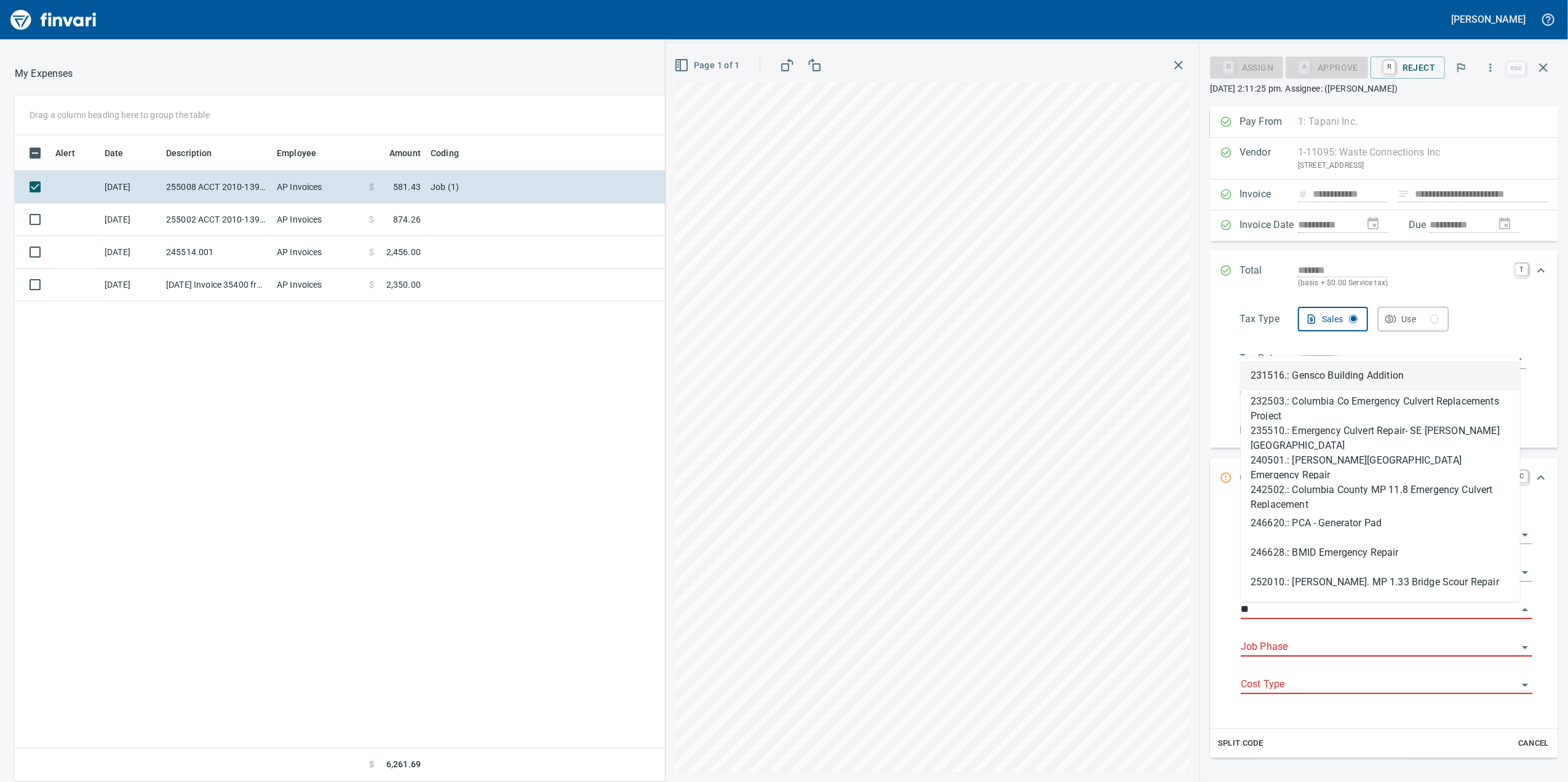
type input "*"
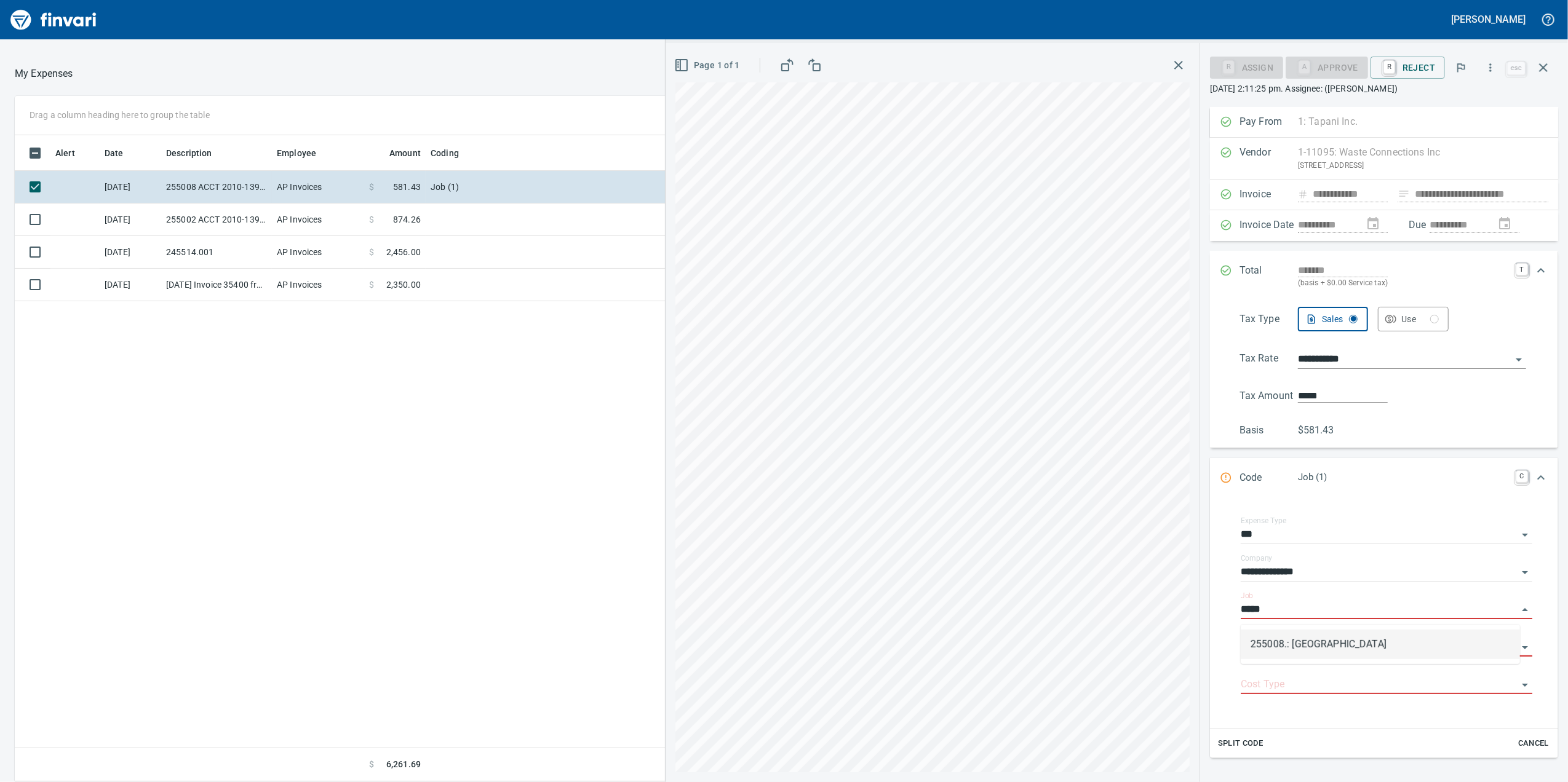
click at [1302, 652] on li "255008.: [GEOGRAPHIC_DATA]" at bounding box center [1380, 645] width 279 height 30
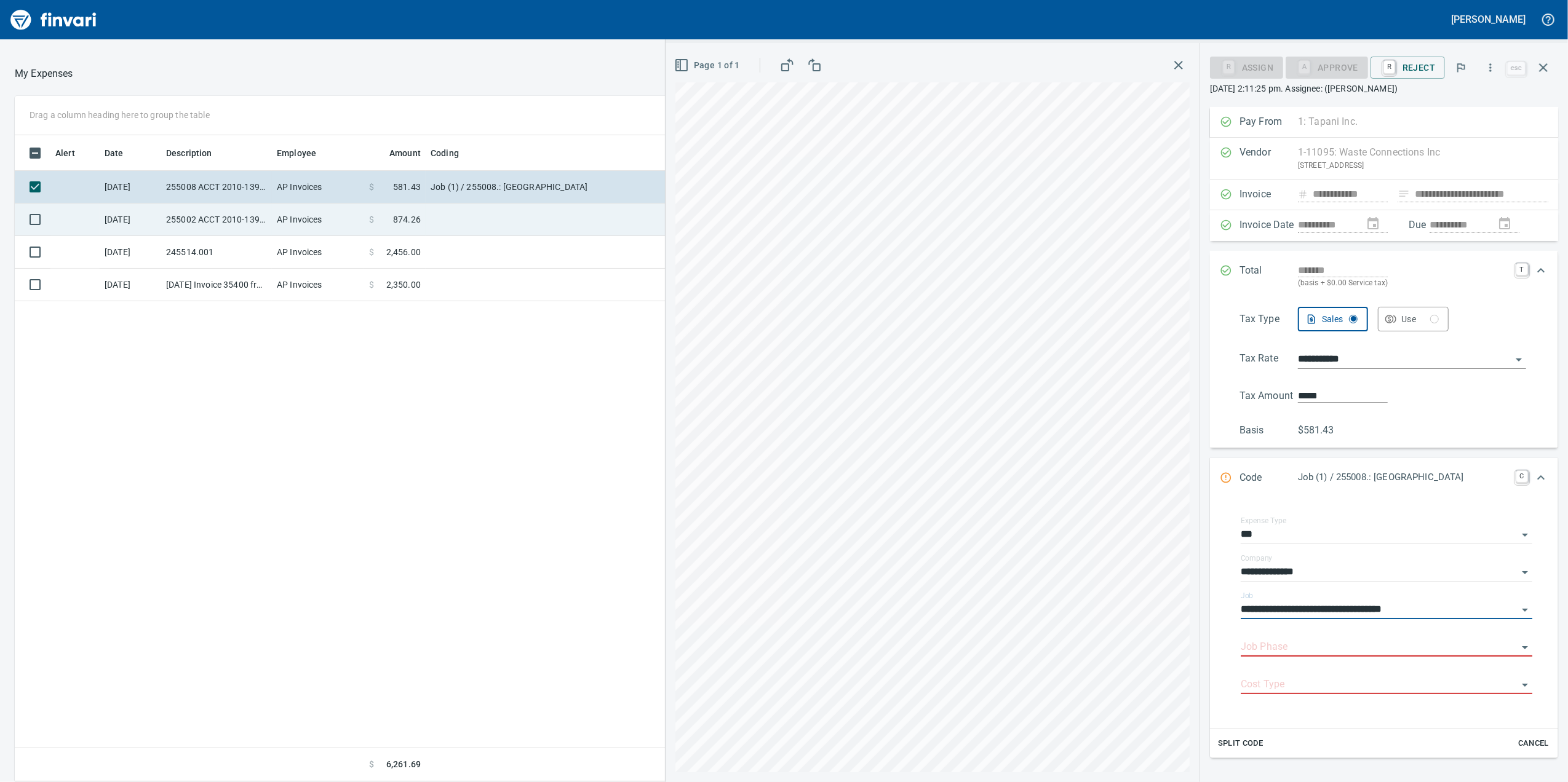
type input "**********"
click at [252, 217] on td "255002 ACCT 2010-1391591" at bounding box center [216, 220] width 110 height 33
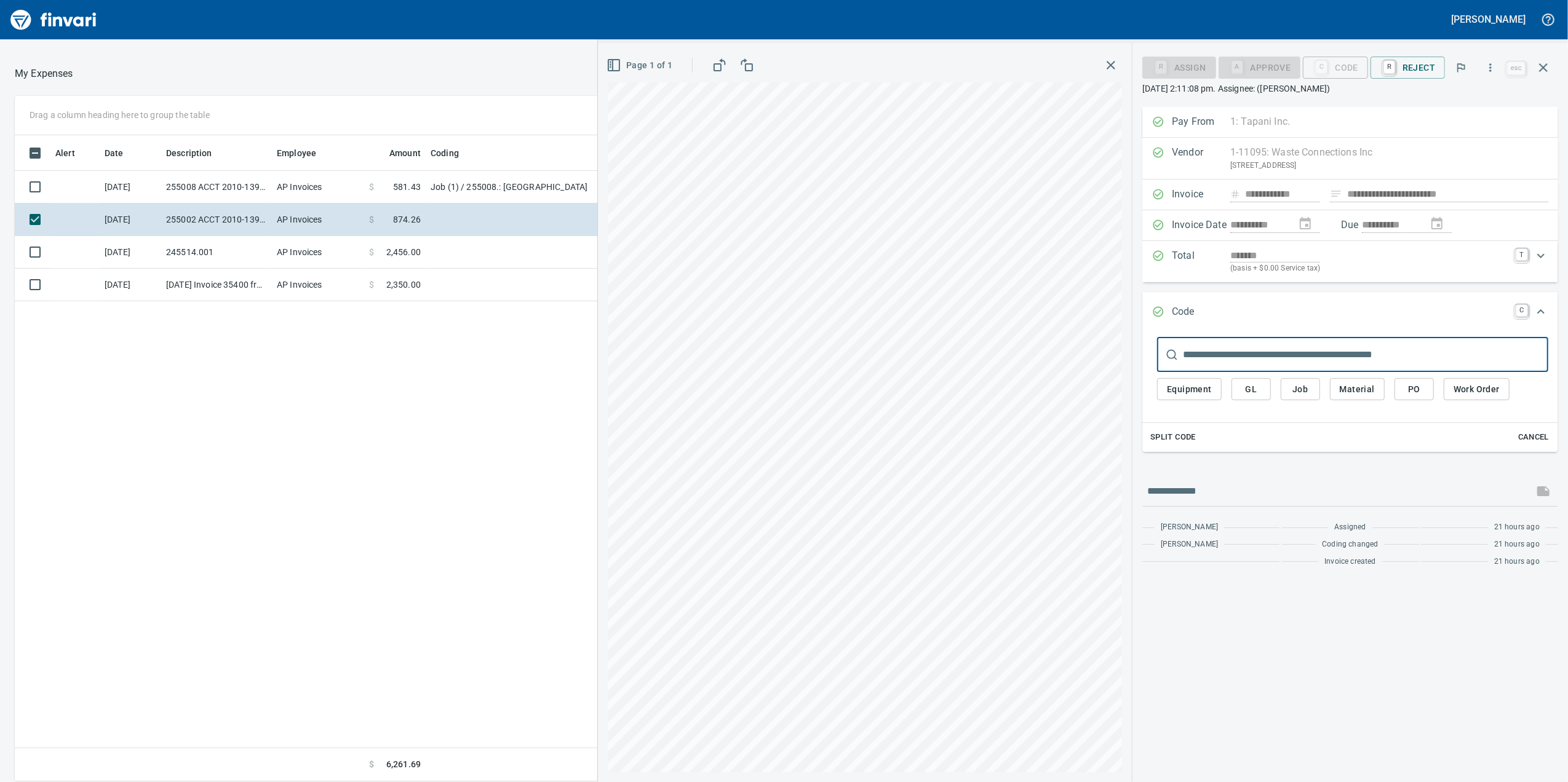
click at [1311, 397] on button "Job" at bounding box center [1300, 390] width 39 height 22
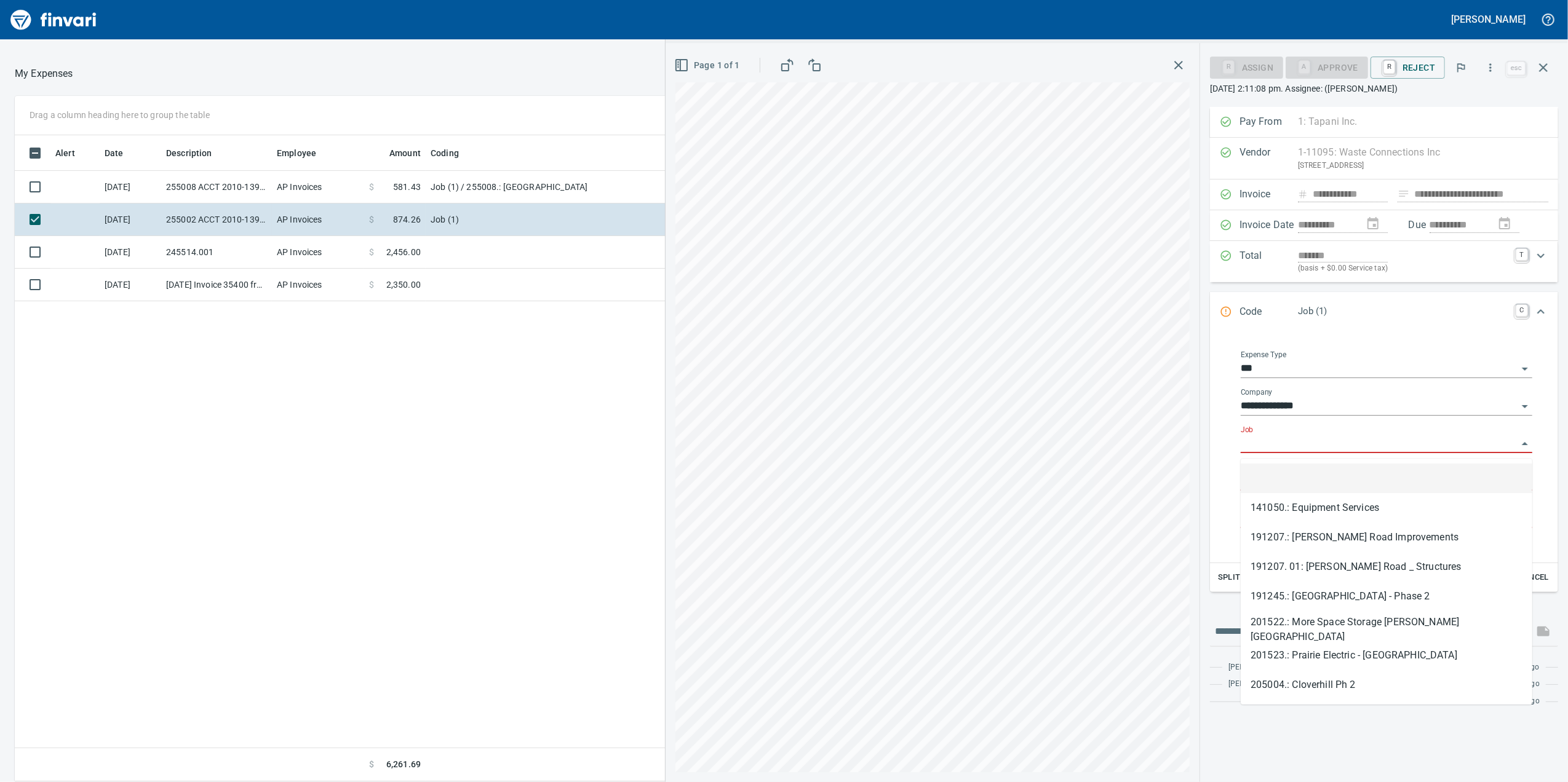
click at [1276, 450] on input "Job" at bounding box center [1379, 444] width 277 height 17
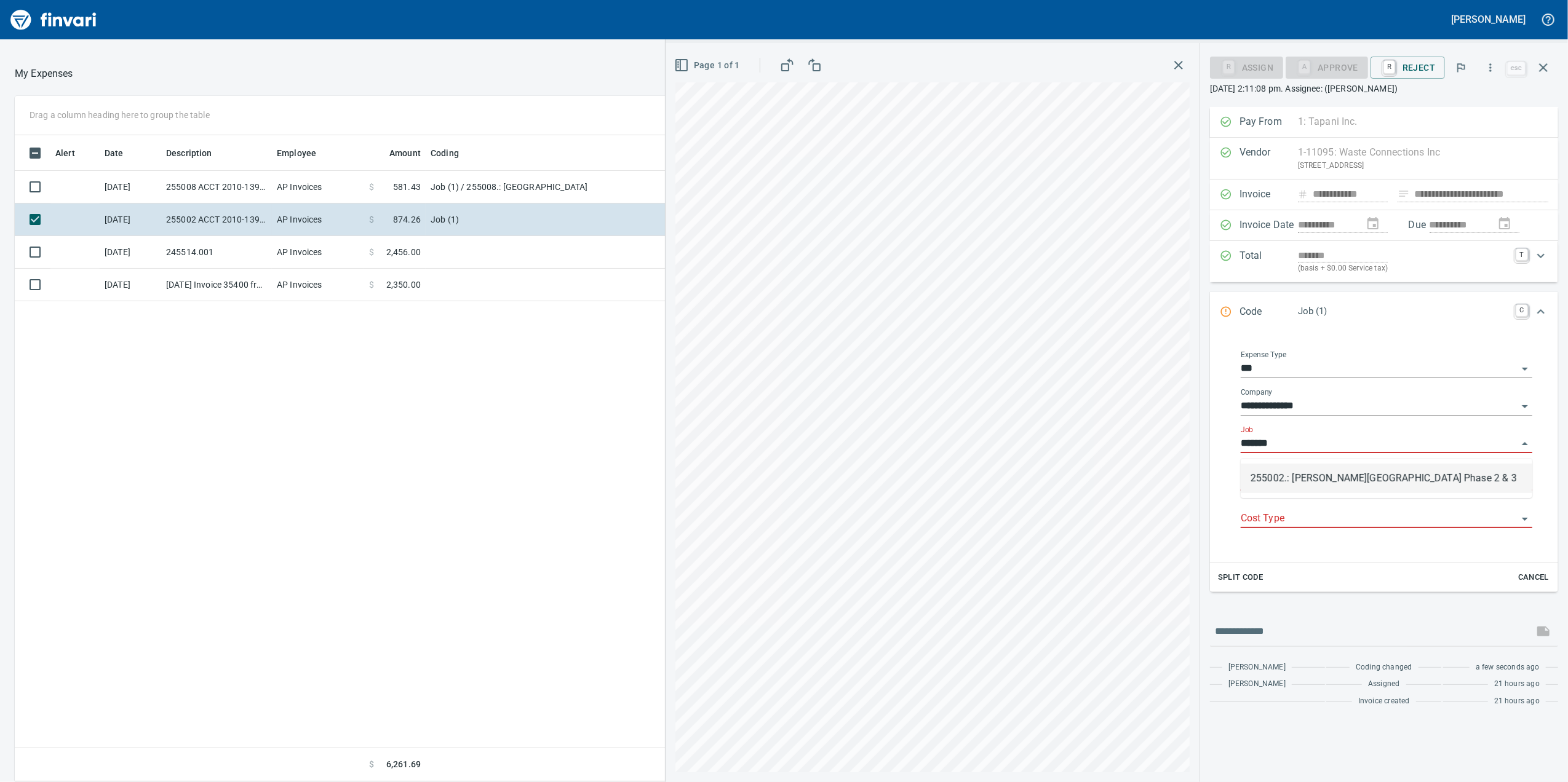
scroll to position [634, 1206]
click at [1310, 475] on li "255002.: [PERSON_NAME][GEOGRAPHIC_DATA] Phase 2 & 3" at bounding box center [1387, 478] width 292 height 30
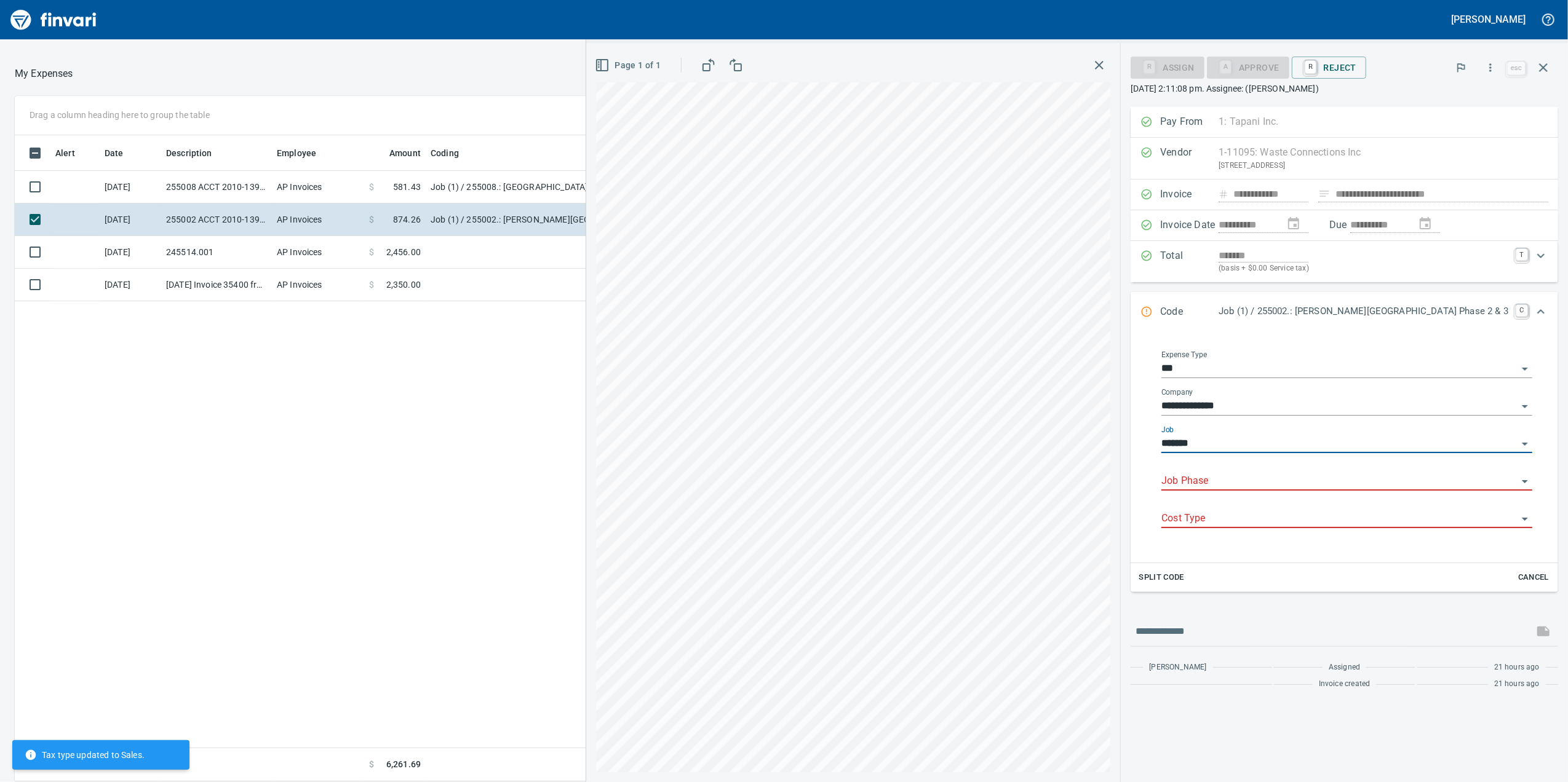
type input "**********"
click at [1304, 479] on input "Job Phase" at bounding box center [1339, 481] width 356 height 17
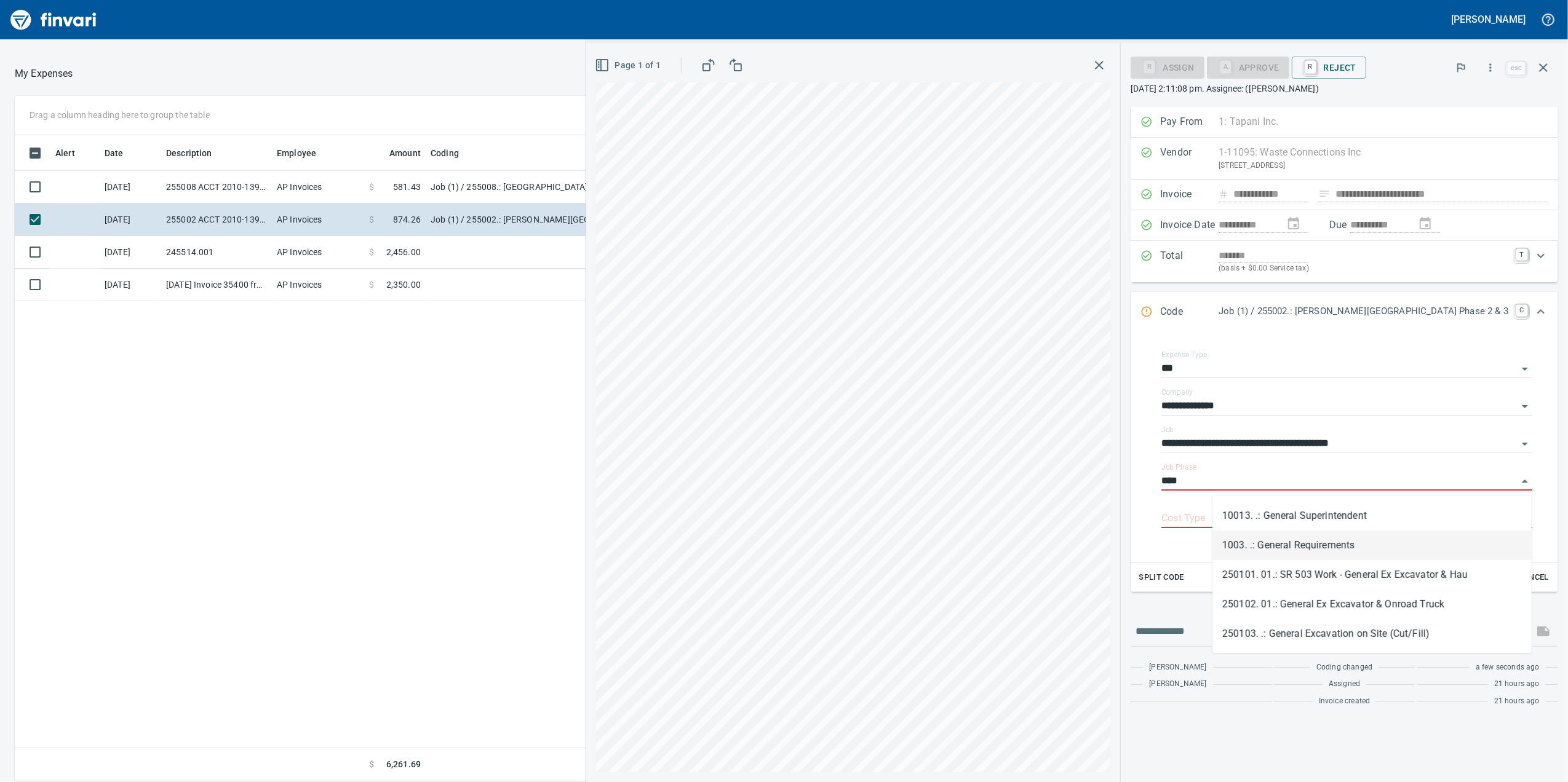
click at [1365, 539] on li "1003. .: General Requirements" at bounding box center [1372, 546] width 320 height 30
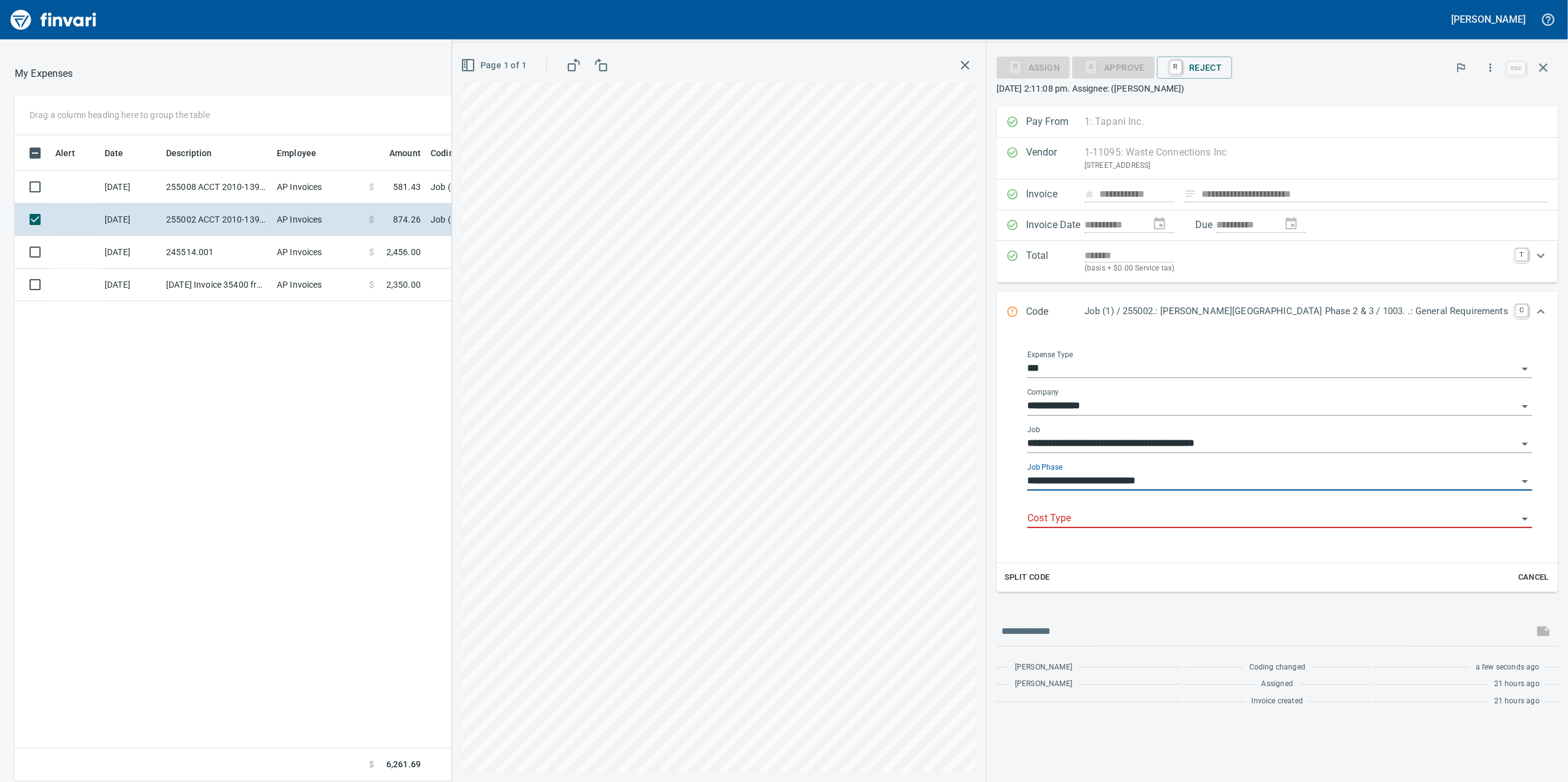
type input "**********"
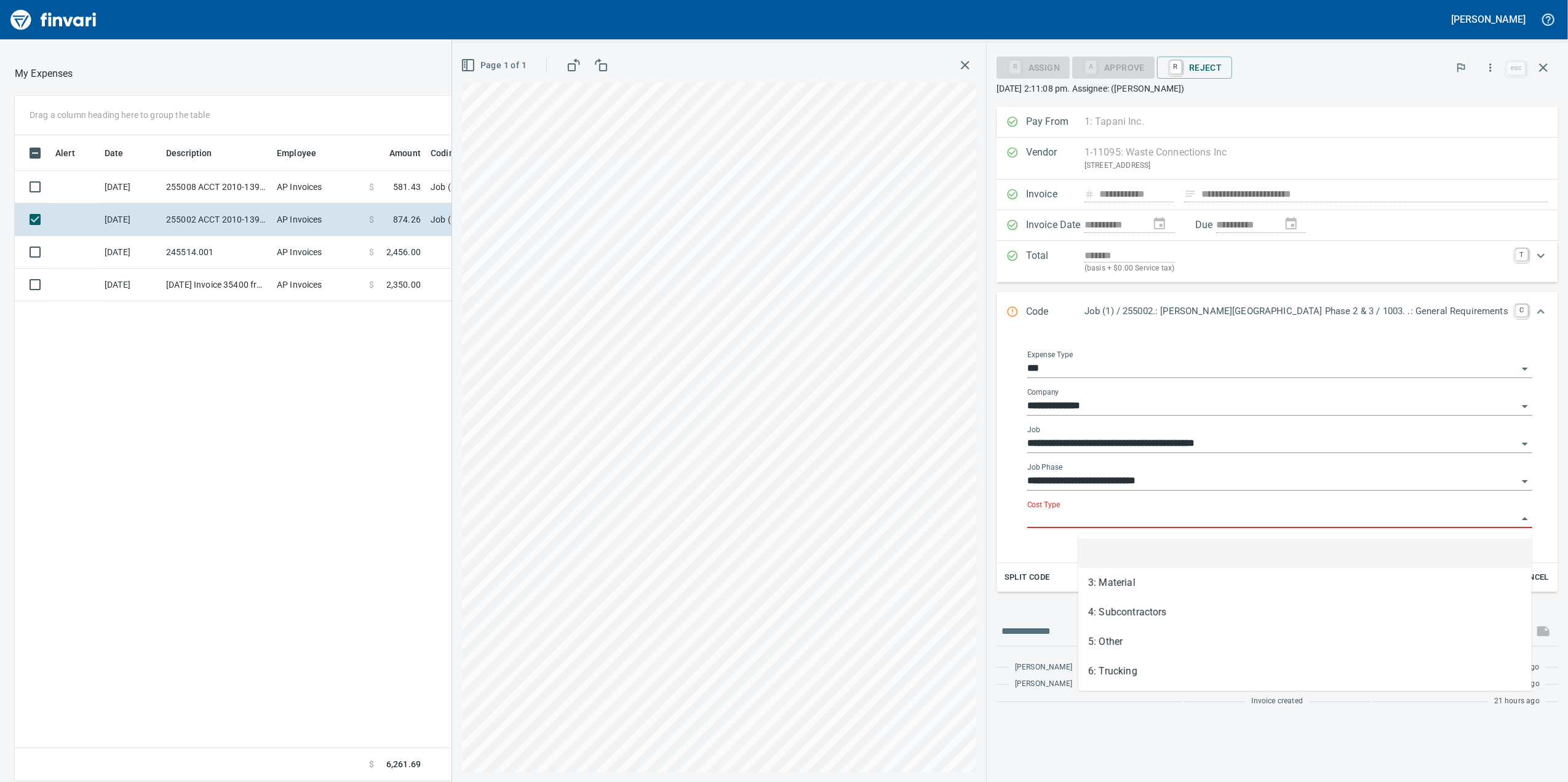
click at [1228, 527] on input "Cost Type" at bounding box center [1272, 519] width 491 height 17
drag, startPoint x: 1124, startPoint y: 591, endPoint x: 1139, endPoint y: 646, distance: 57.0
click at [1139, 646] on ul "3: Material 4: Subcontractors 5: Other 6: Trucking" at bounding box center [1304, 613] width 453 height 148
click at [1124, 633] on li "5: Other" at bounding box center [1304, 642] width 453 height 30
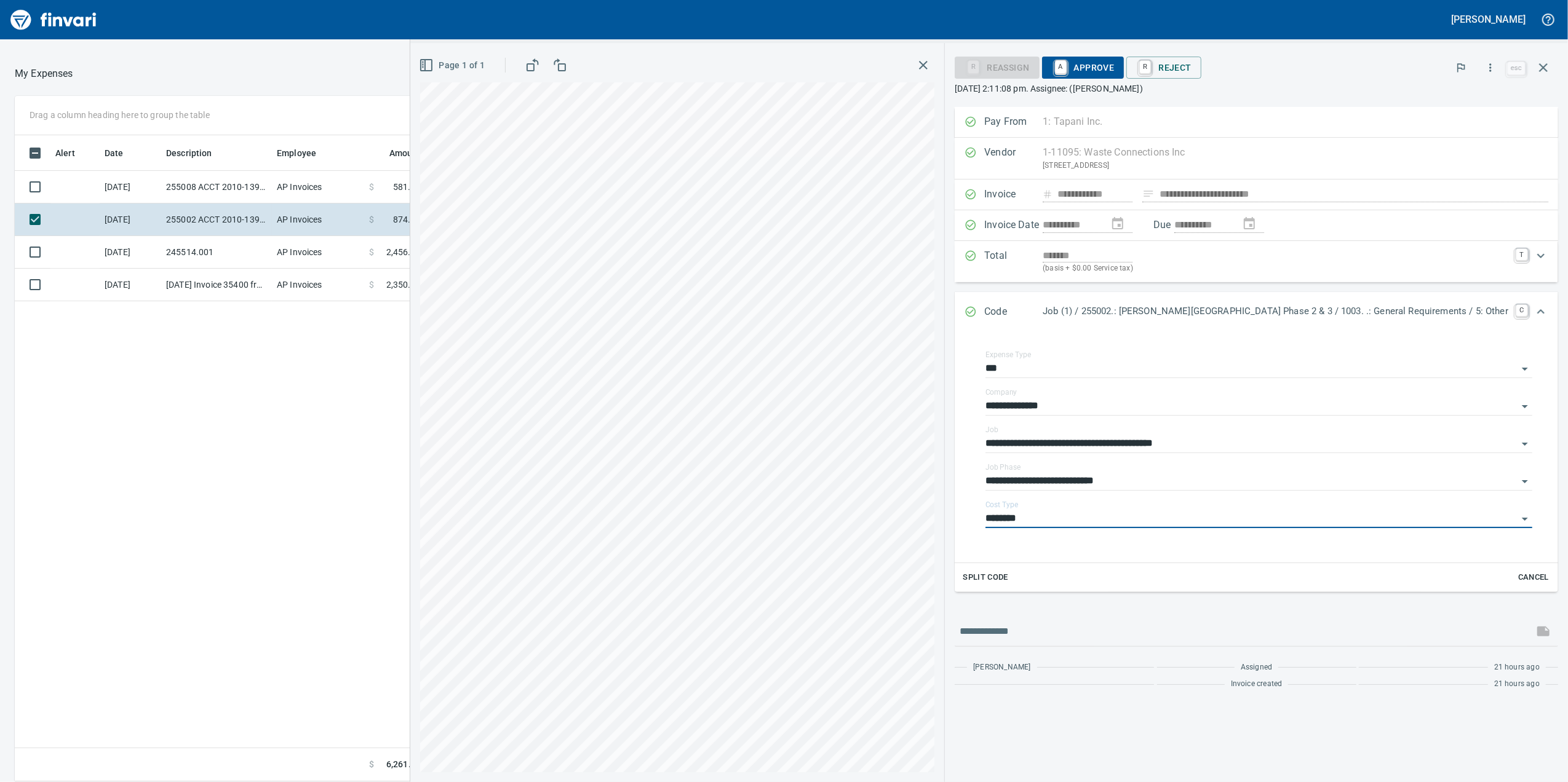
type input "********"
click at [1107, 79] on div "R Reassign A Approve R Reject" at bounding box center [1230, 67] width 549 height 27
click at [1115, 75] on span "A Approve" at bounding box center [1082, 67] width 63 height 21
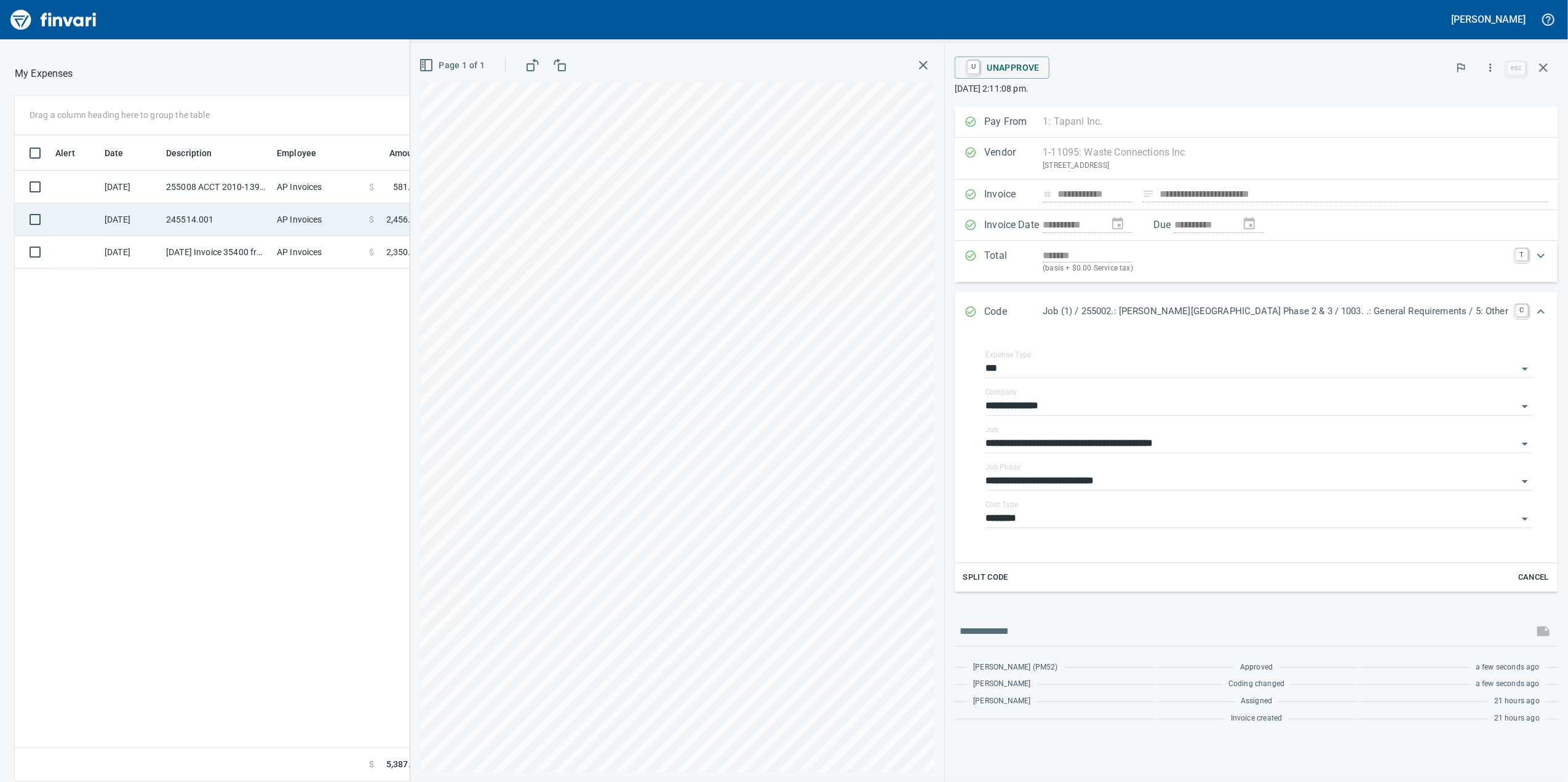
drag, startPoint x: 425, startPoint y: 199, endPoint x: 411, endPoint y: 227, distance: 31.3
click at [425, 198] on td "Job (1) / 255008.: [GEOGRAPHIC_DATA]" at bounding box center [578, 187] width 307 height 33
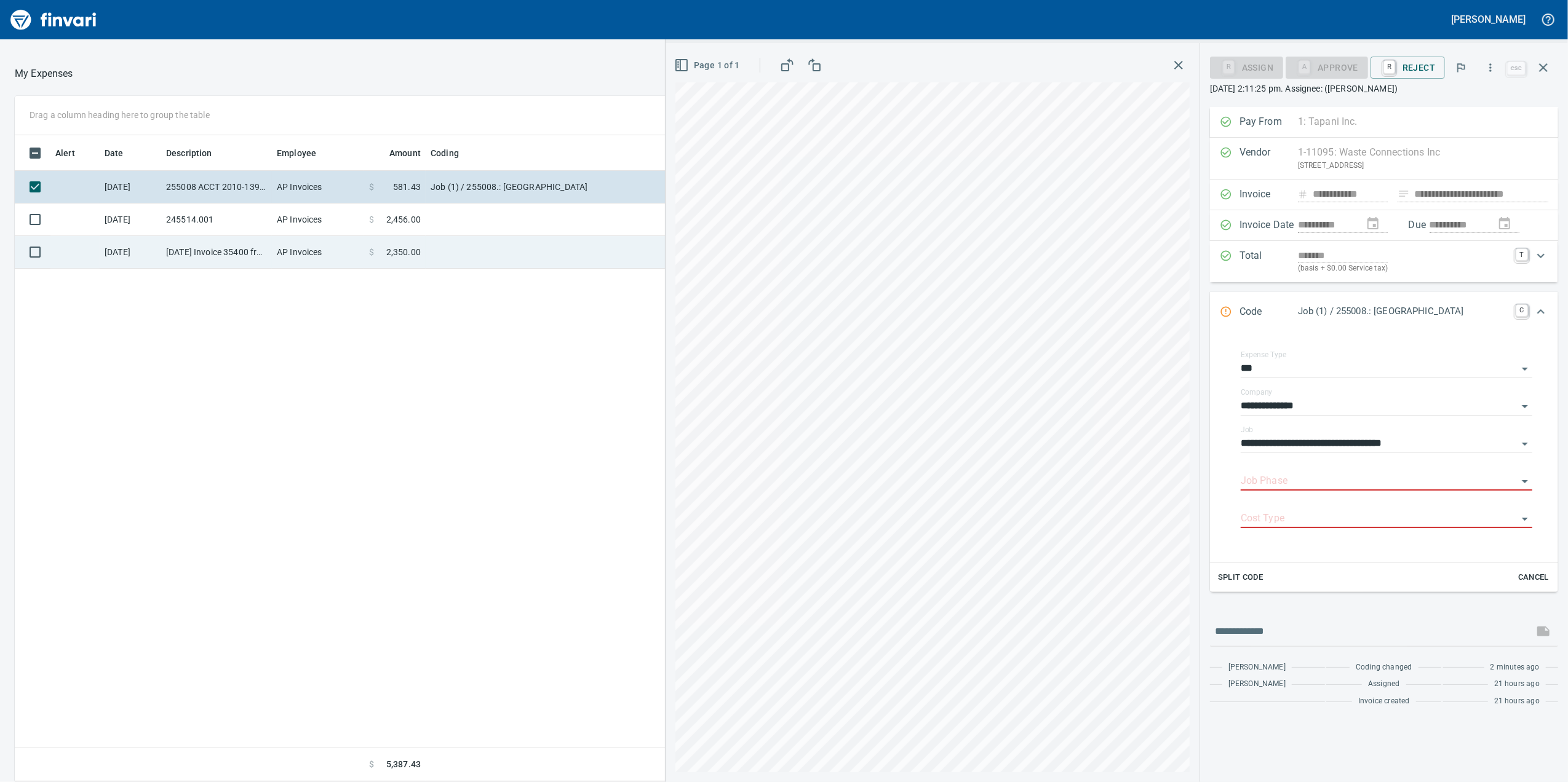
click at [402, 237] on td "$ 2,350.00" at bounding box center [395, 252] width 62 height 33
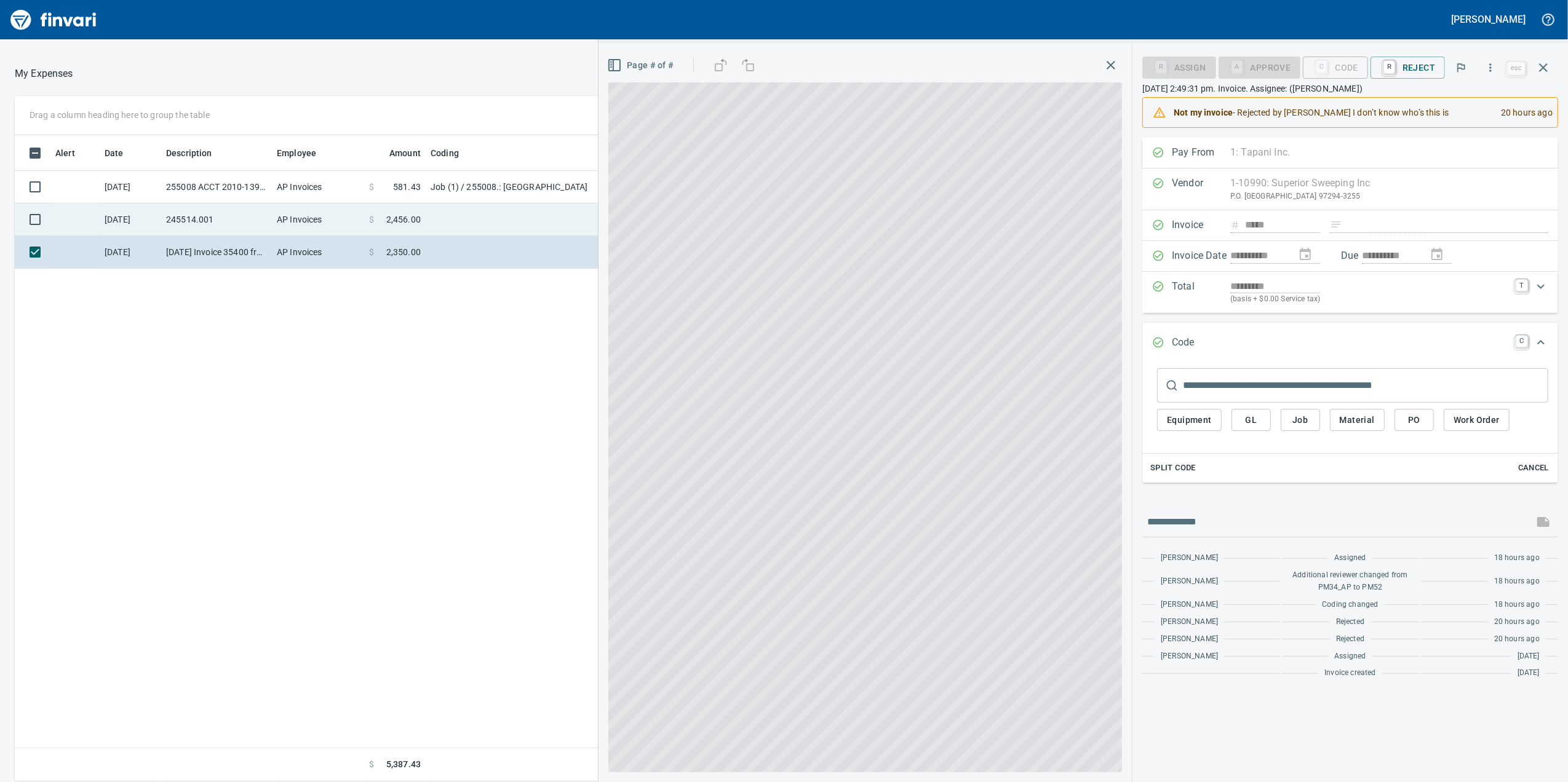
click at [411, 210] on td "$ 2,456.00" at bounding box center [395, 220] width 62 height 33
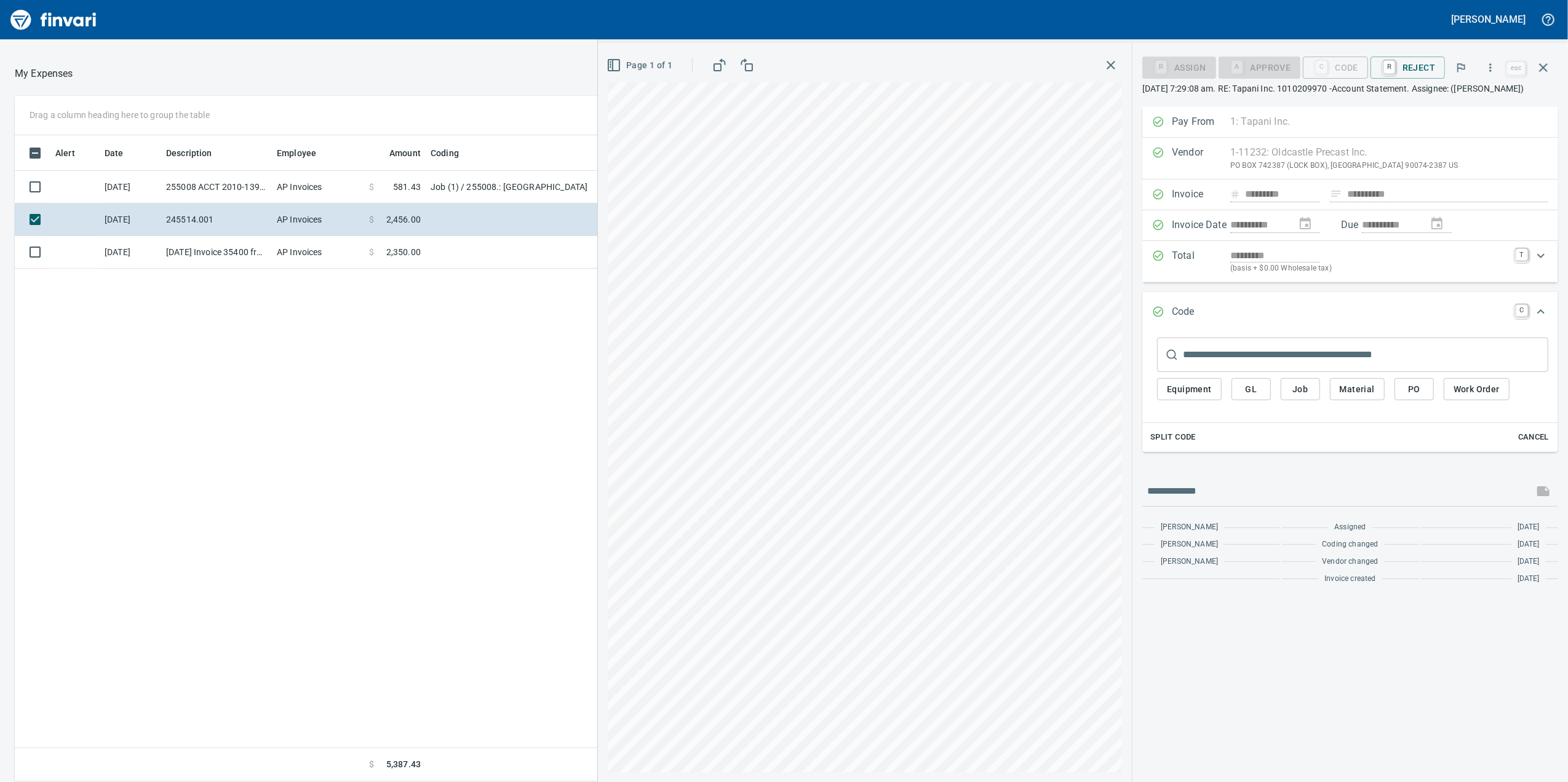
click at [616, 78] on div "Page 1 of 1" at bounding box center [864, 412] width 534 height 739
click at [611, 67] on icon "button" at bounding box center [614, 65] width 15 height 15
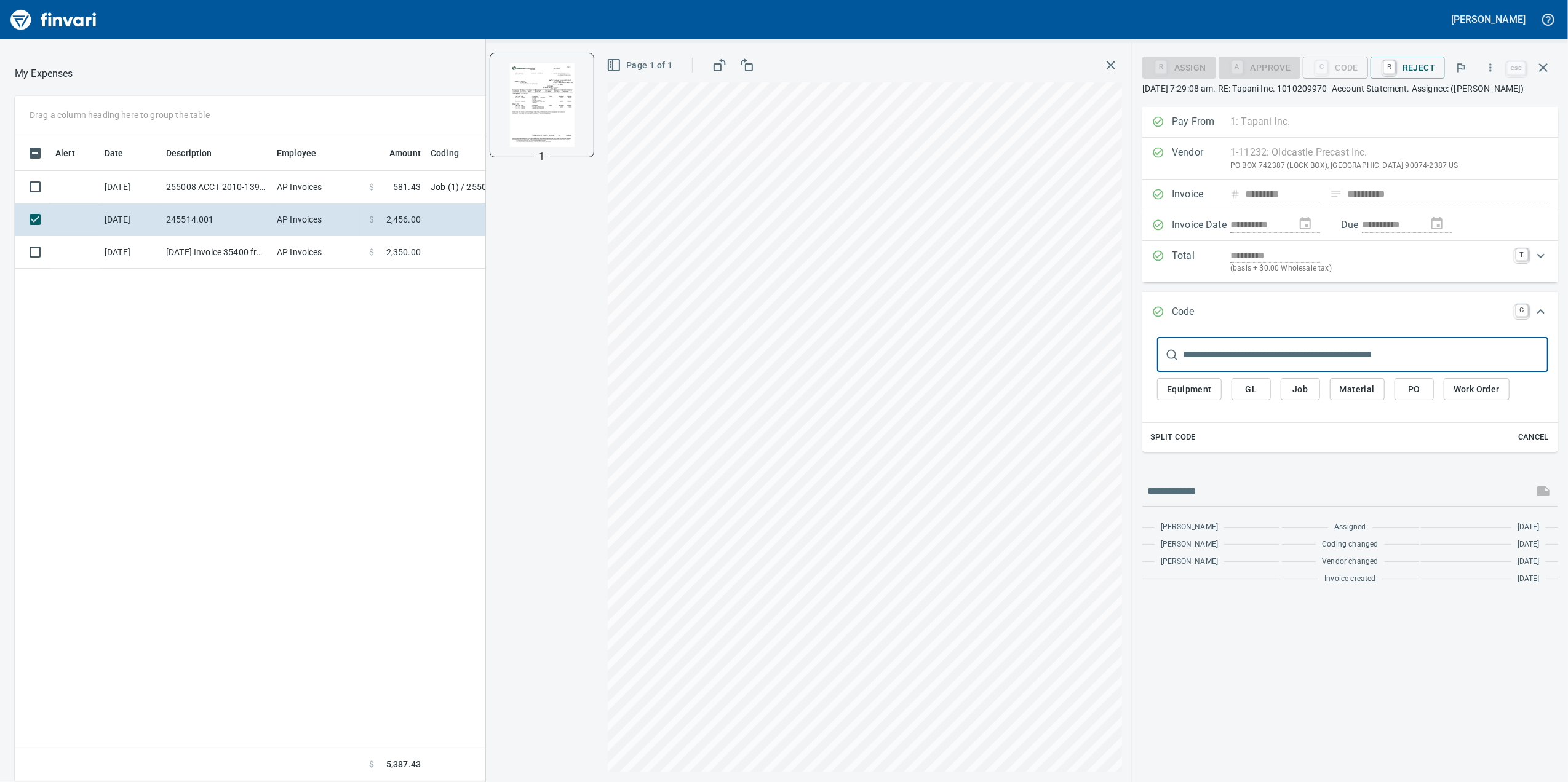
click at [1252, 372] on input "text" at bounding box center [1365, 354] width 365 height 35
click at [1304, 397] on span "Job" at bounding box center [1300, 390] width 20 height 15
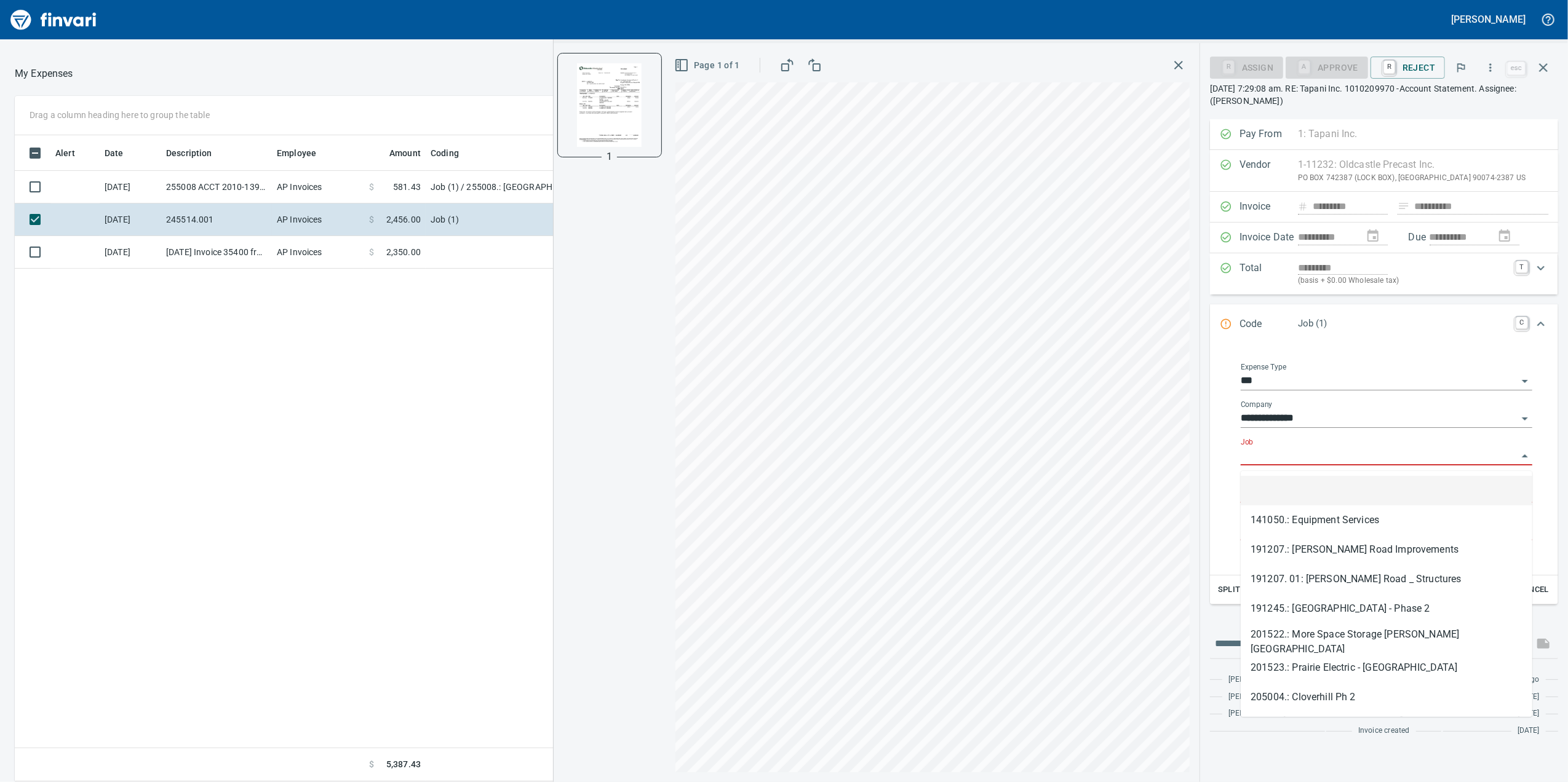
click at [1287, 465] on input "Job" at bounding box center [1379, 456] width 277 height 17
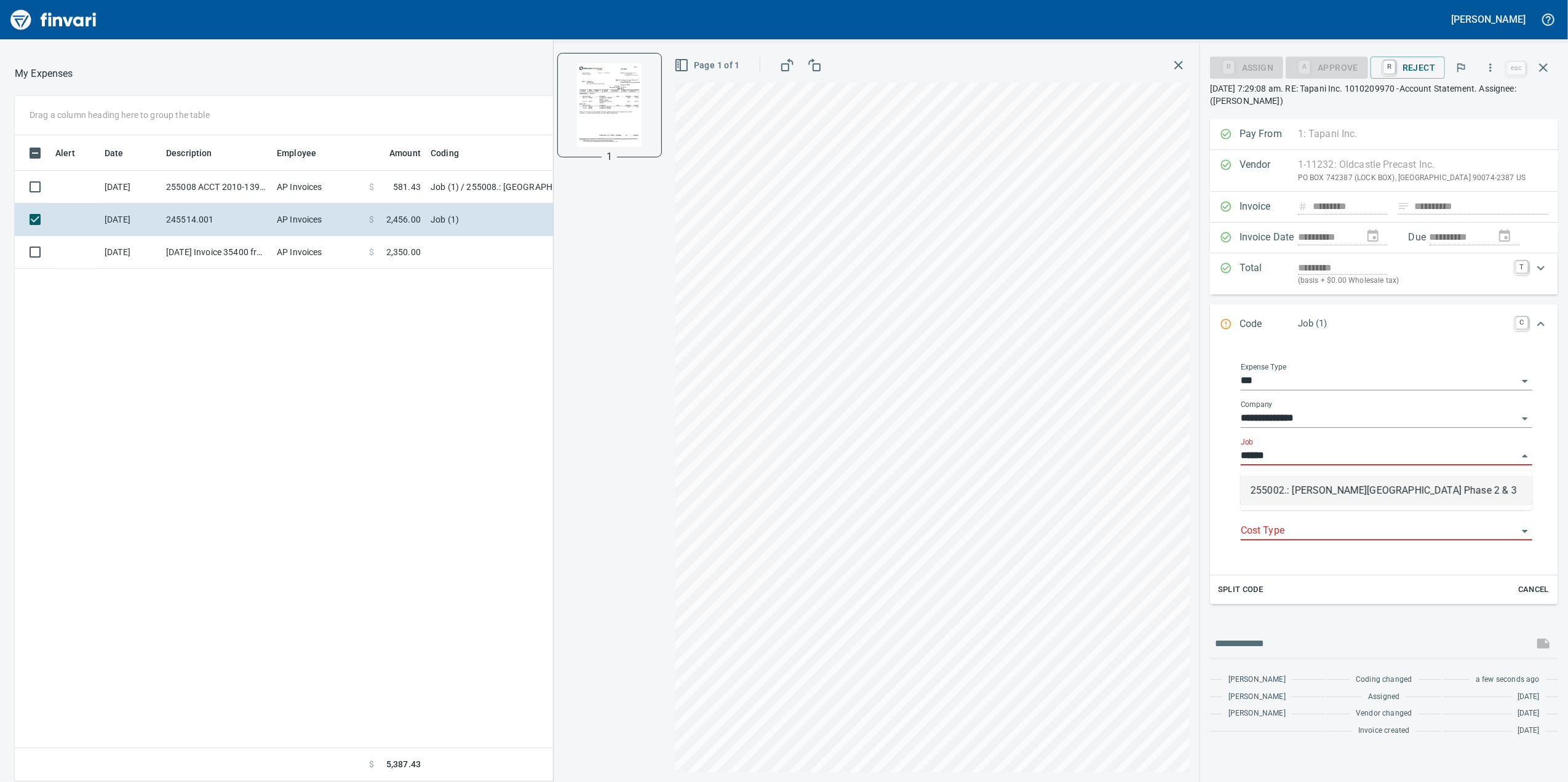
scroll to position [634, 1206]
click at [1277, 487] on li "255002.: [PERSON_NAME][GEOGRAPHIC_DATA] Phase 2 & 3" at bounding box center [1387, 491] width 292 height 30
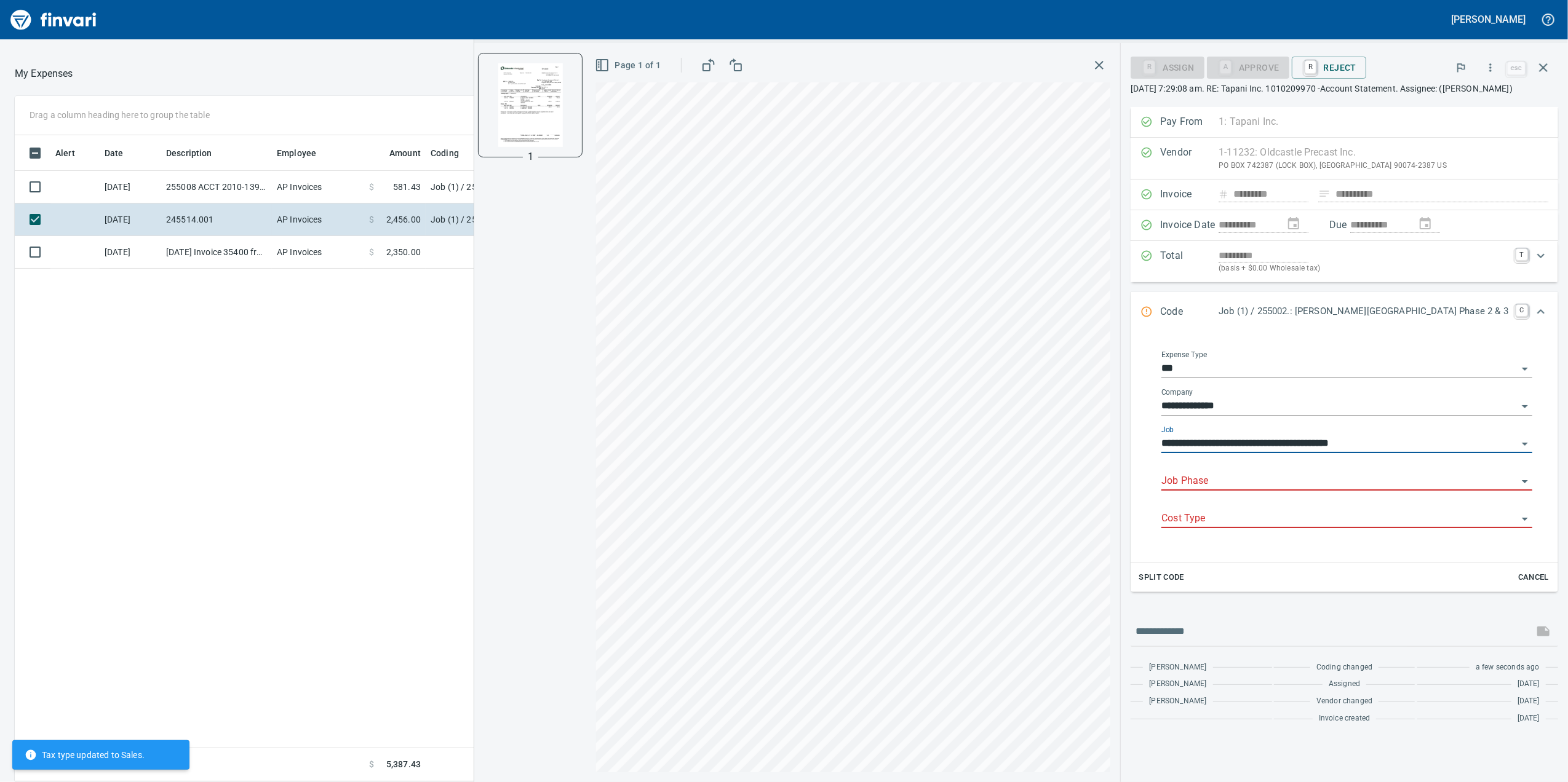
type input "**********"
click at [1260, 491] on input "Job Phase" at bounding box center [1339, 481] width 356 height 17
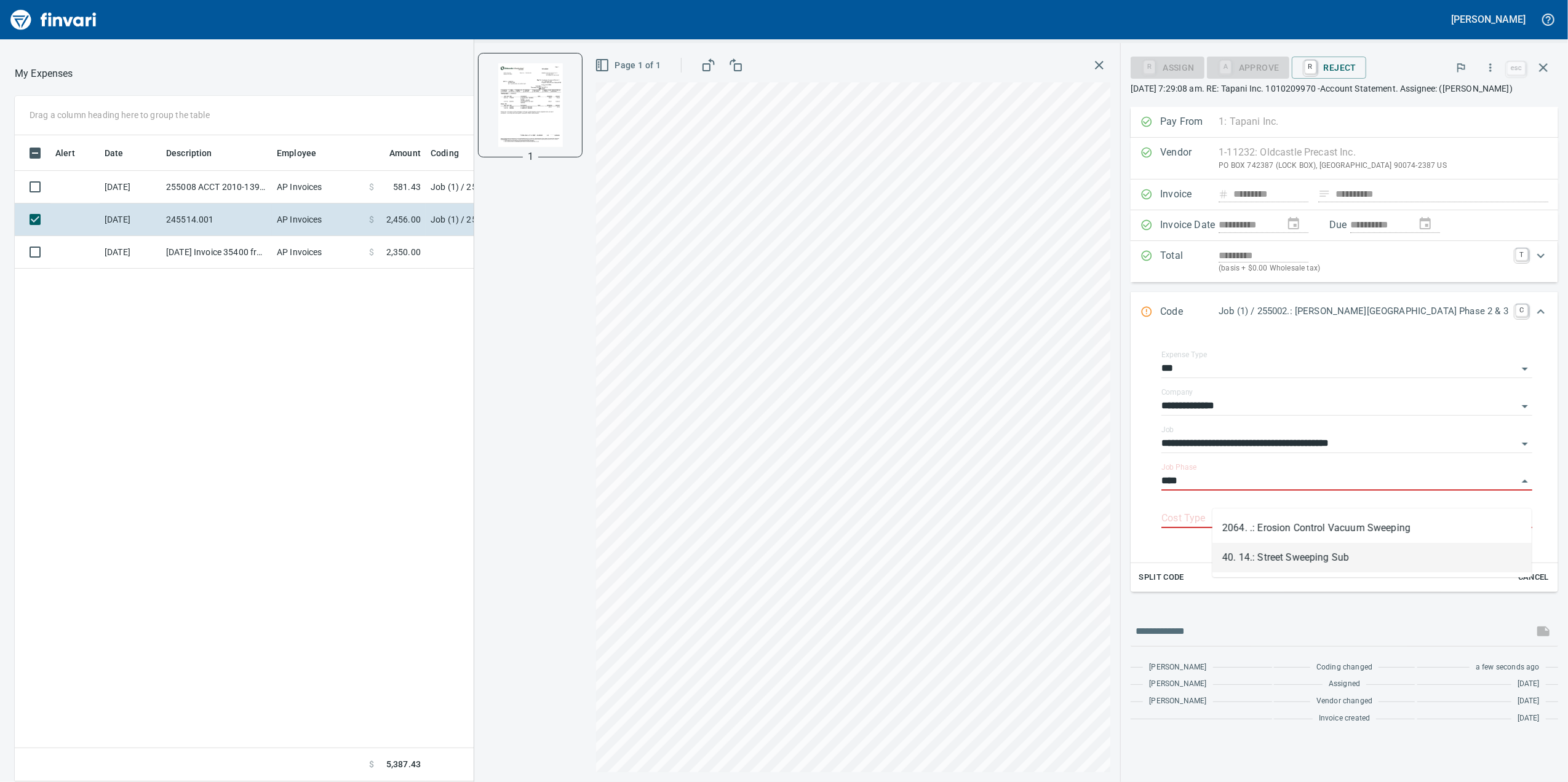
click at [1279, 553] on li "40. 14.: Street Sweeping Sub" at bounding box center [1372, 558] width 320 height 30
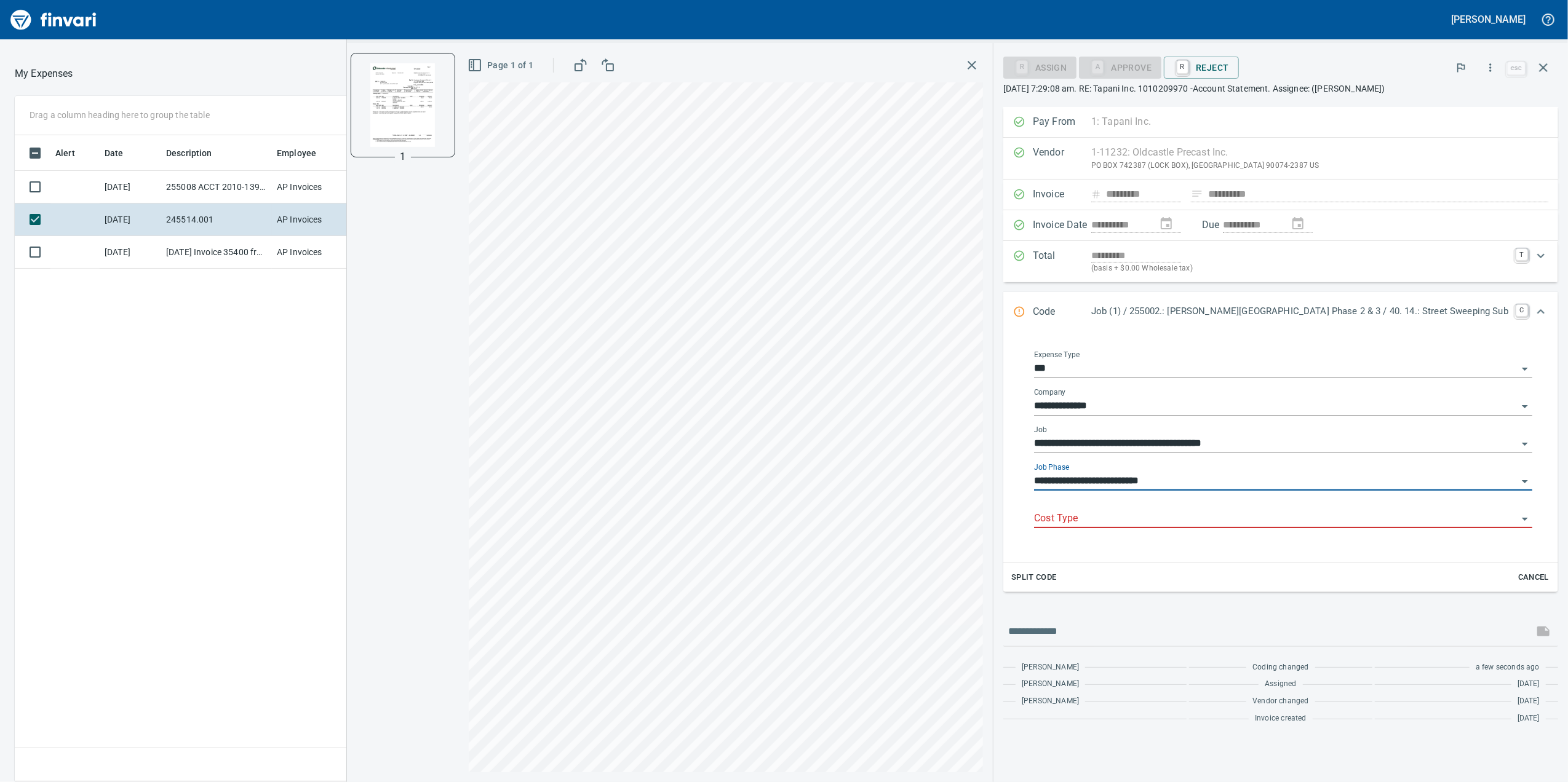
type input "**********"
click at [1210, 512] on div "Cost Type" at bounding box center [1282, 515] width 498 height 28
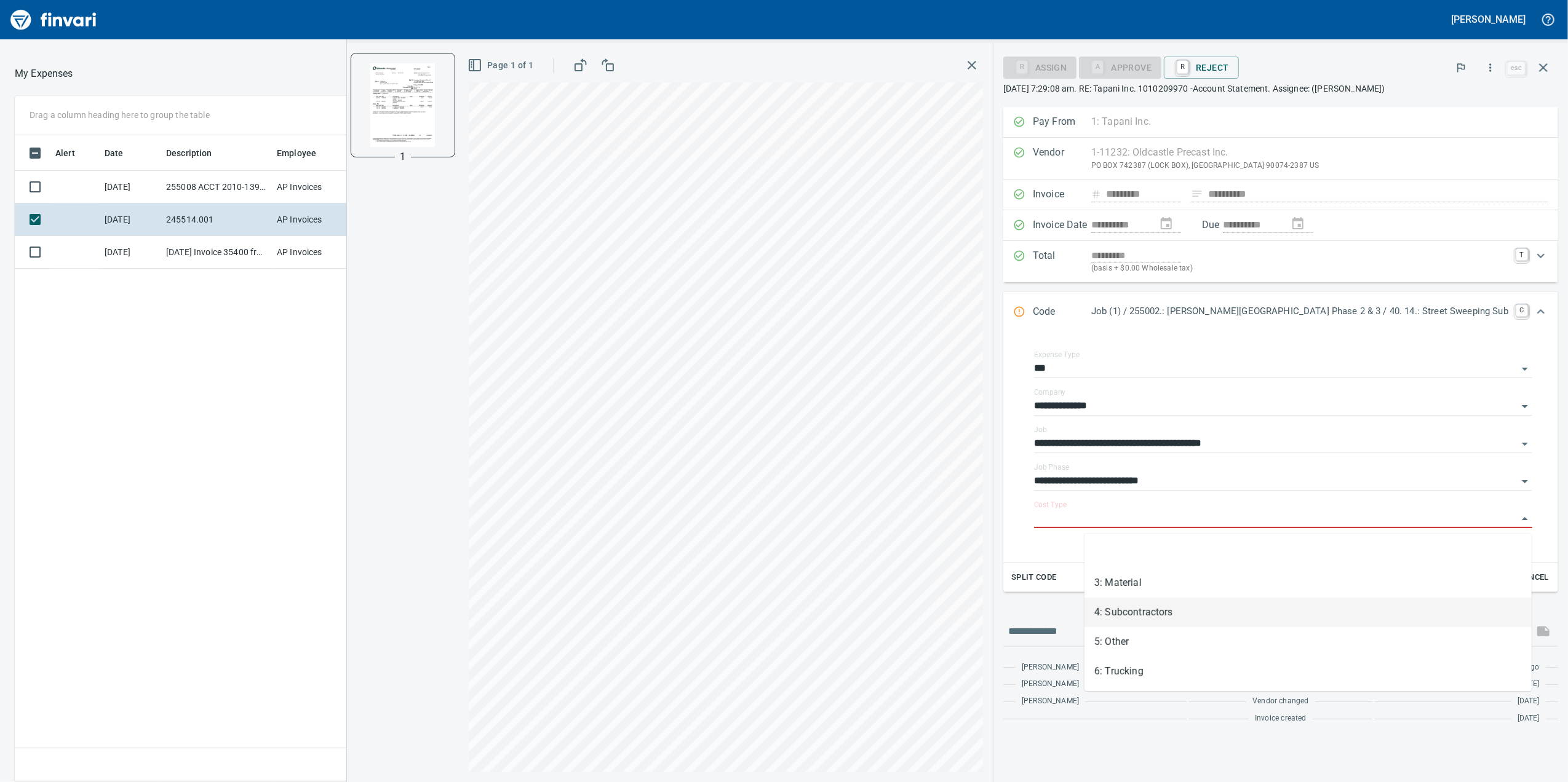
click at [1151, 613] on li "4: Subcontractors" at bounding box center [1307, 613] width 448 height 30
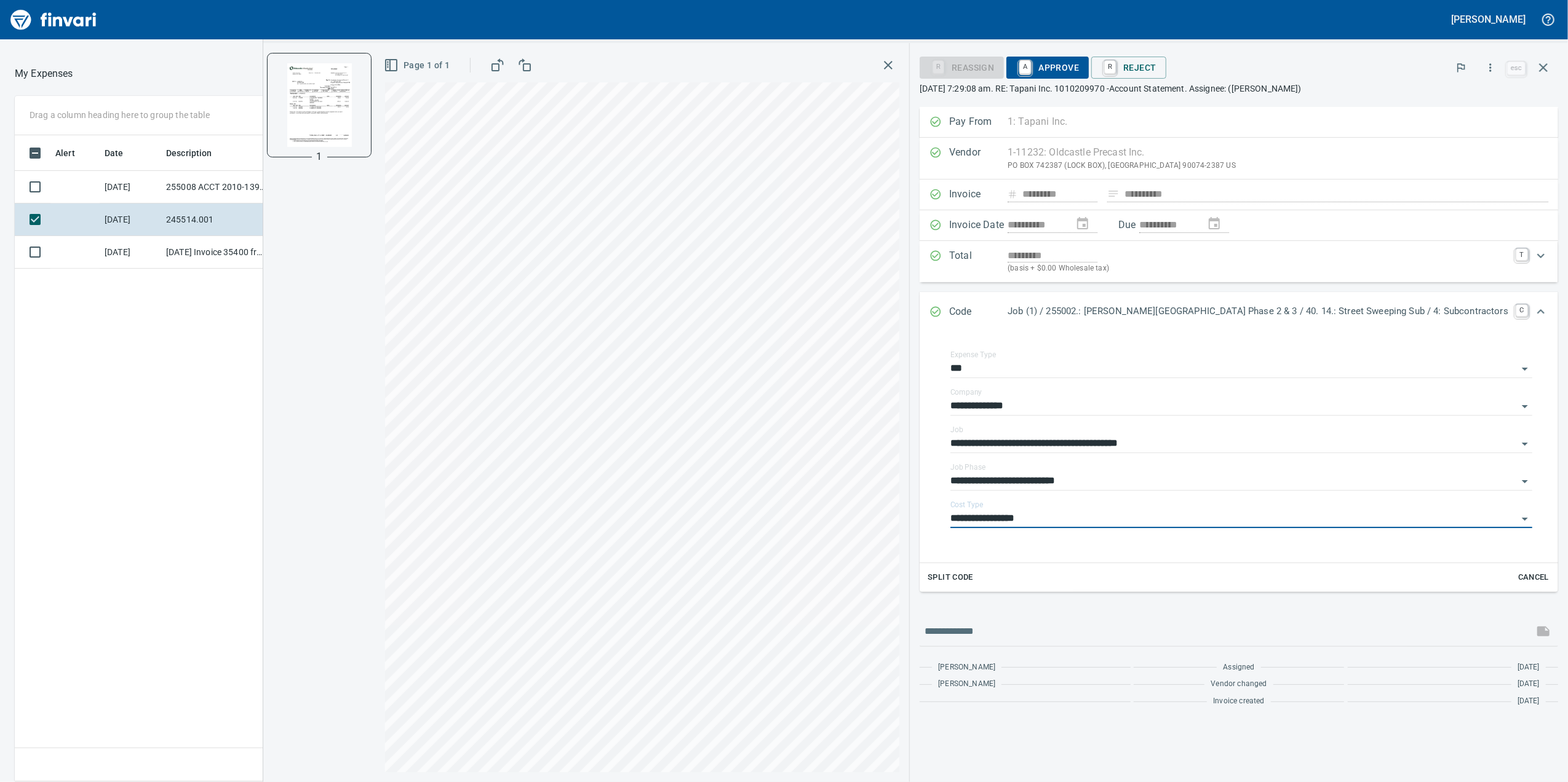
type input "**********"
drag, startPoint x: 1086, startPoint y: 70, endPoint x: 1084, endPoint y: 78, distance: 8.2
click at [1031, 74] on link "A" at bounding box center [1025, 67] width 12 height 13
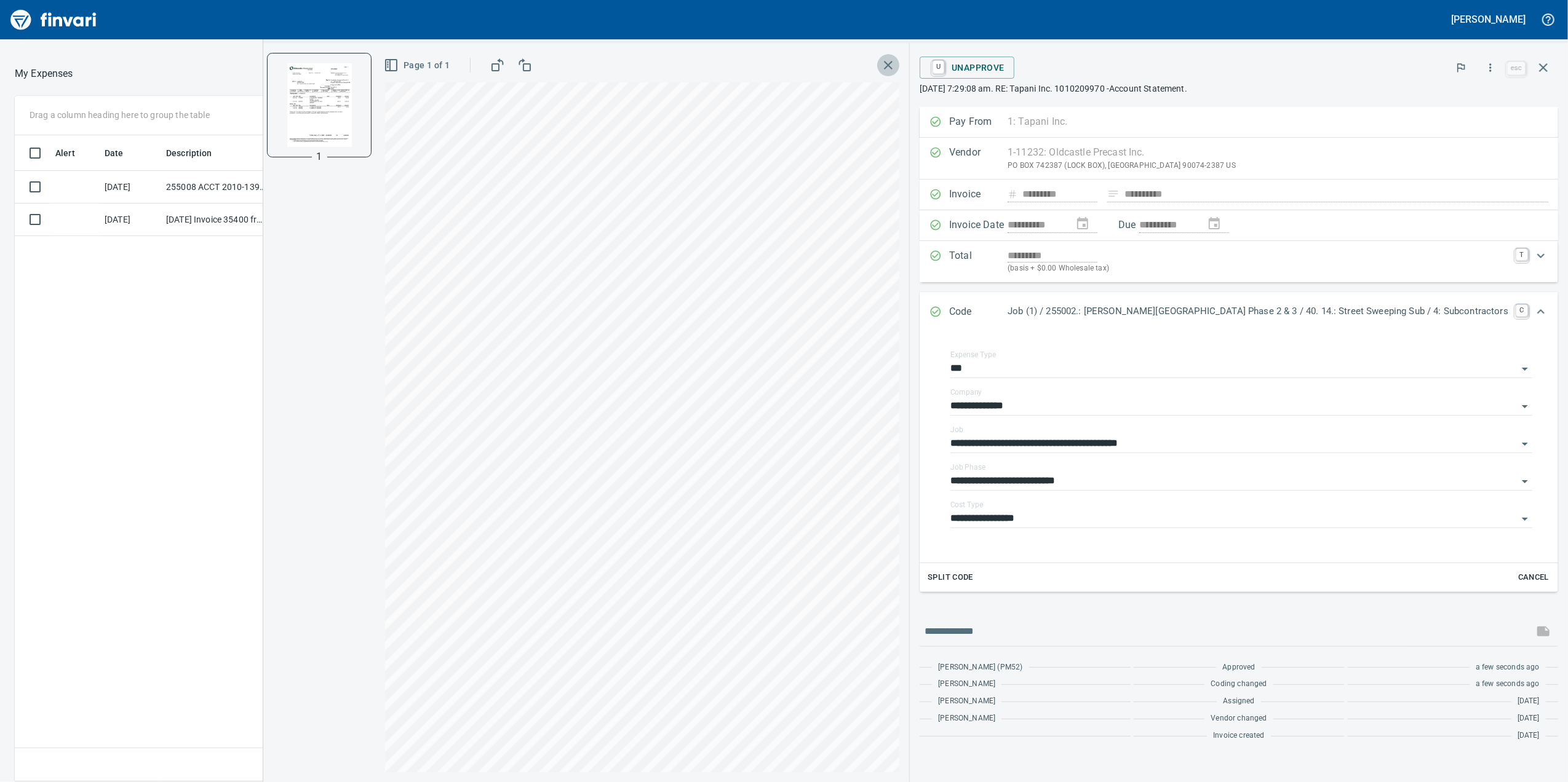
click at [892, 63] on icon "button" at bounding box center [888, 64] width 8 height 8
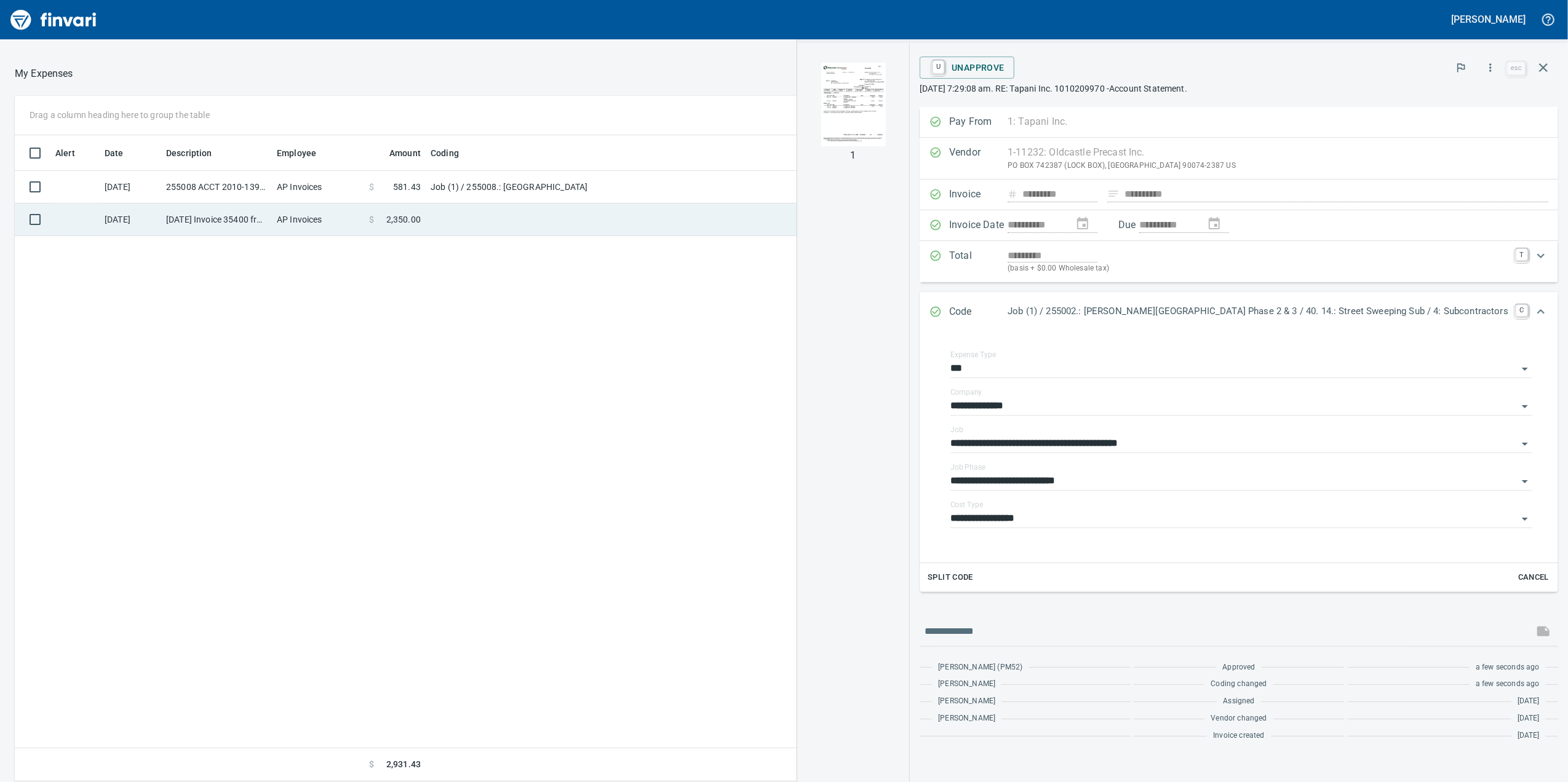
click at [421, 218] on td "$ 2,350.00" at bounding box center [395, 220] width 62 height 33
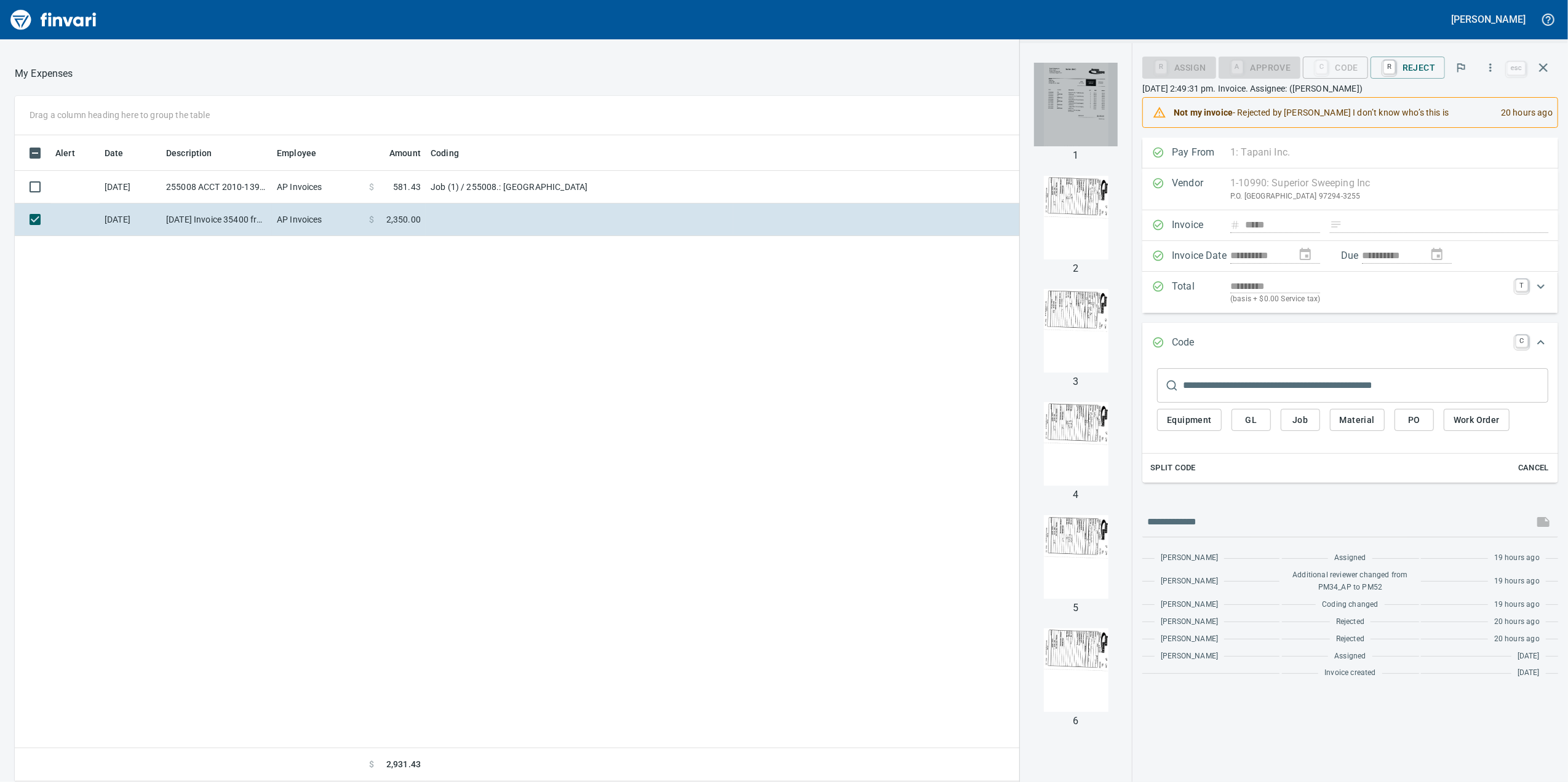
click at [1078, 101] on img "button" at bounding box center [1076, 105] width 84 height 84
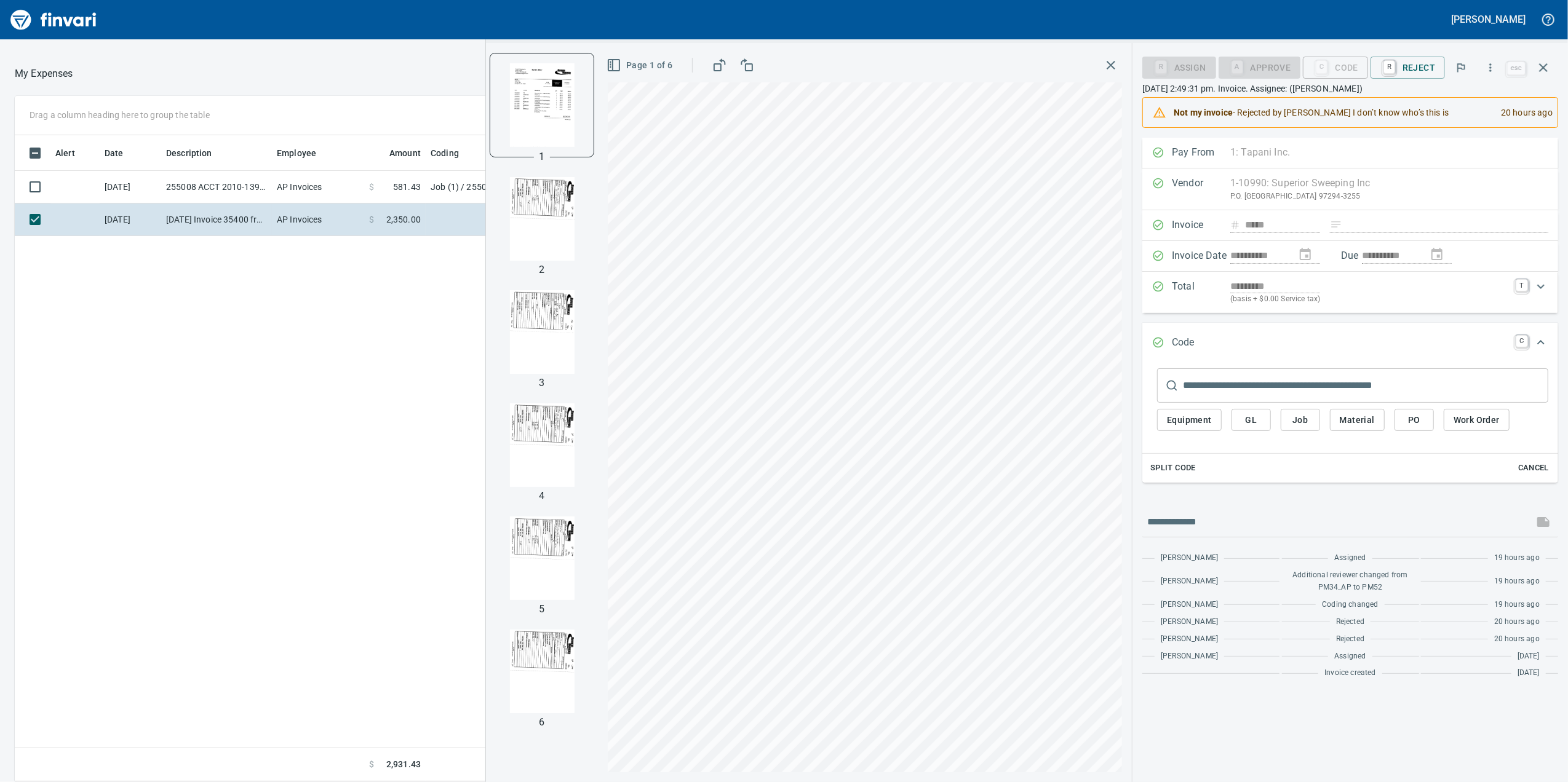
click at [549, 176] on div at bounding box center [542, 219] width 104 height 104
click at [517, 203] on img "button" at bounding box center [542, 220] width 84 height 84
click at [518, 134] on img "button" at bounding box center [542, 105] width 84 height 84
click at [516, 170] on div at bounding box center [542, 219] width 104 height 104
click at [1105, 61] on icon "button" at bounding box center [1111, 65] width 15 height 15
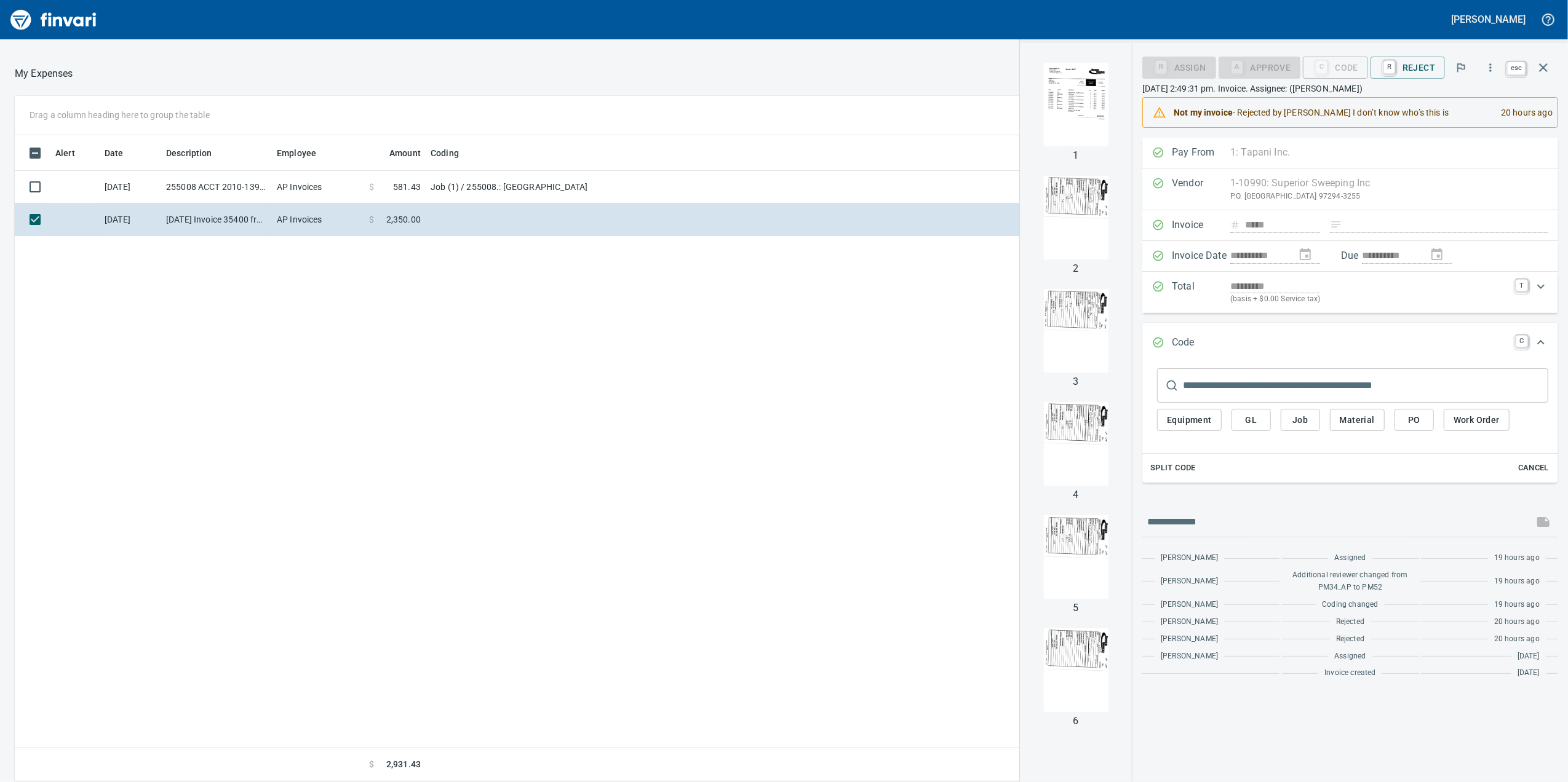
scroll to position [634, 1206]
click at [1546, 67] on icon "button" at bounding box center [1543, 68] width 15 height 15
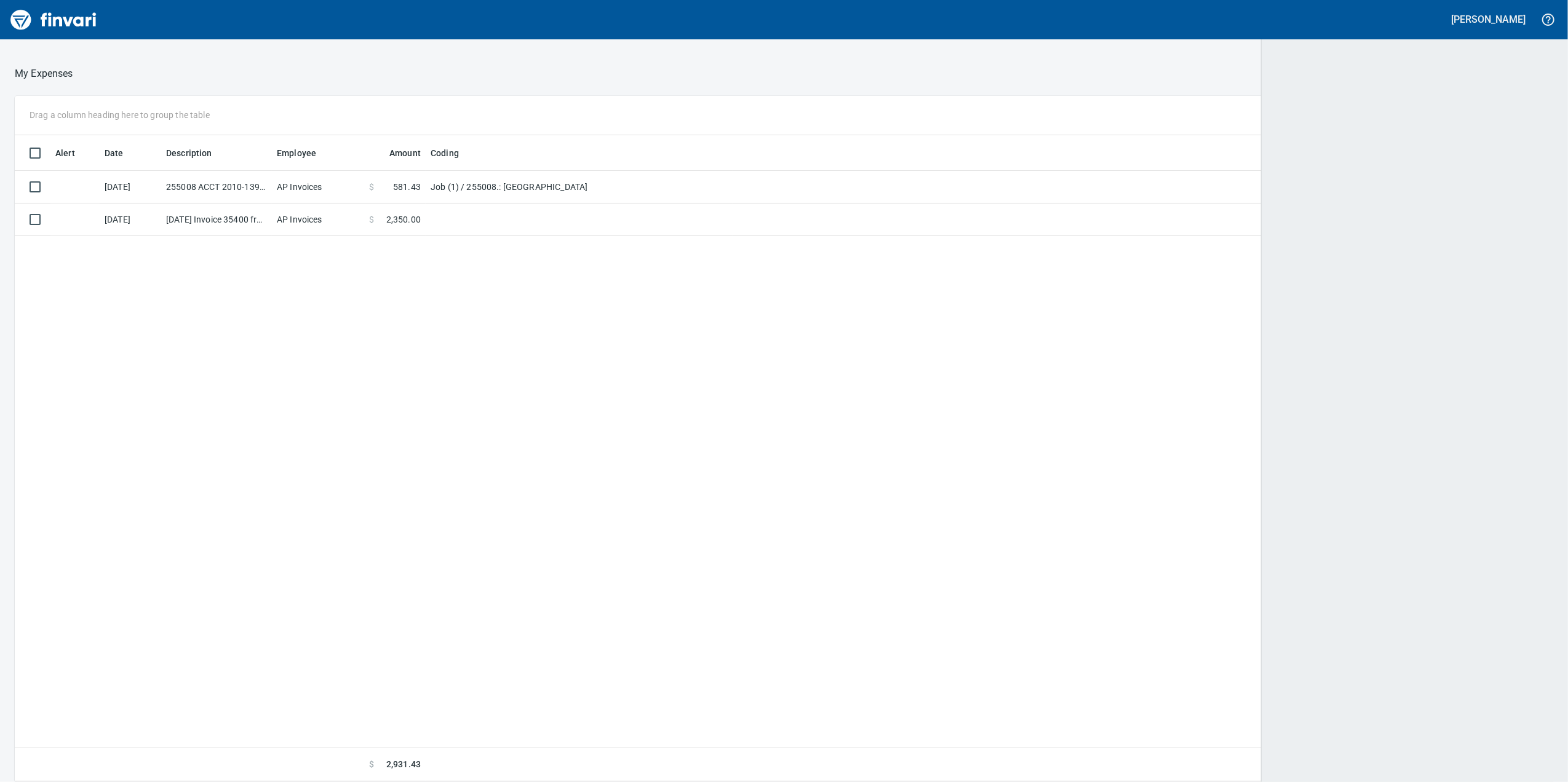
scroll to position [634, 1511]
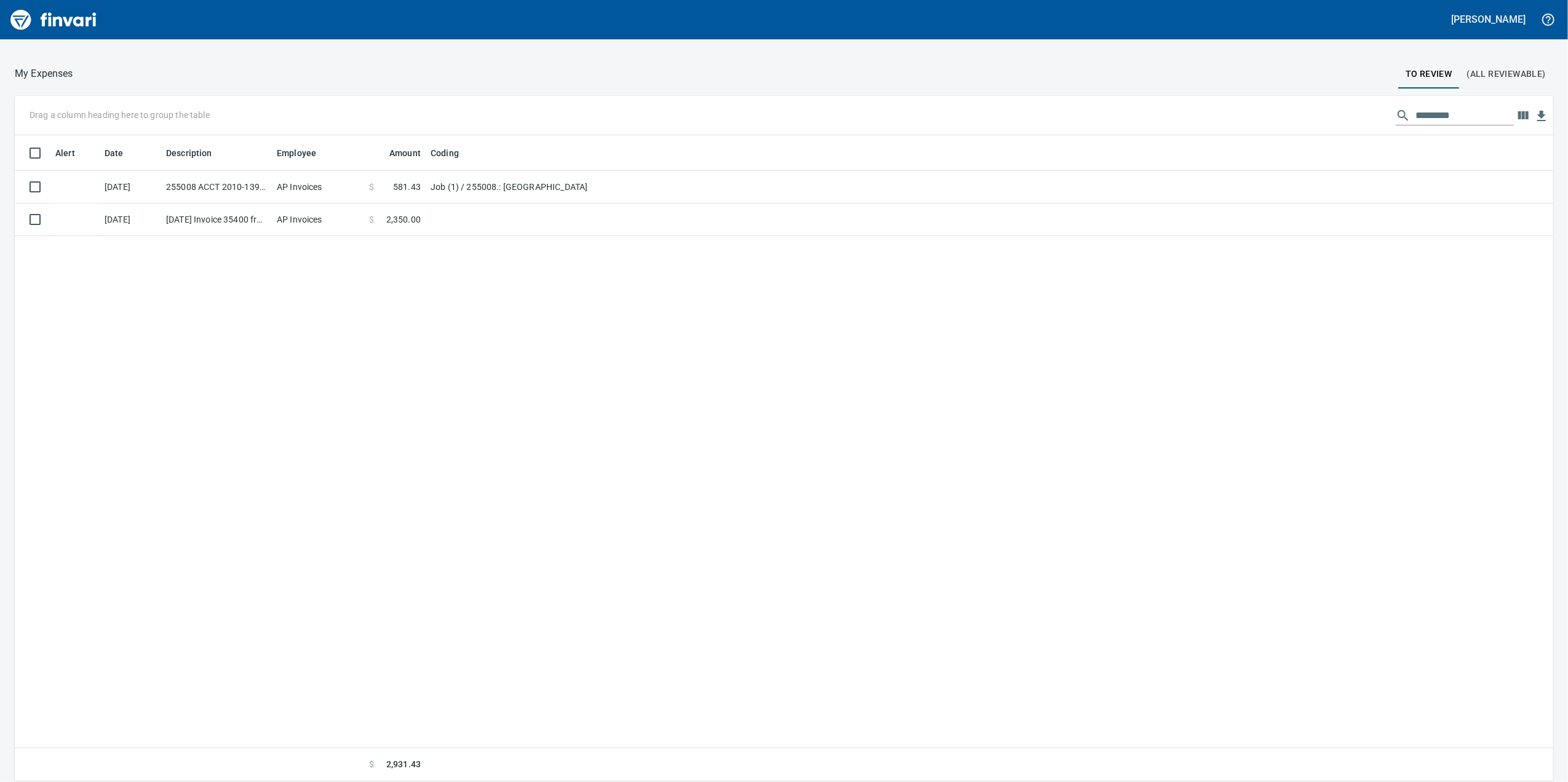
click at [1469, 72] on span "(All Reviewable)" at bounding box center [1506, 74] width 78 height 15
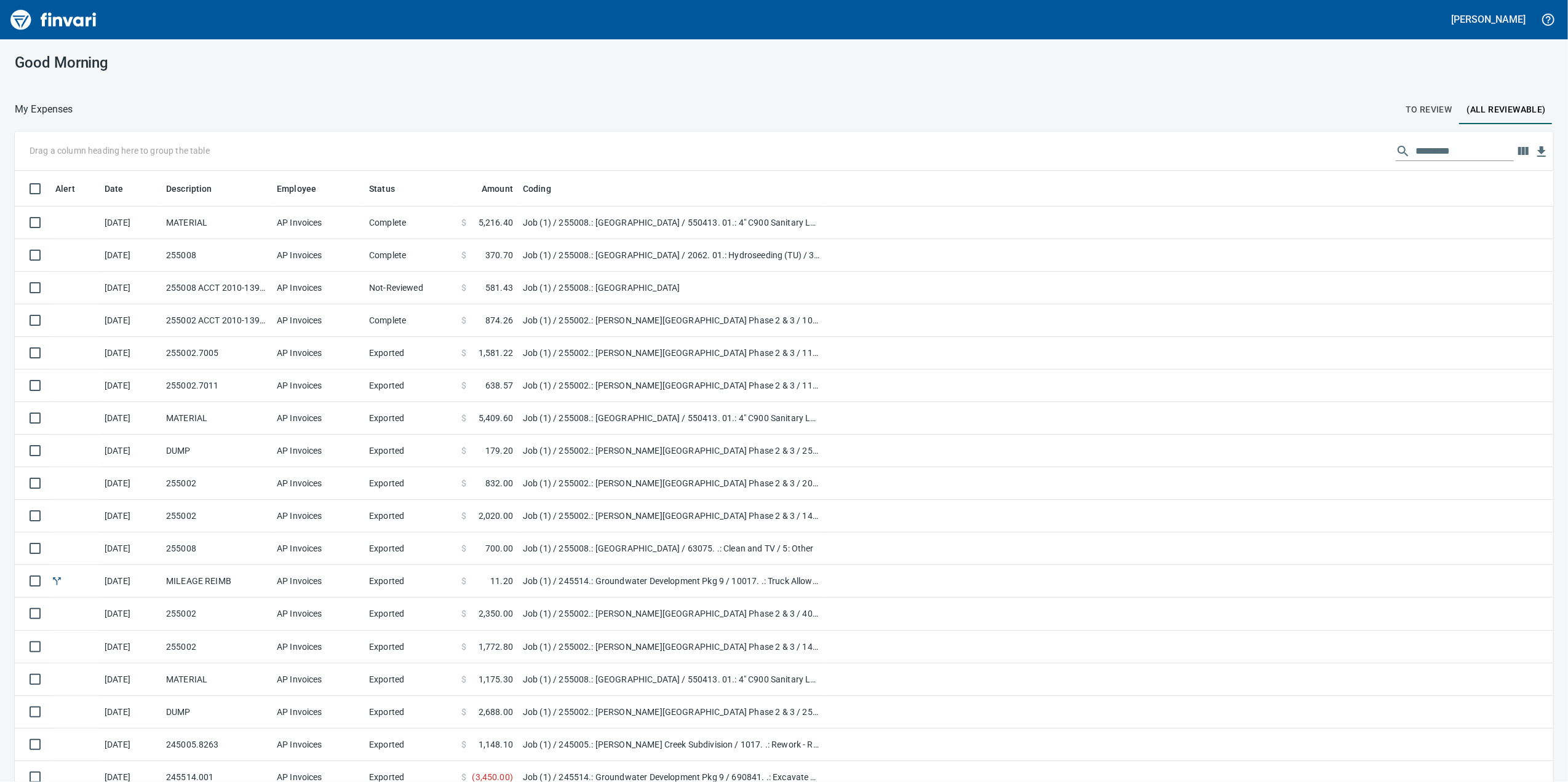
scroll to position [634, 1502]
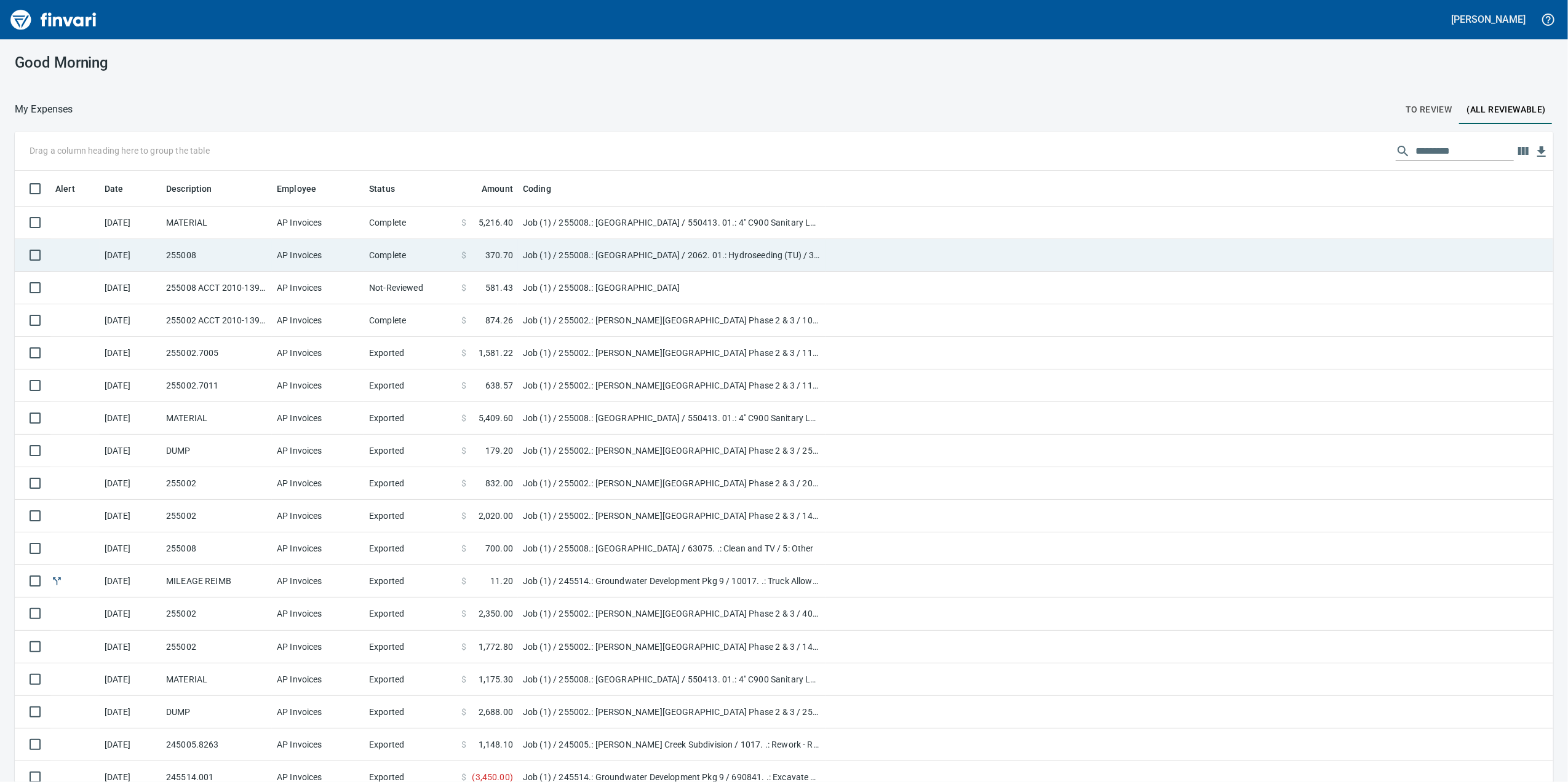
click at [347, 251] on td "AP Invoices" at bounding box center [318, 255] width 93 height 33
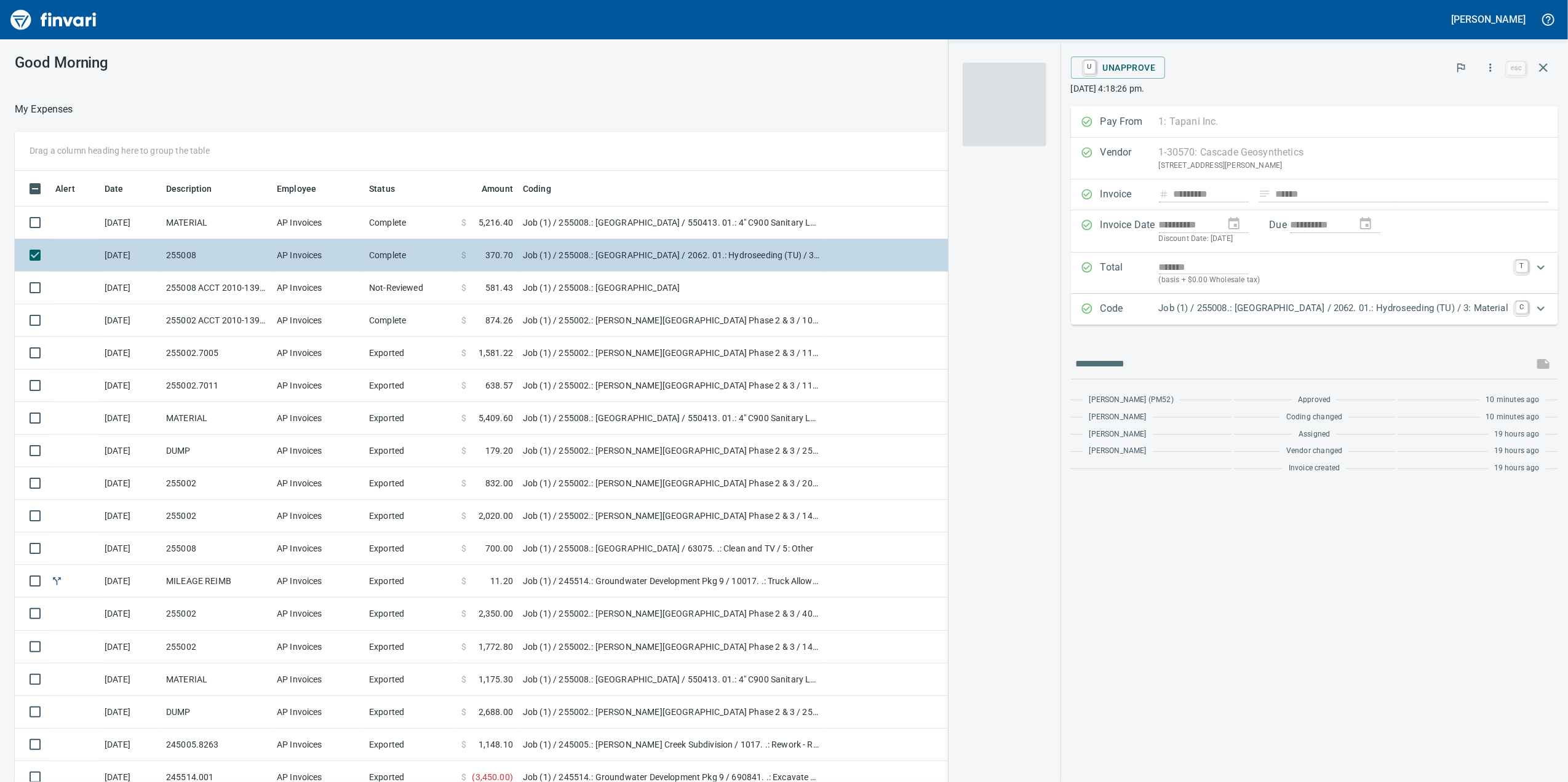
scroll to position [634, 1194]
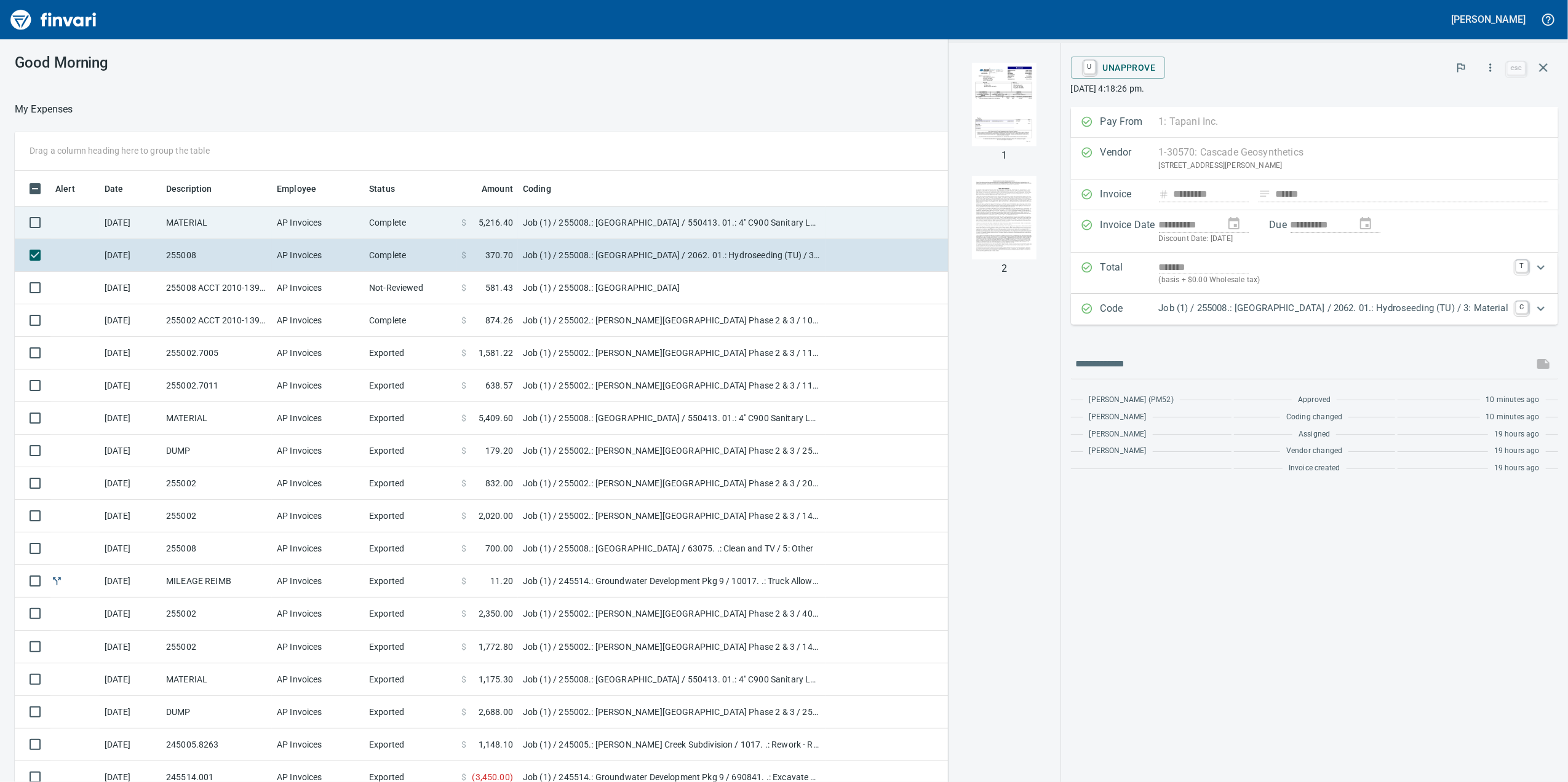
click at [378, 230] on td "Complete" at bounding box center [410, 222] width 93 height 33
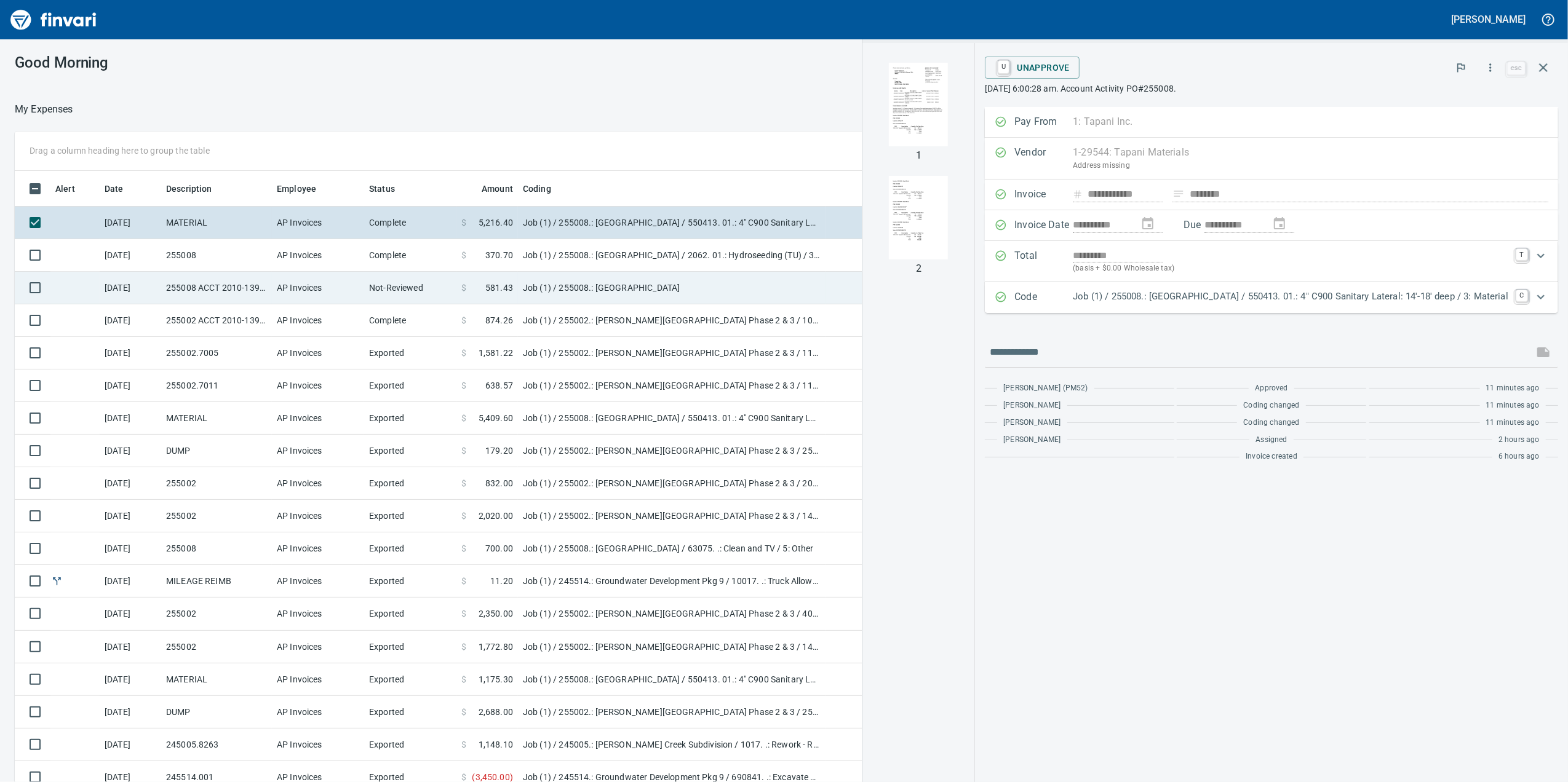
click at [367, 281] on td "Not-Reviewed" at bounding box center [410, 288] width 93 height 33
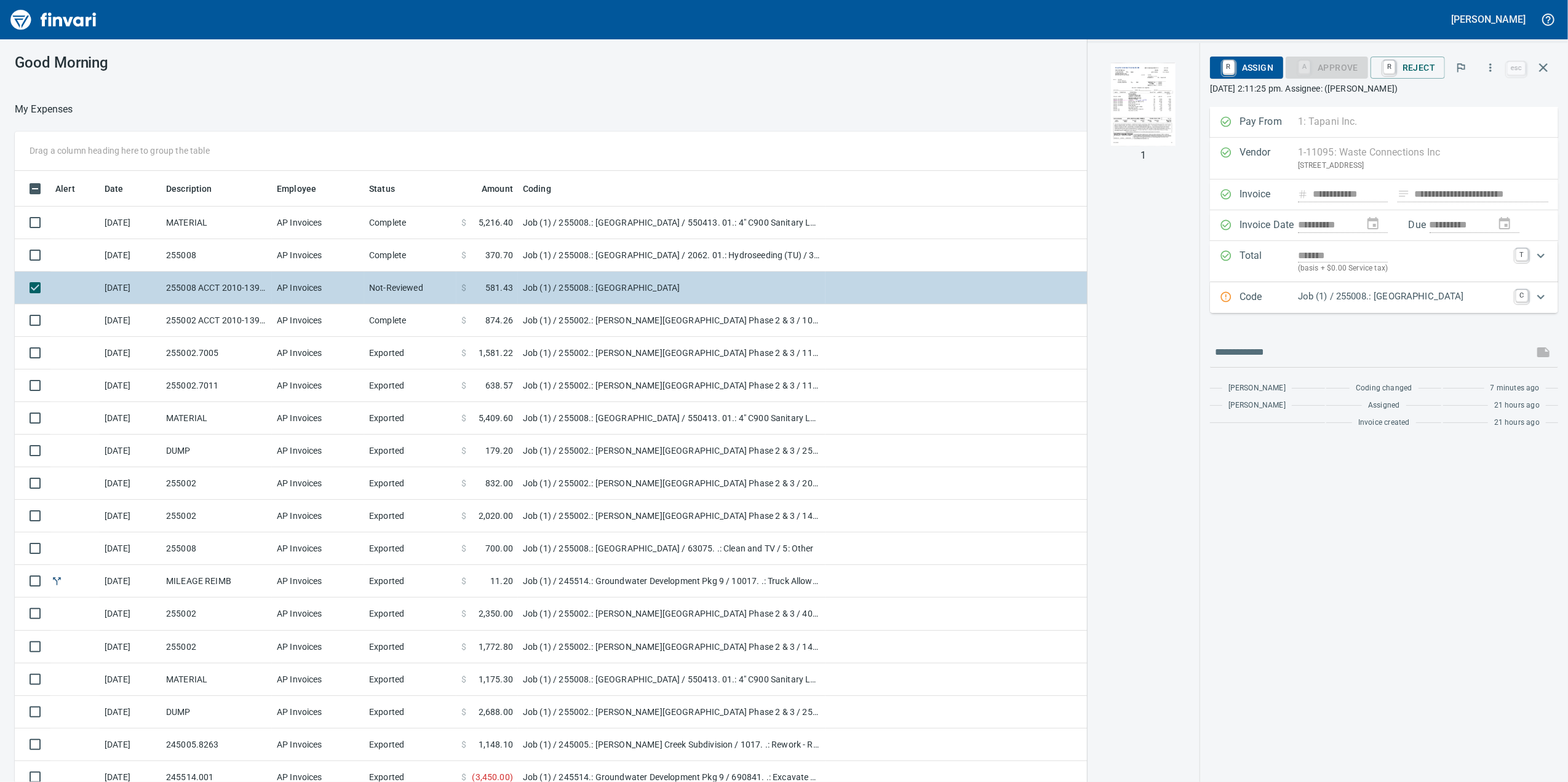
click at [364, 294] on td "Not-Reviewed" at bounding box center [410, 288] width 93 height 33
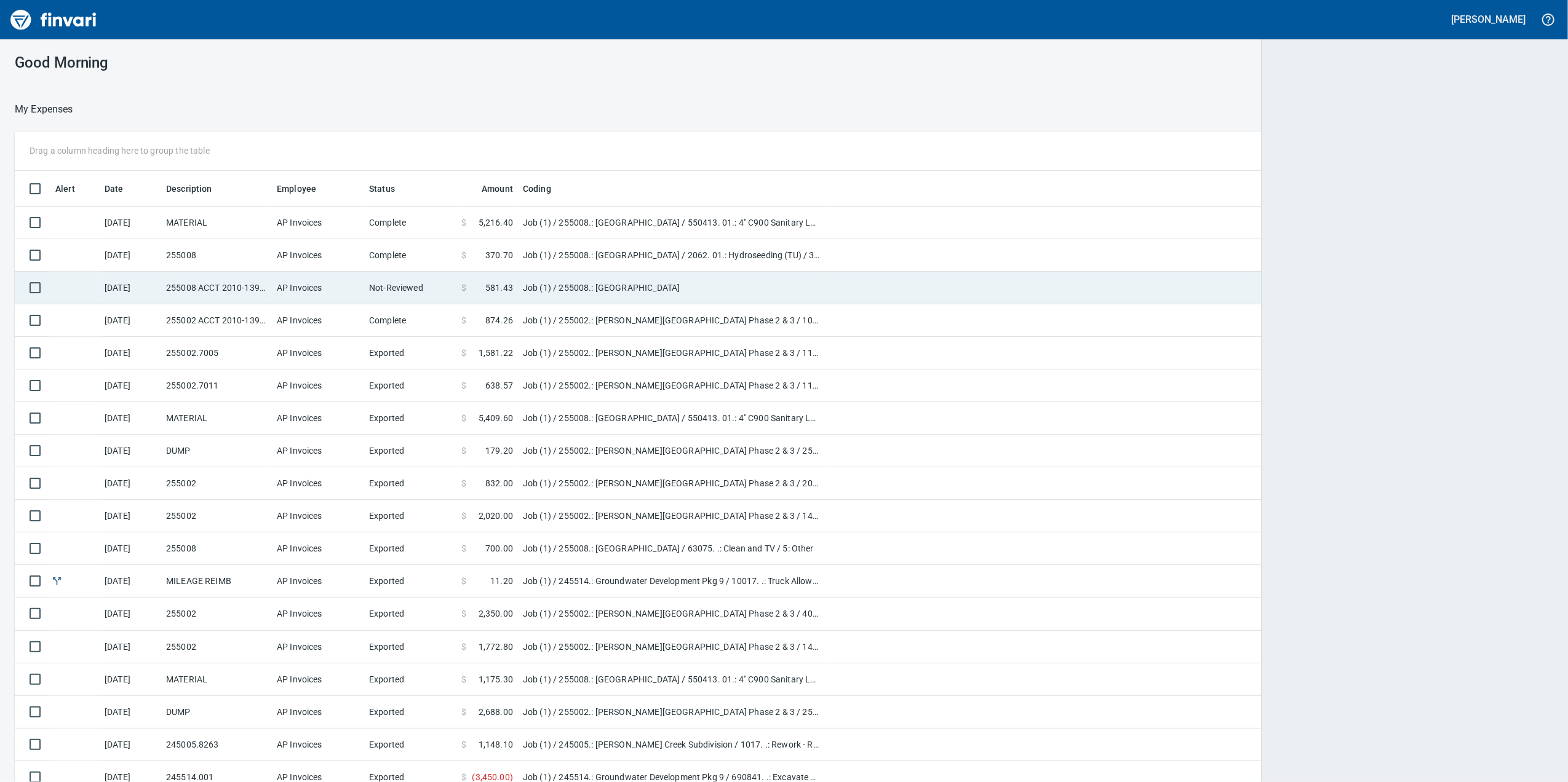
scroll to position [634, 1502]
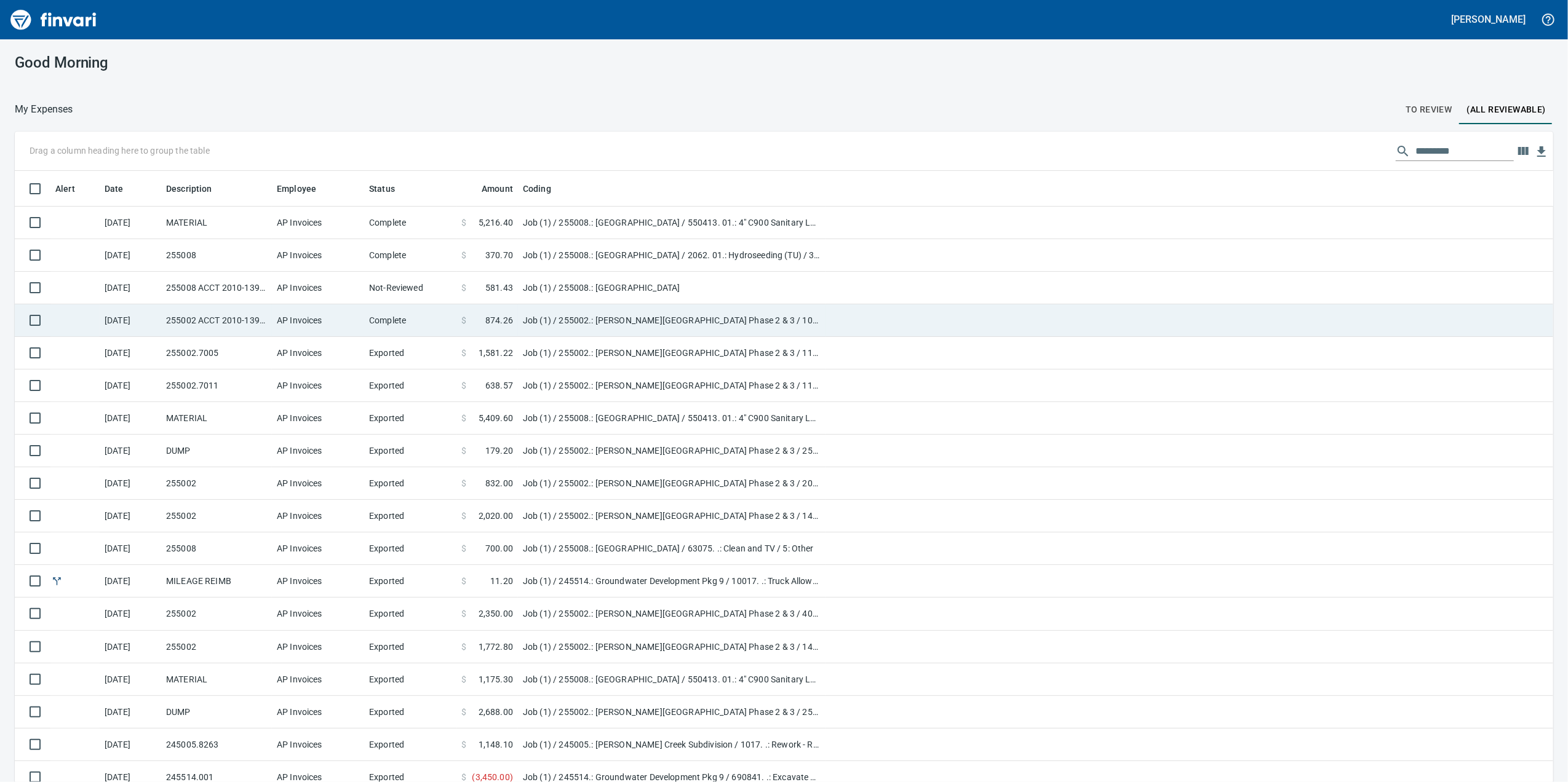
click at [357, 334] on td "AP Invoices" at bounding box center [318, 320] width 93 height 33
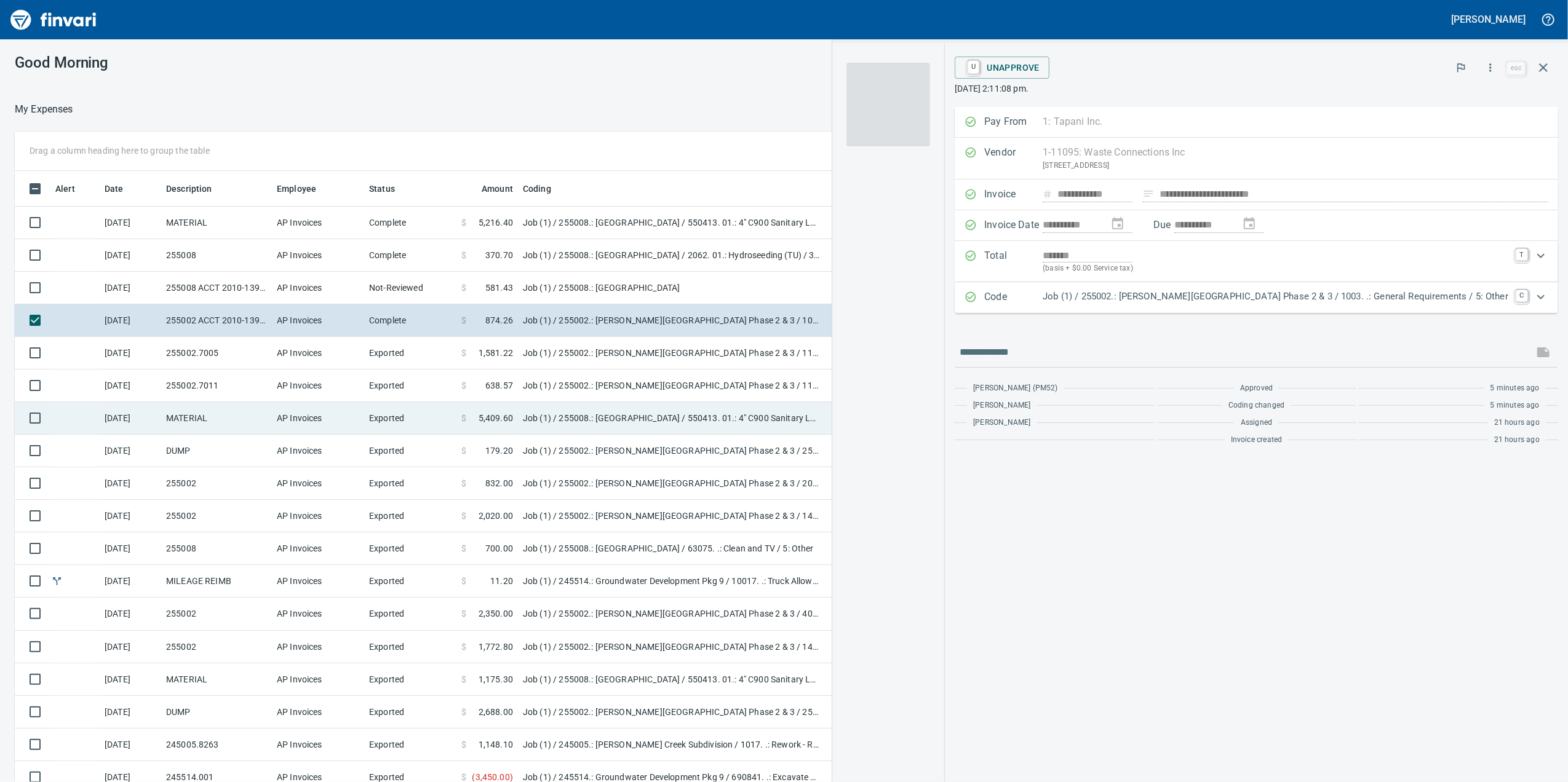
scroll to position [634, 1194]
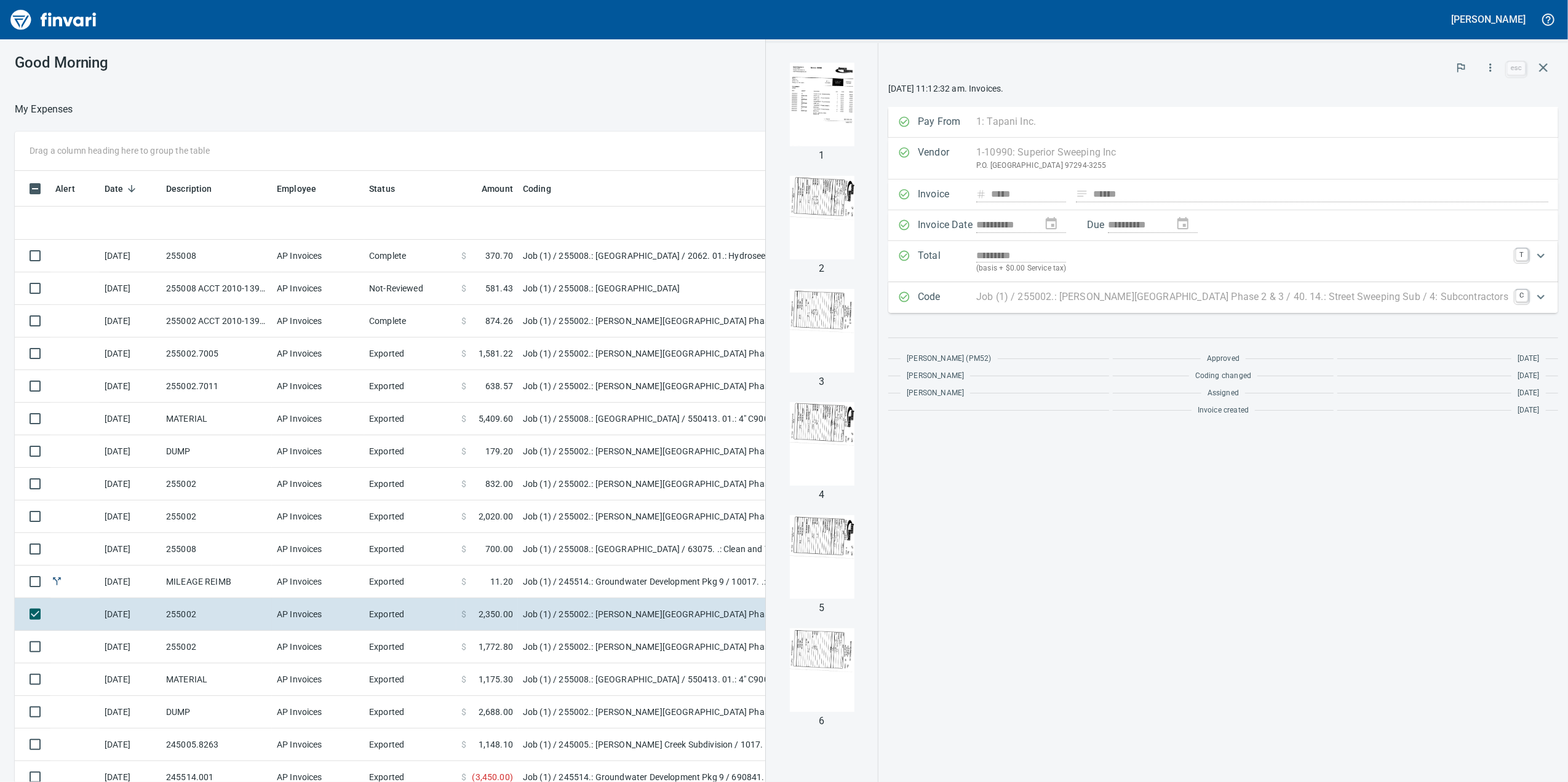
scroll to position [634, 1194]
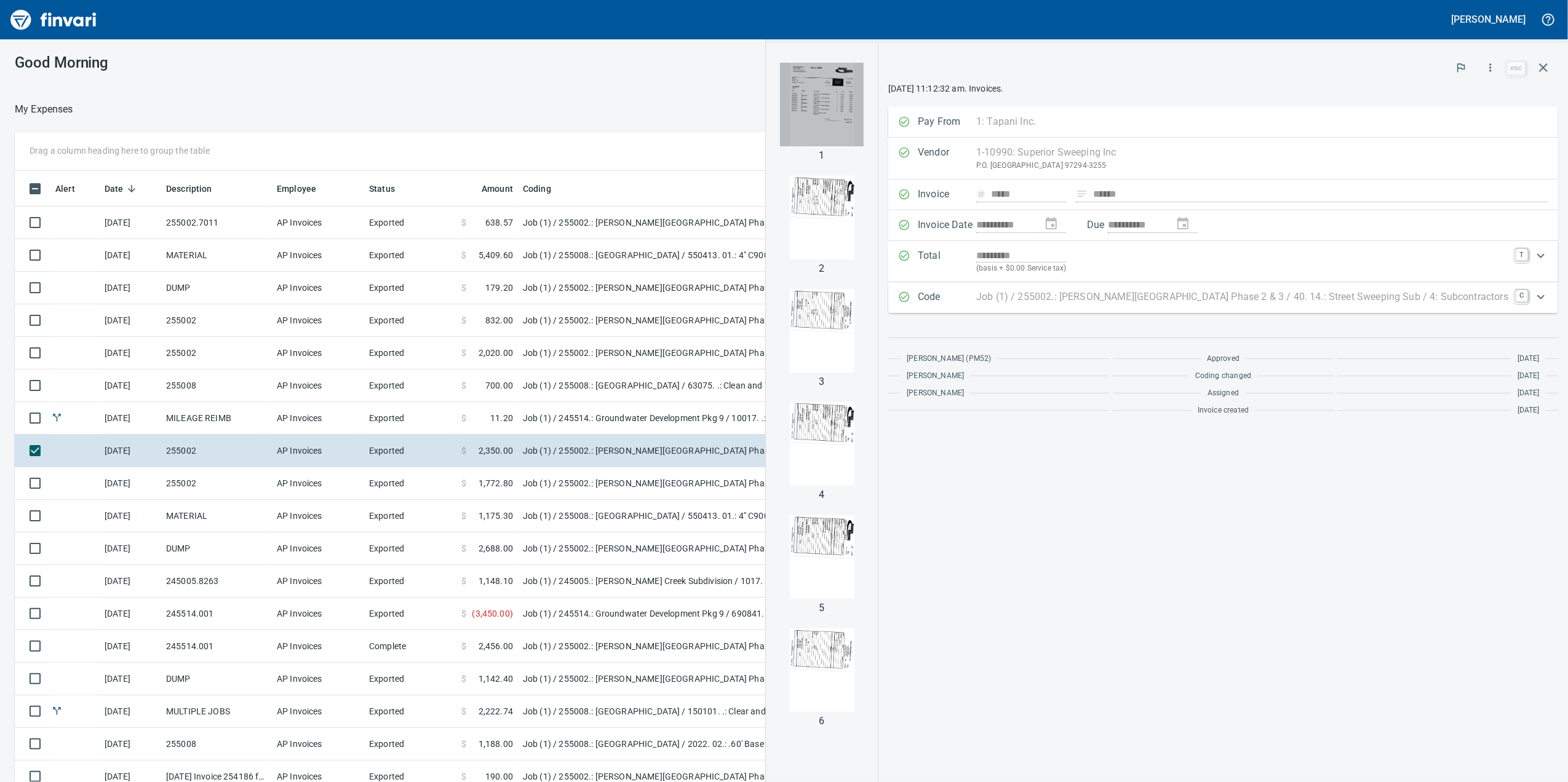
click at [863, 145] on img "button" at bounding box center [822, 105] width 84 height 84
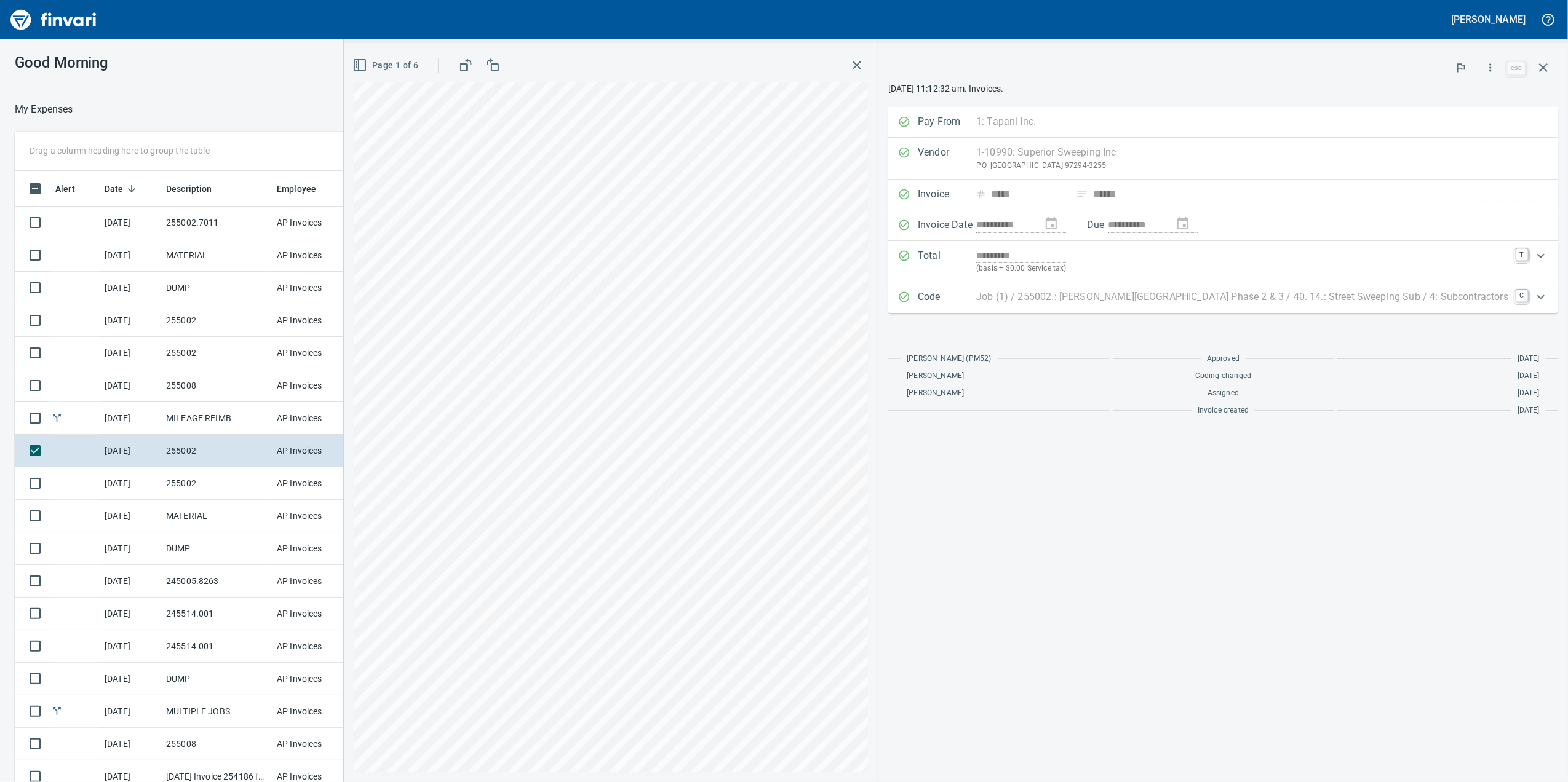
click at [868, 73] on button "button" at bounding box center [857, 65] width 22 height 22
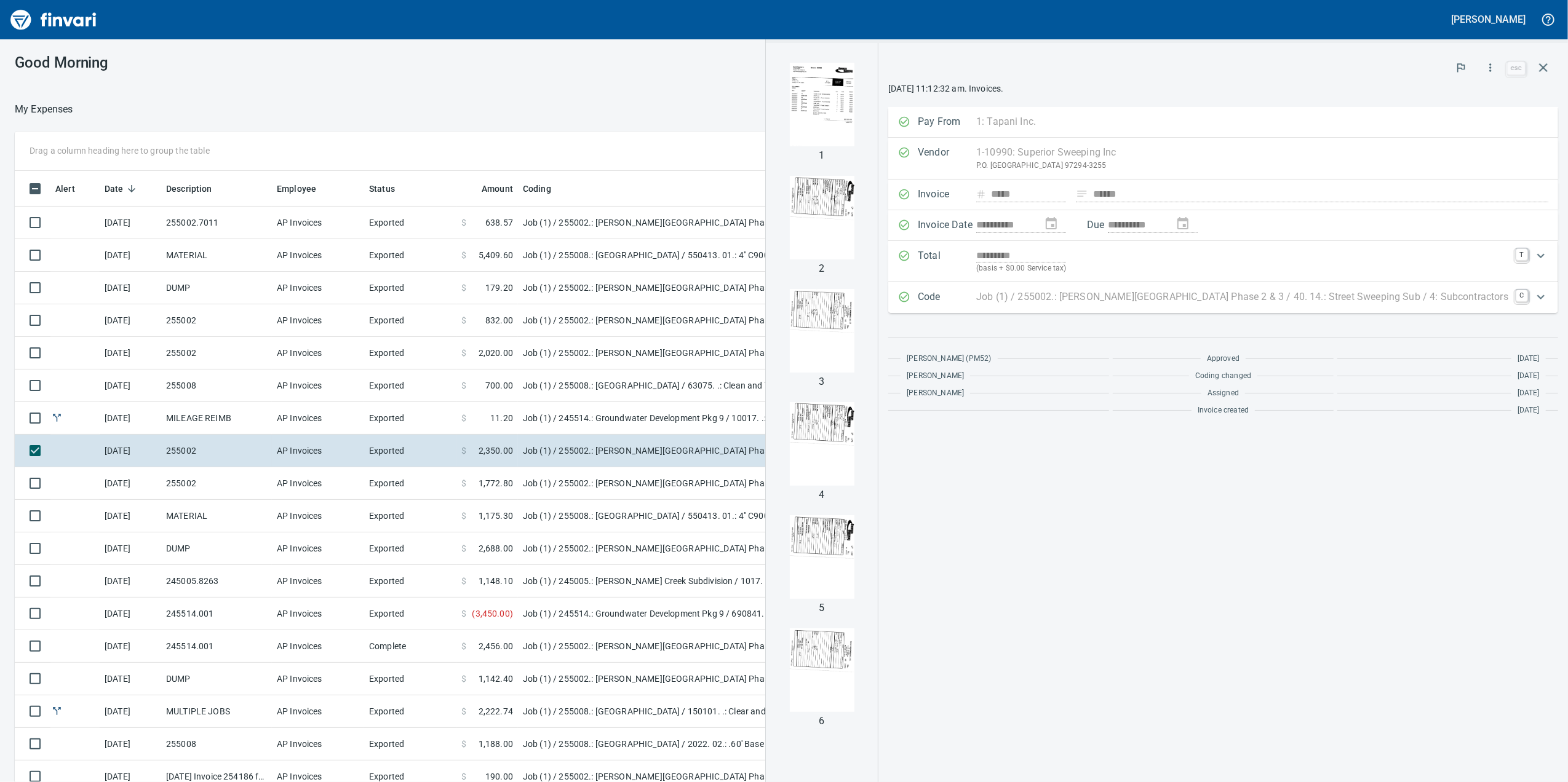
click at [847, 653] on img "button" at bounding box center [822, 671] width 84 height 84
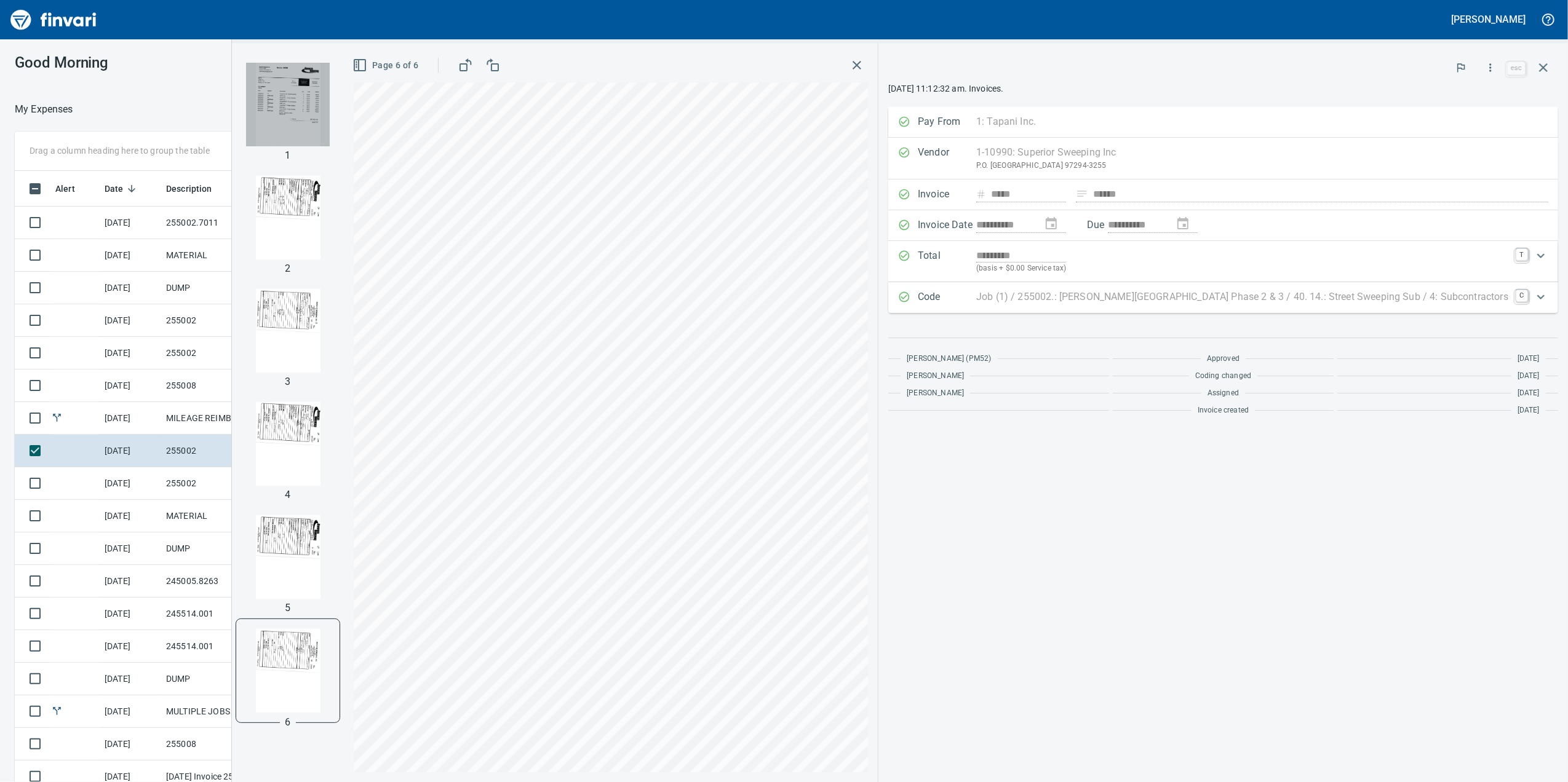
click at [323, 102] on img "button" at bounding box center [288, 105] width 84 height 84
click at [864, 64] on icon "button" at bounding box center [857, 65] width 15 height 15
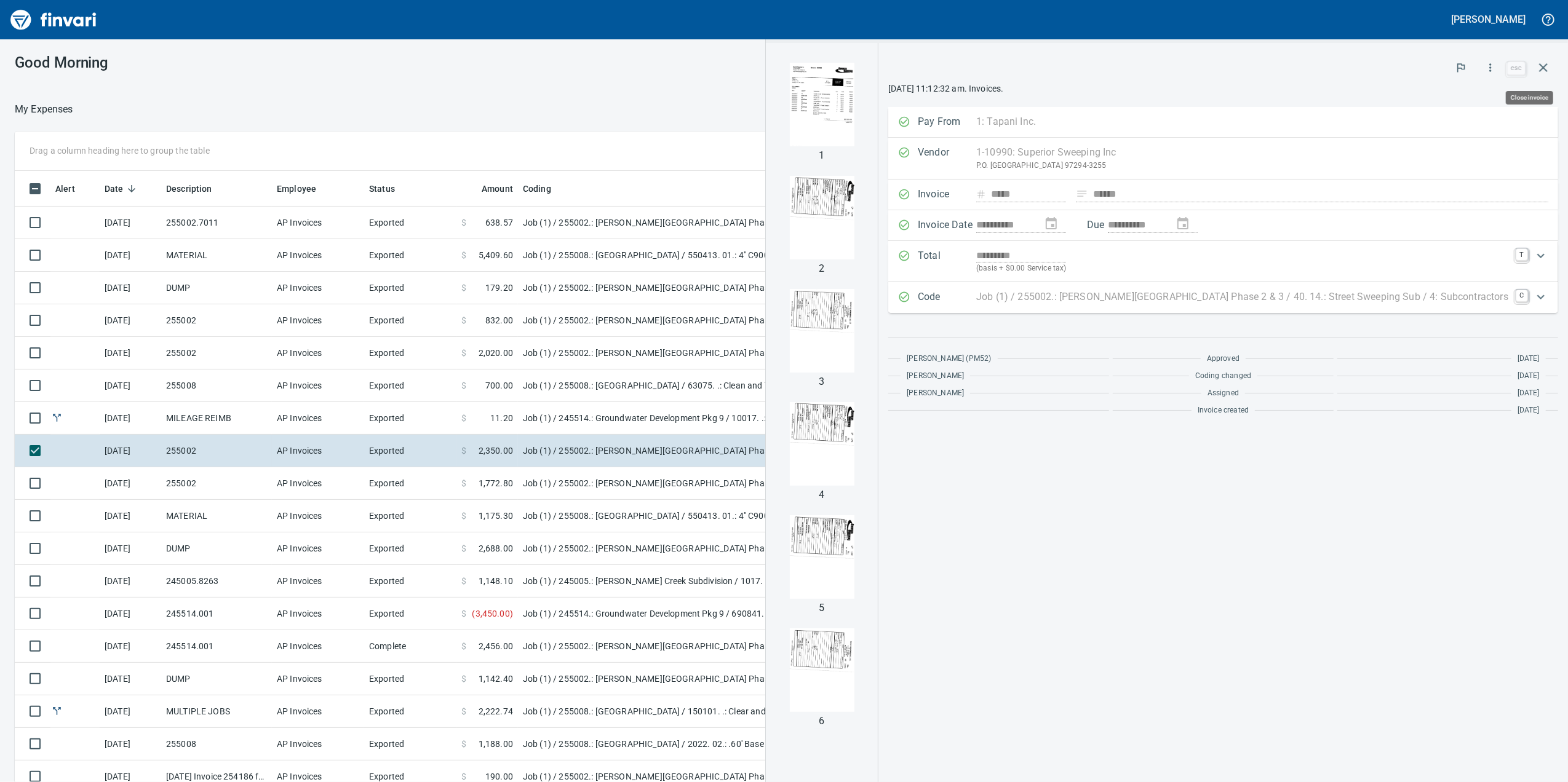
click at [1541, 66] on icon "button" at bounding box center [1543, 68] width 15 height 15
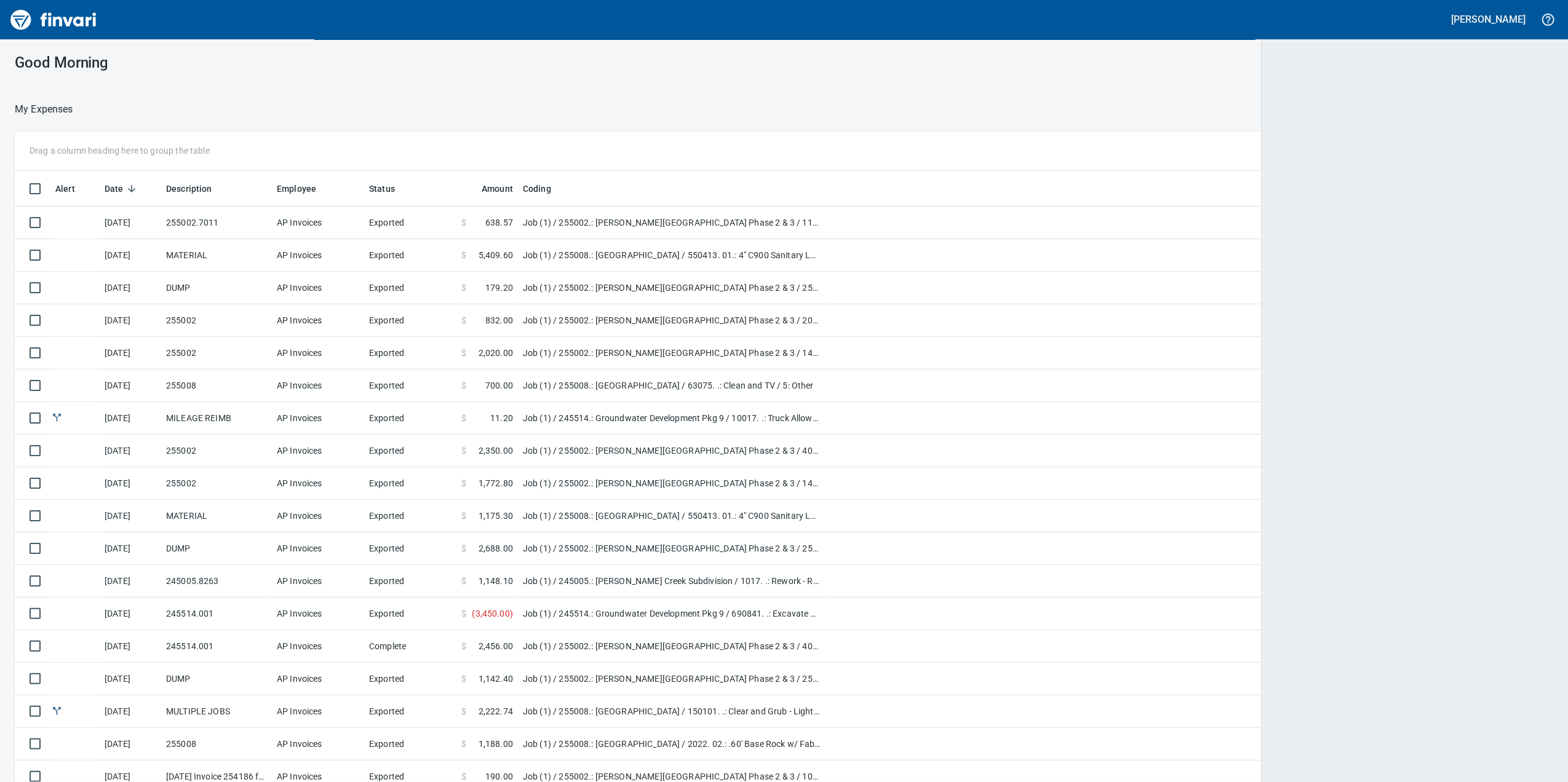
scroll to position [634, 1499]
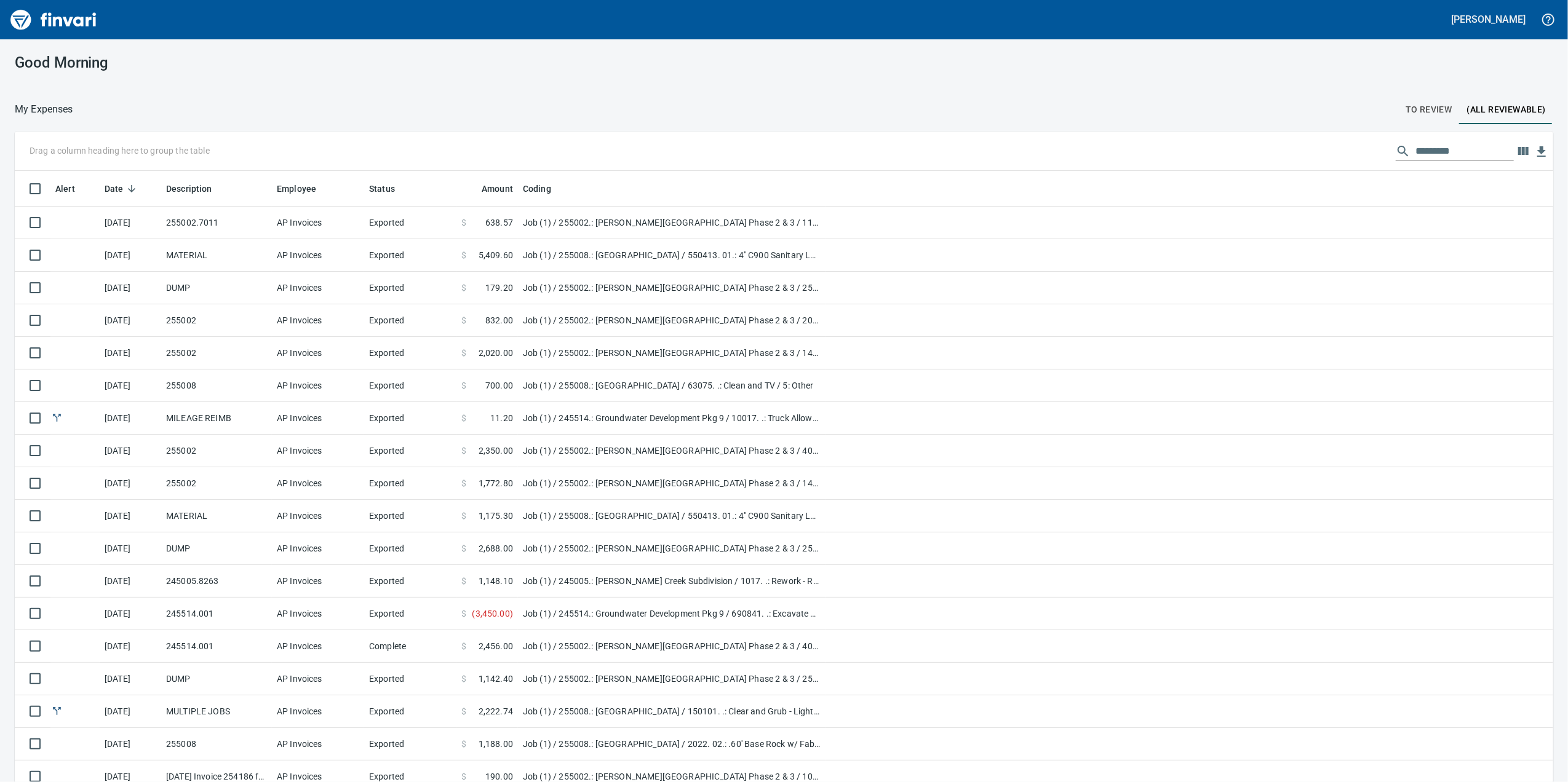
click at [1417, 121] on button "To Review" at bounding box center [1429, 109] width 62 height 30
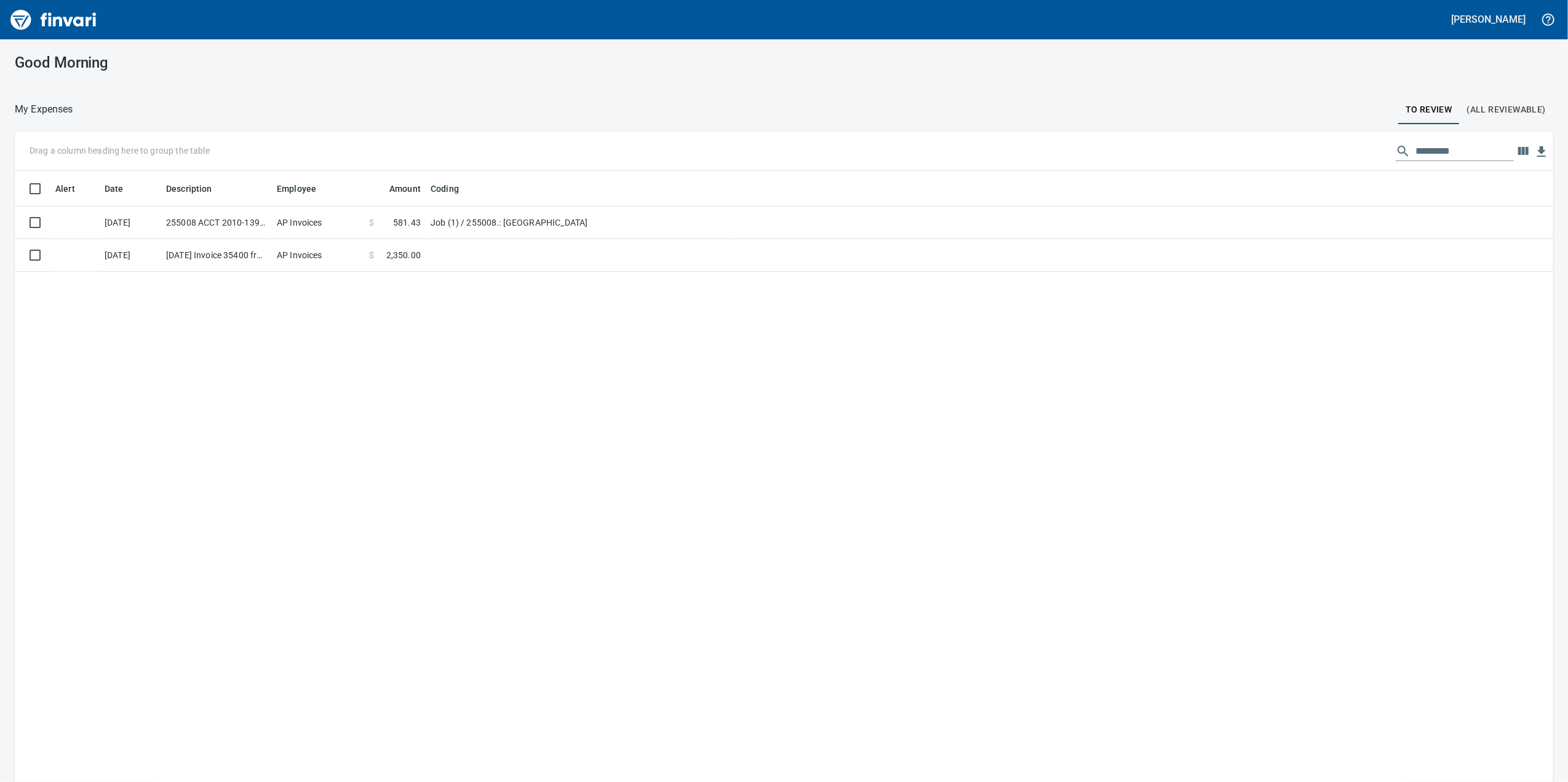
scroll to position [634, 1514]
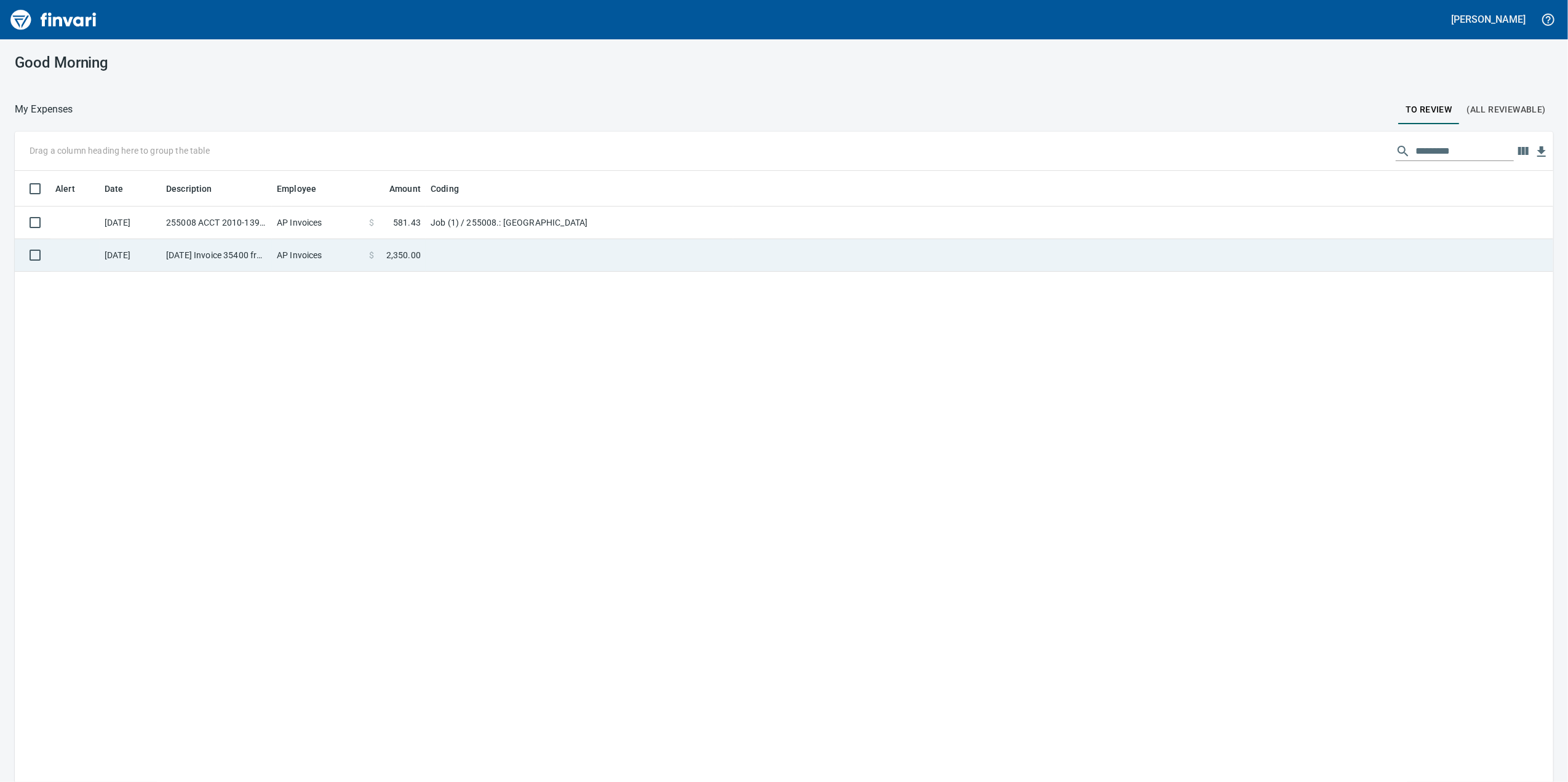
click at [584, 259] on td at bounding box center [578, 255] width 307 height 33
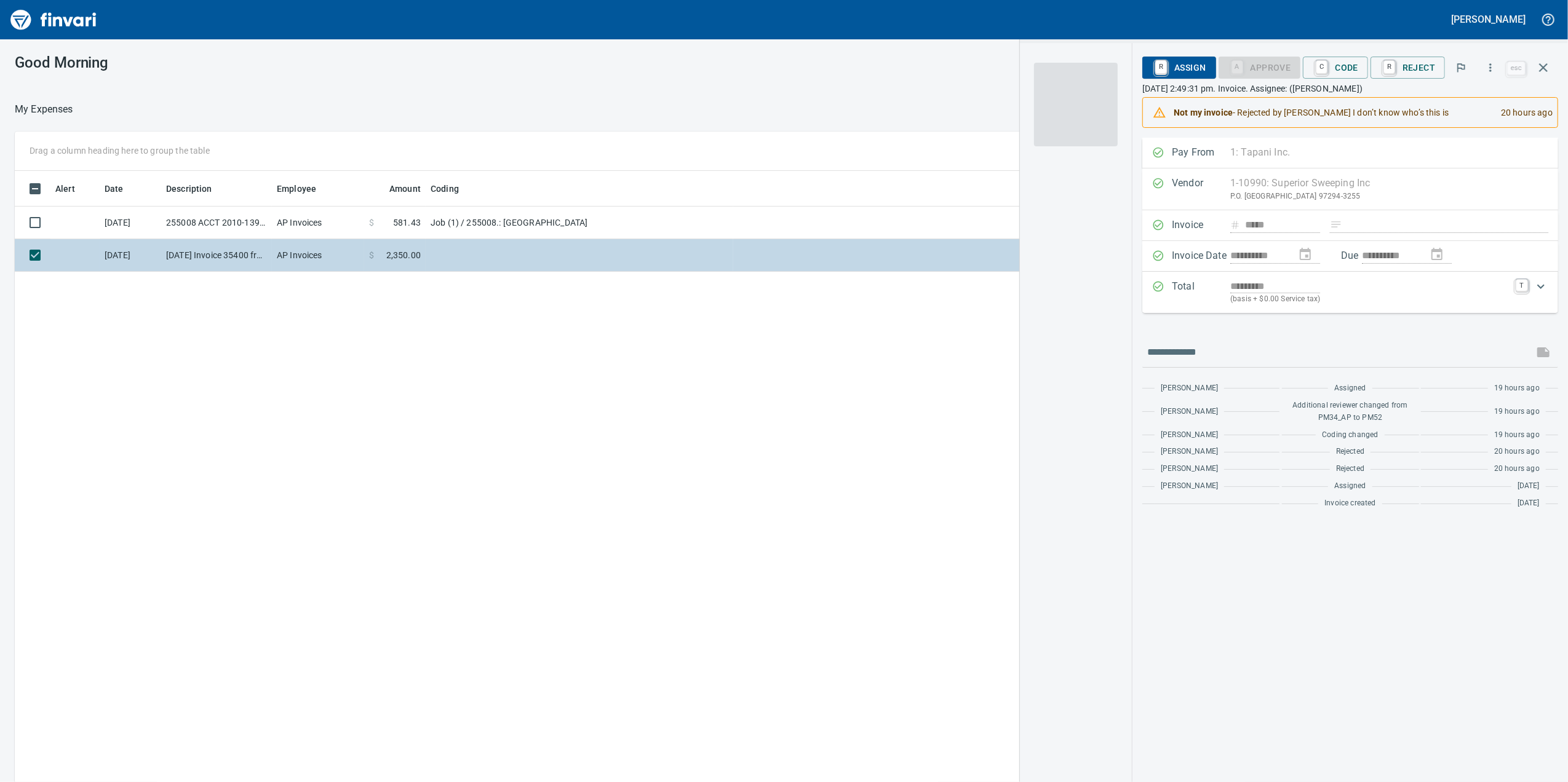
scroll to position [634, 1206]
